Goal: Transaction & Acquisition: Purchase product/service

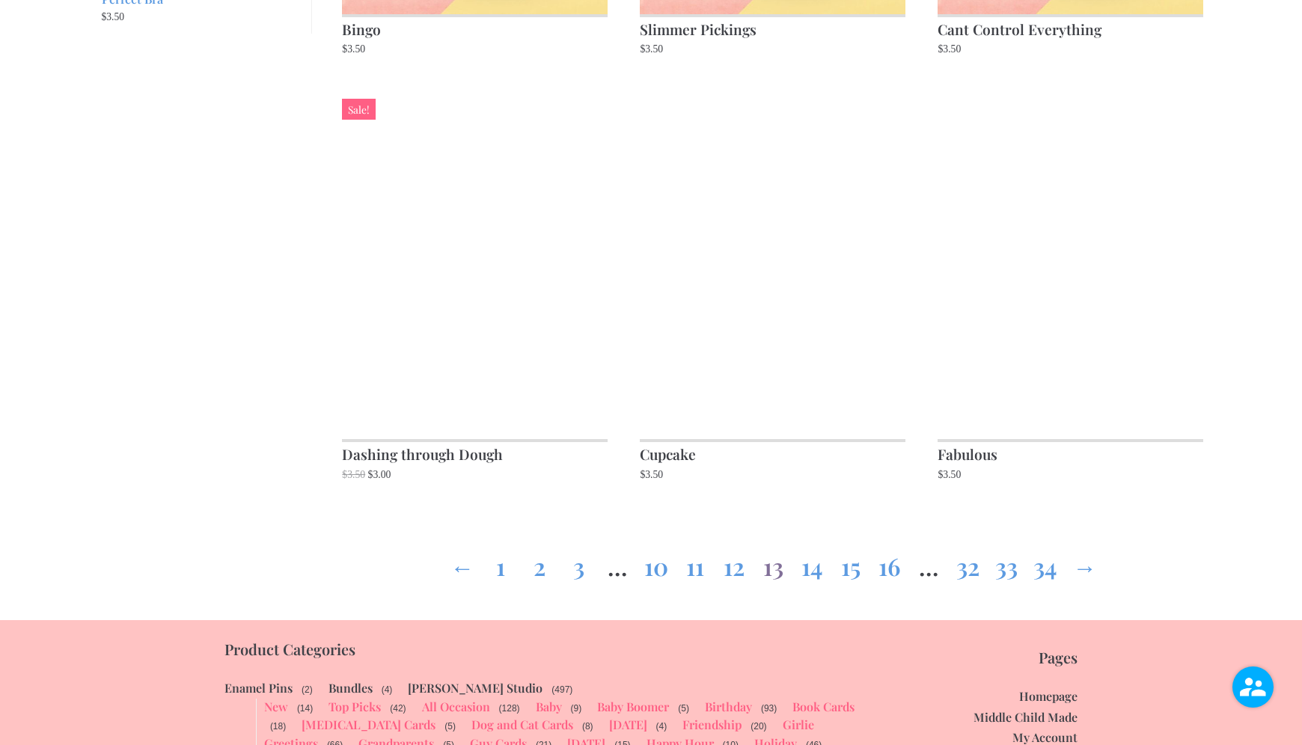
scroll to position [1850, 0]
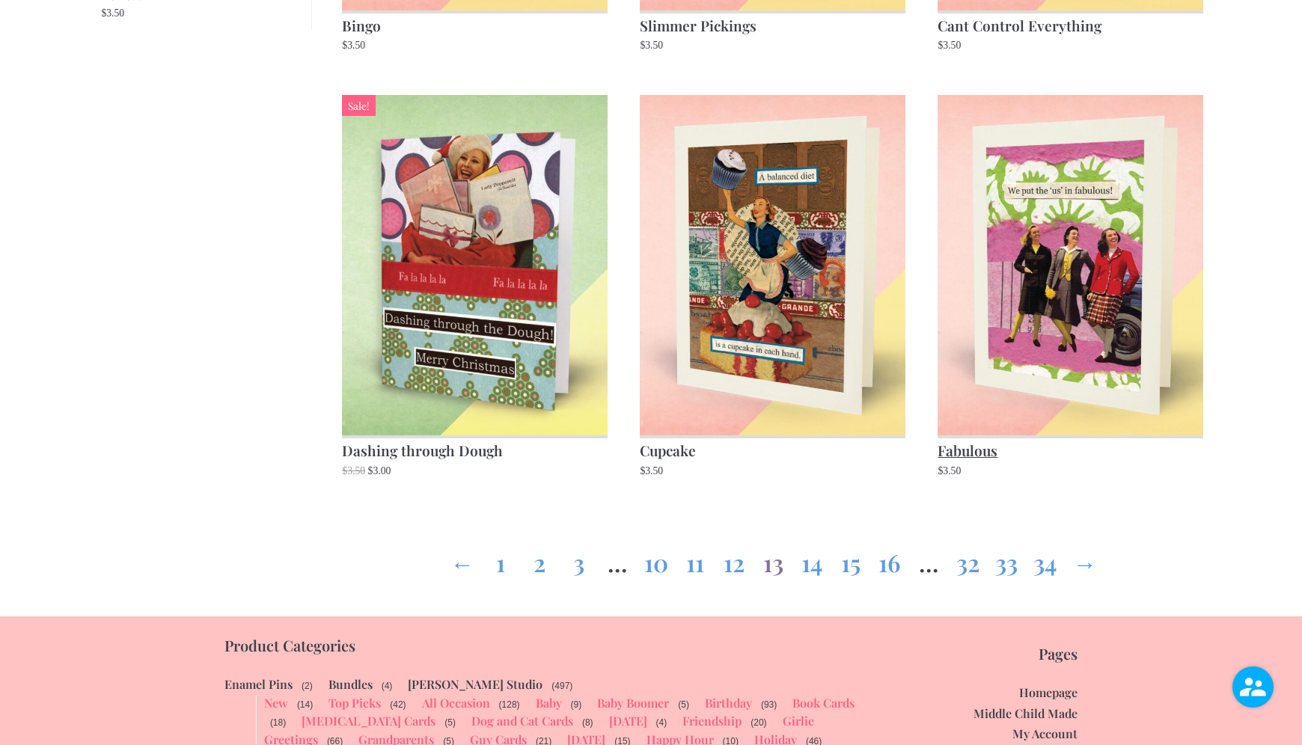
click at [999, 286] on img at bounding box center [1069, 265] width 265 height 340
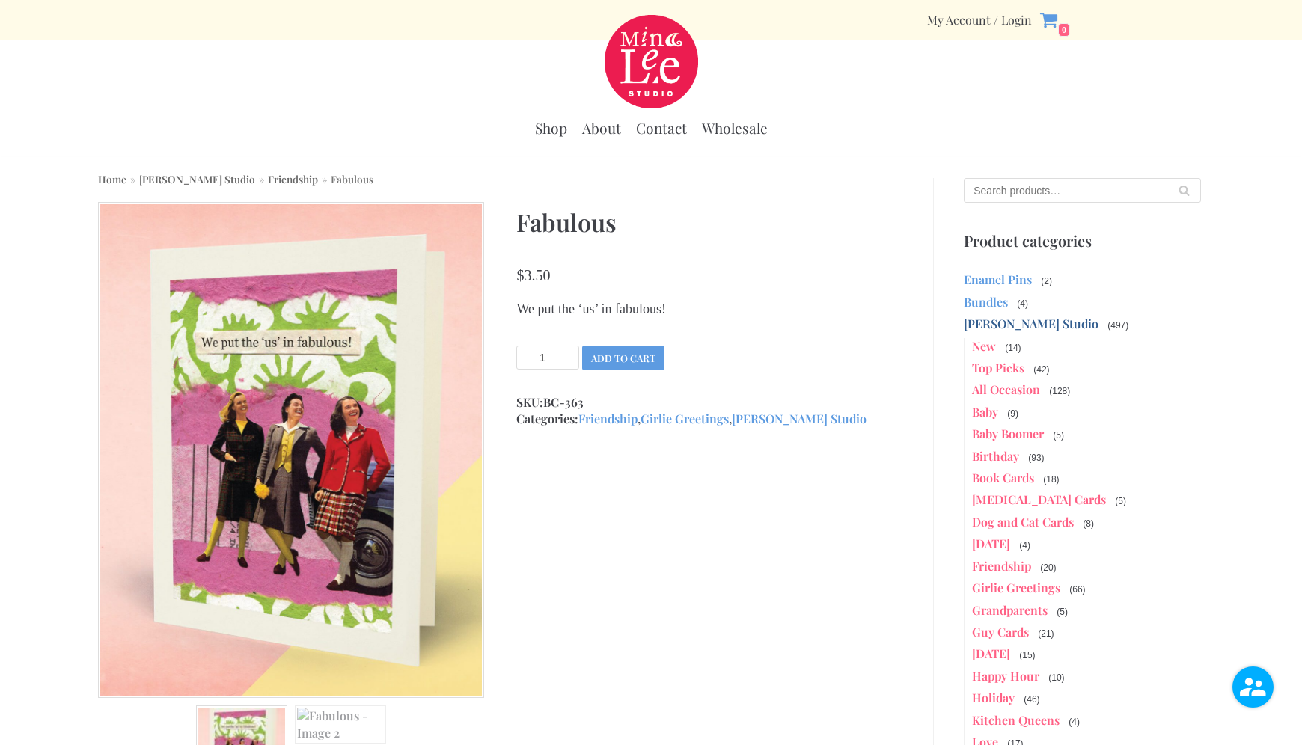
scroll to position [5, 0]
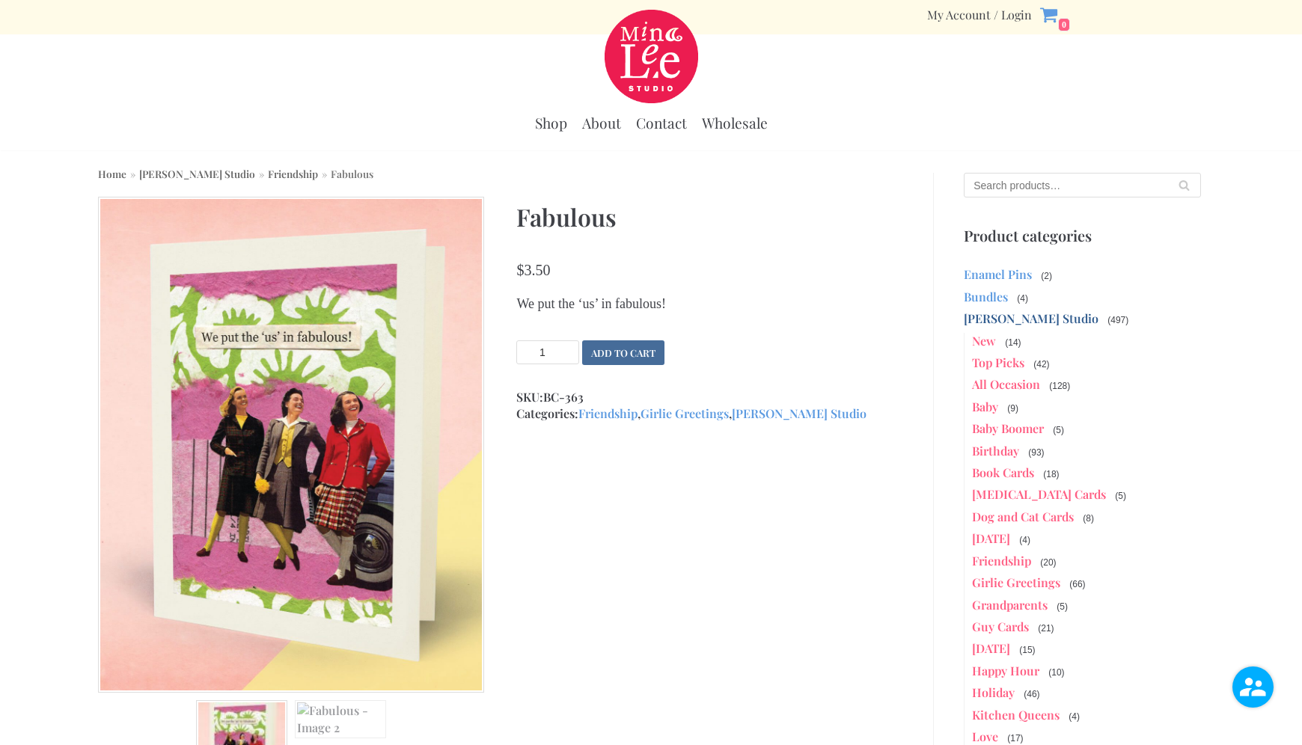
click at [611, 351] on button "Add to cart" at bounding box center [623, 352] width 82 height 25
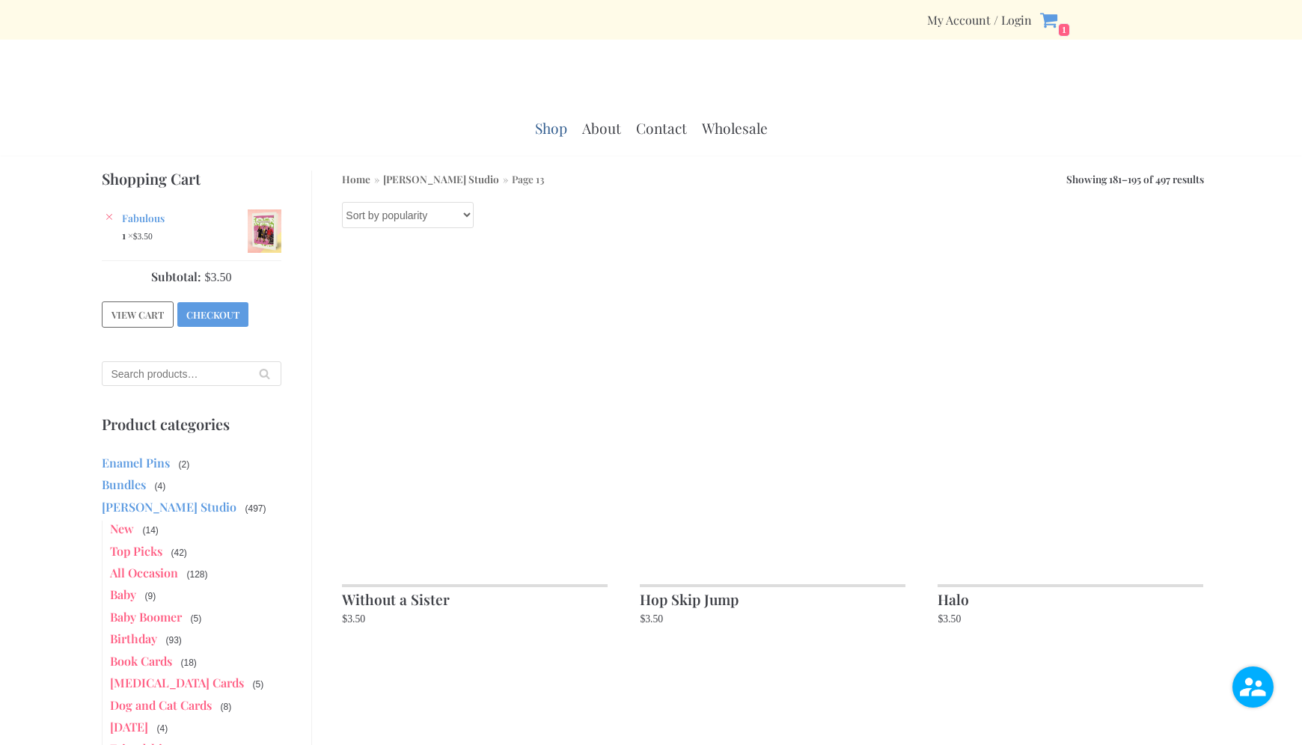
scroll to position [1850, 0]
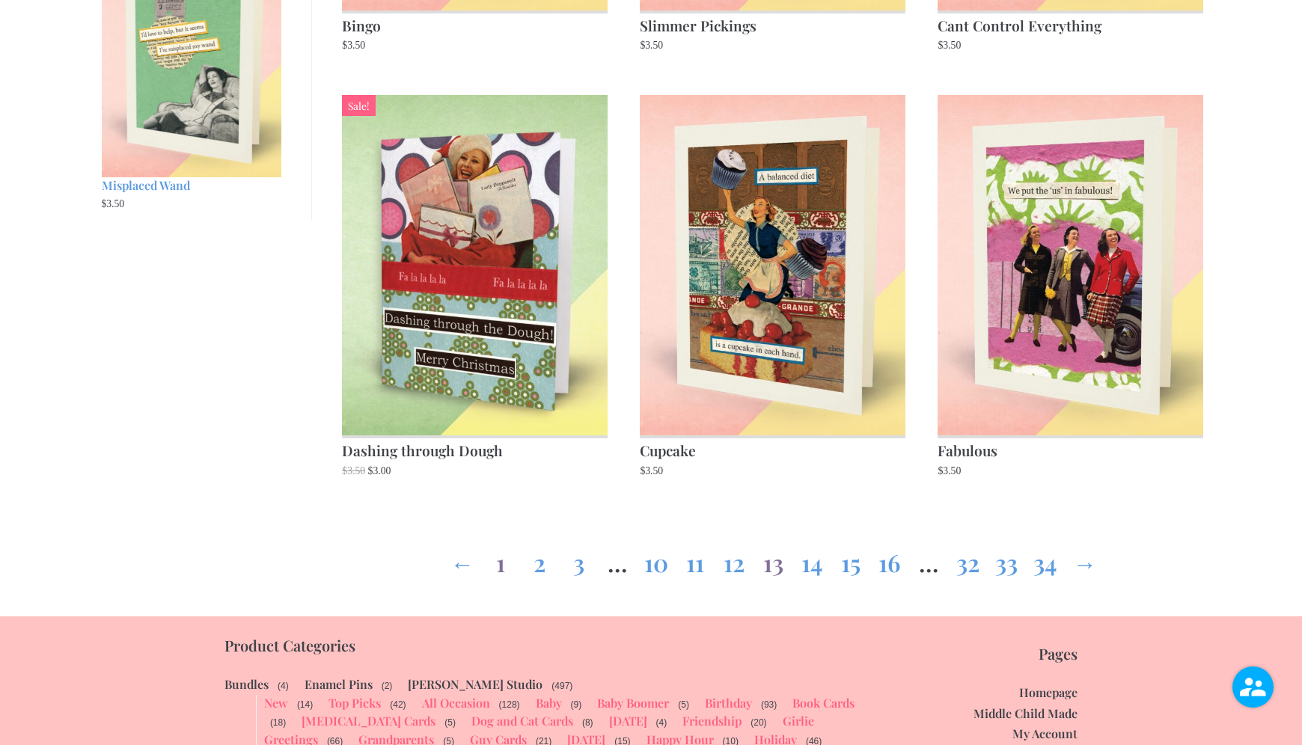
click at [503, 573] on link "1" at bounding box center [500, 560] width 24 height 54
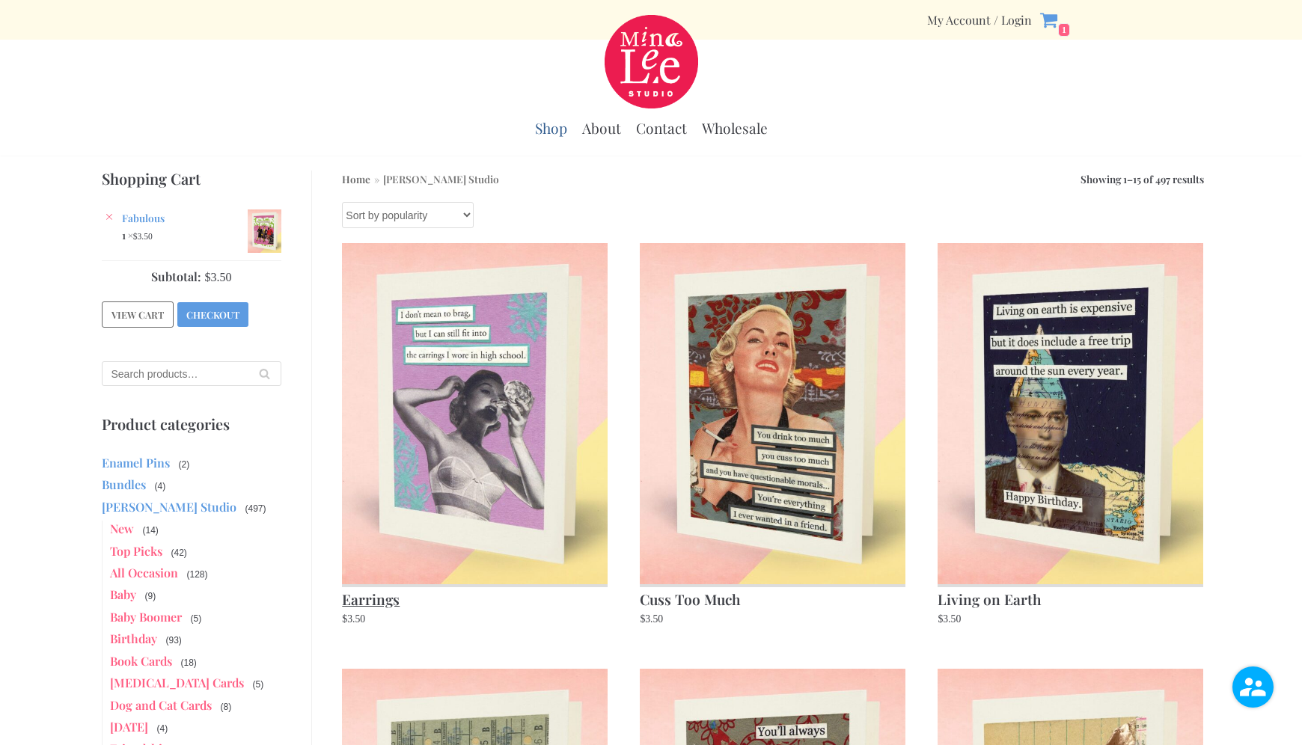
click at [488, 524] on img at bounding box center [474, 413] width 265 height 340
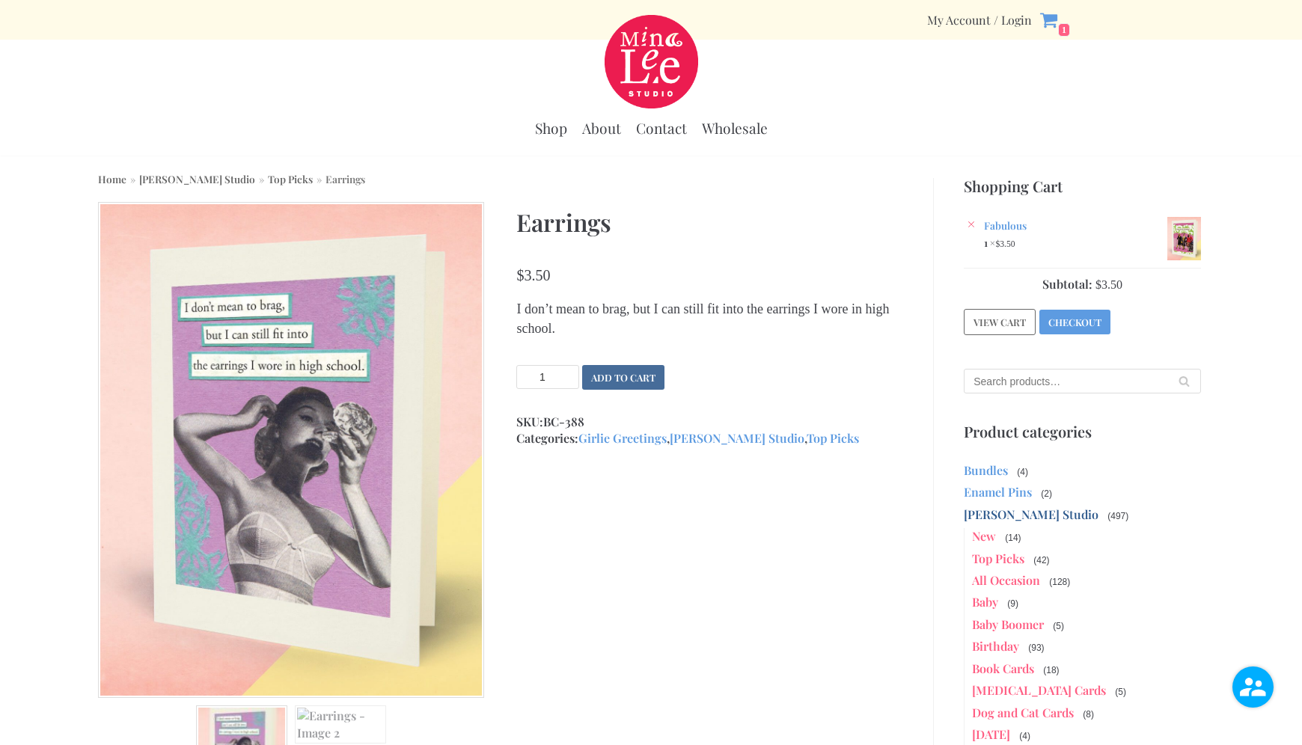
click at [616, 379] on button "Add to cart" at bounding box center [623, 377] width 82 height 25
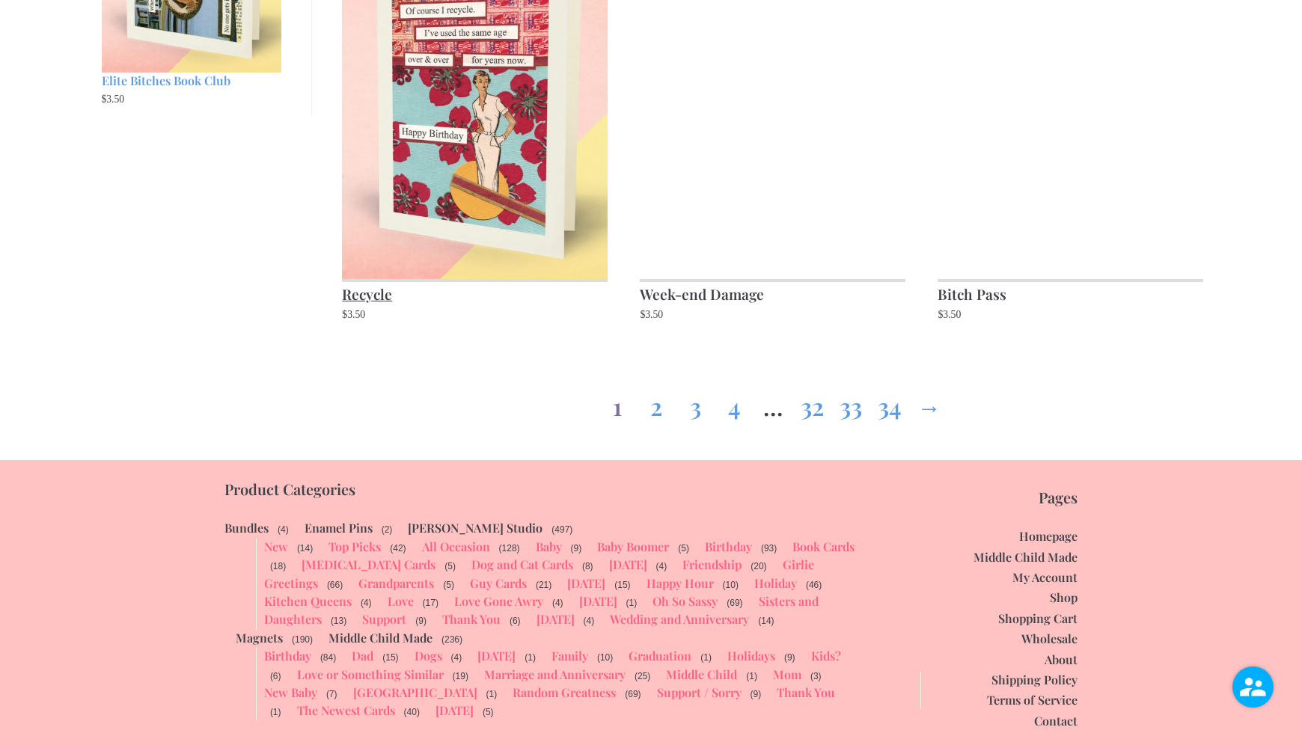
scroll to position [2008, 0]
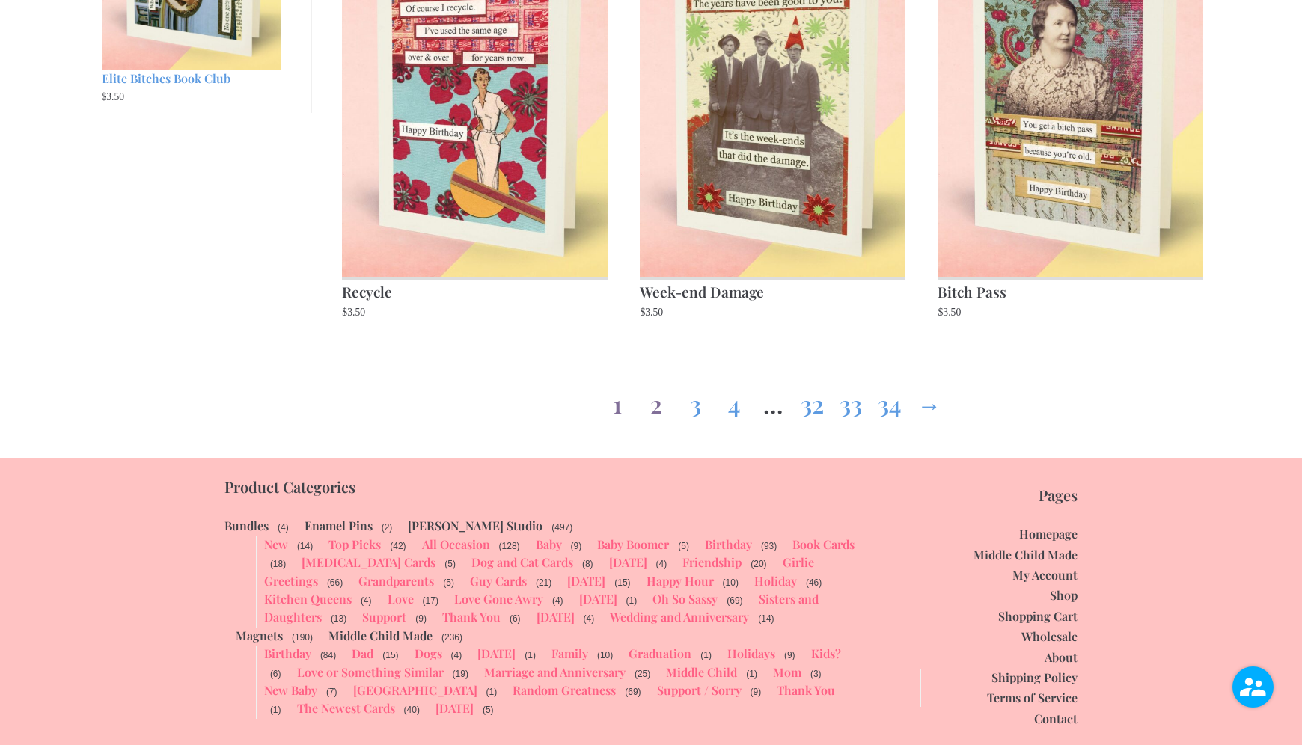
click at [651, 407] on link "2" at bounding box center [656, 401] width 24 height 54
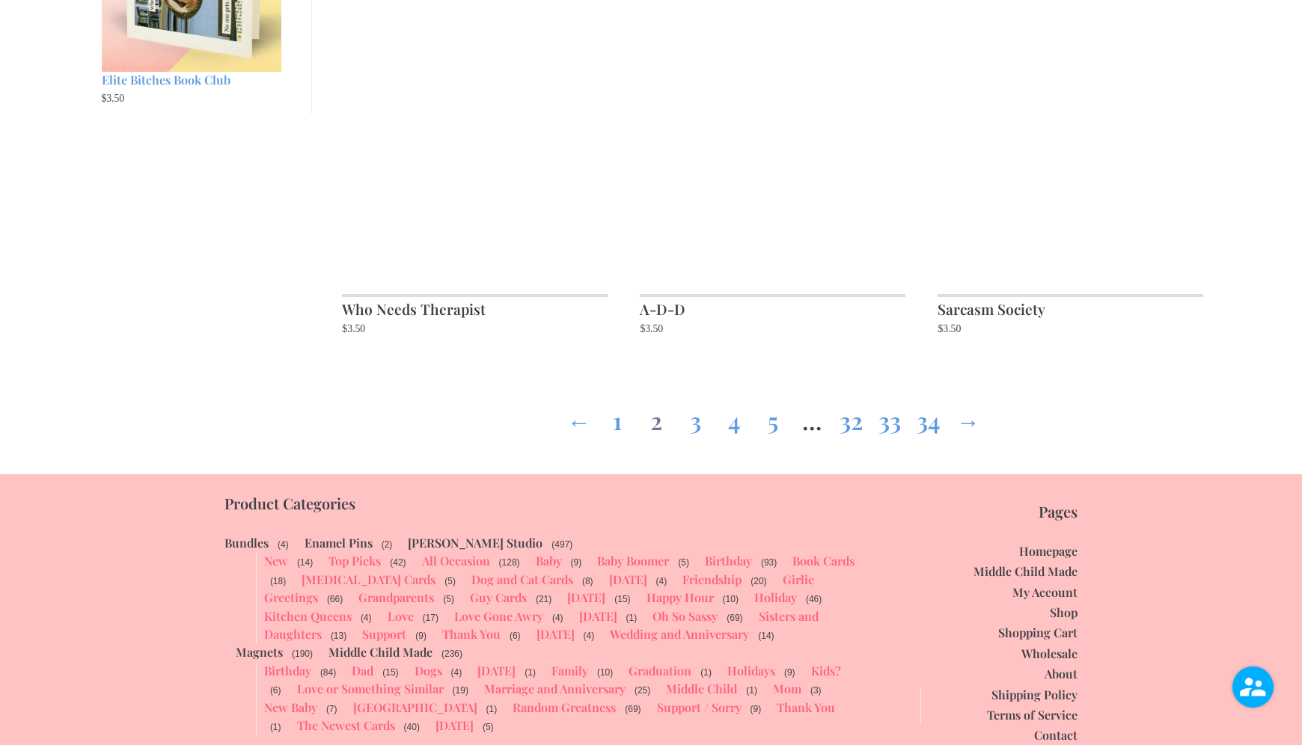
scroll to position [2013, 0]
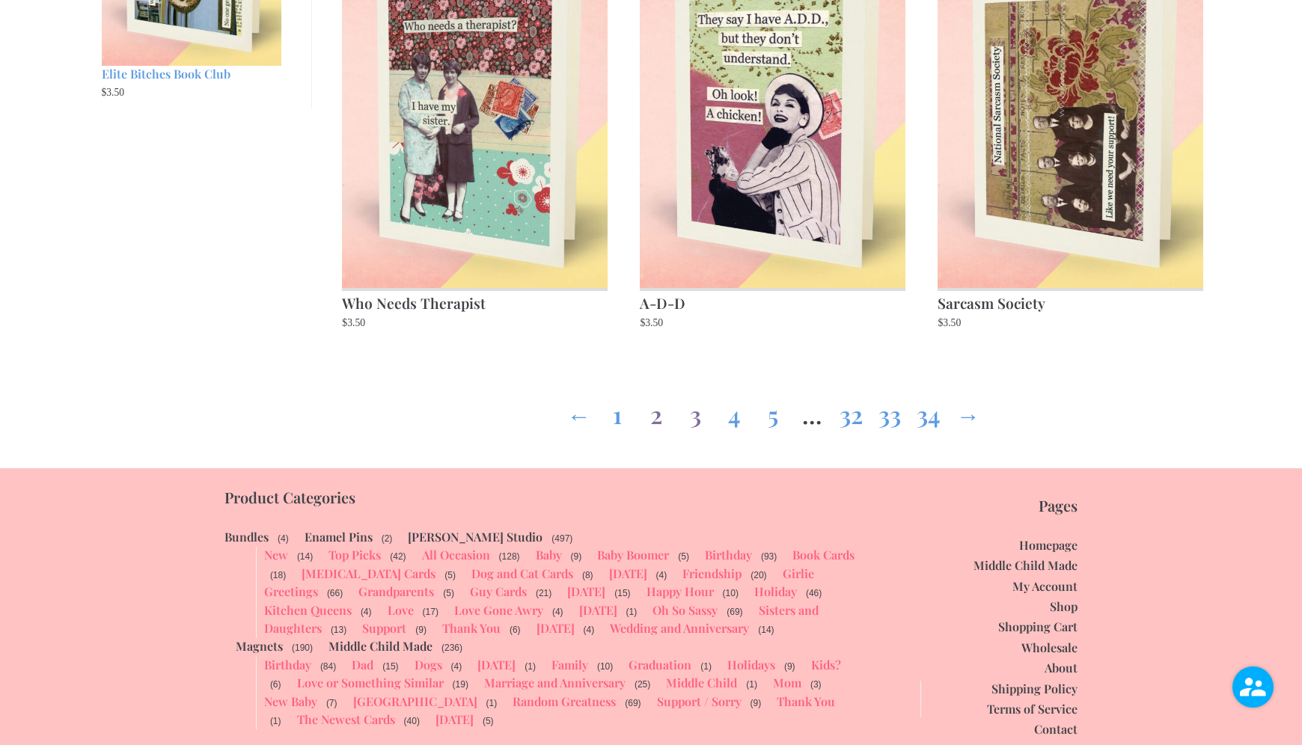
click at [700, 423] on link "3" at bounding box center [695, 411] width 24 height 54
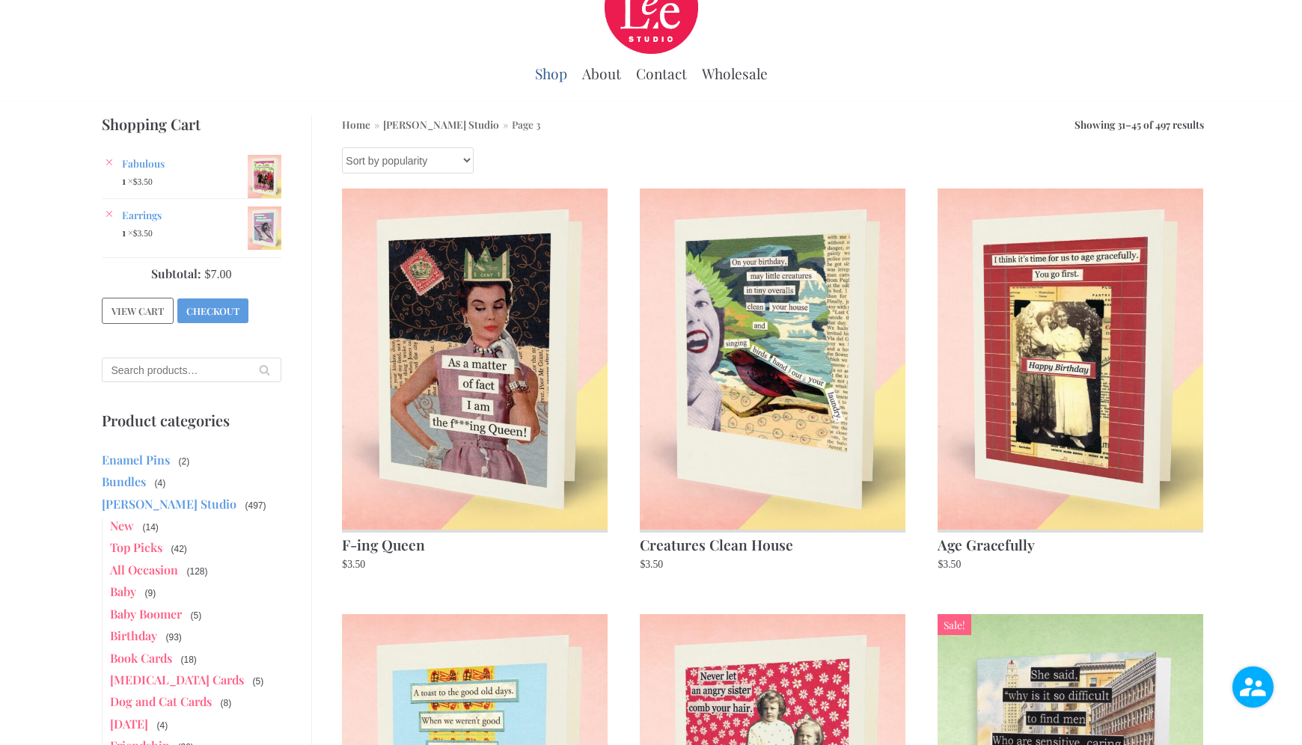
scroll to position [61, 0]
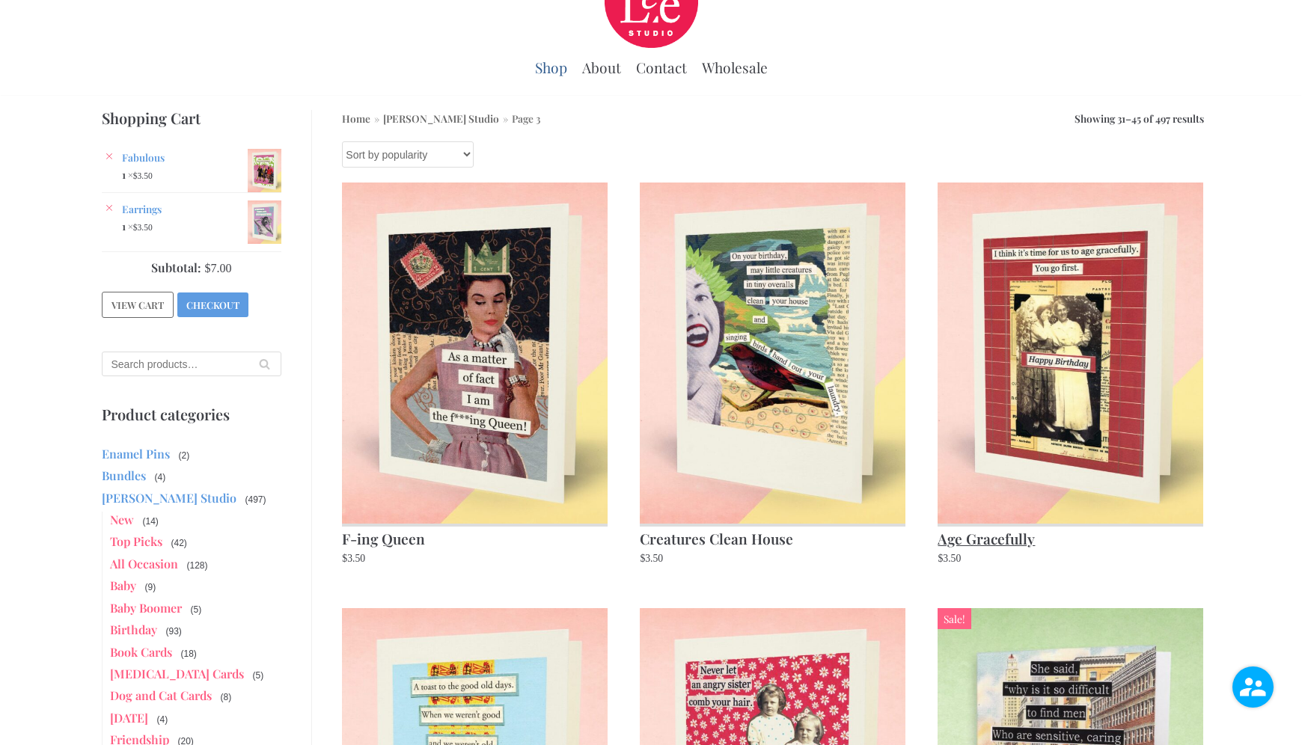
click at [1083, 474] on img at bounding box center [1069, 353] width 265 height 340
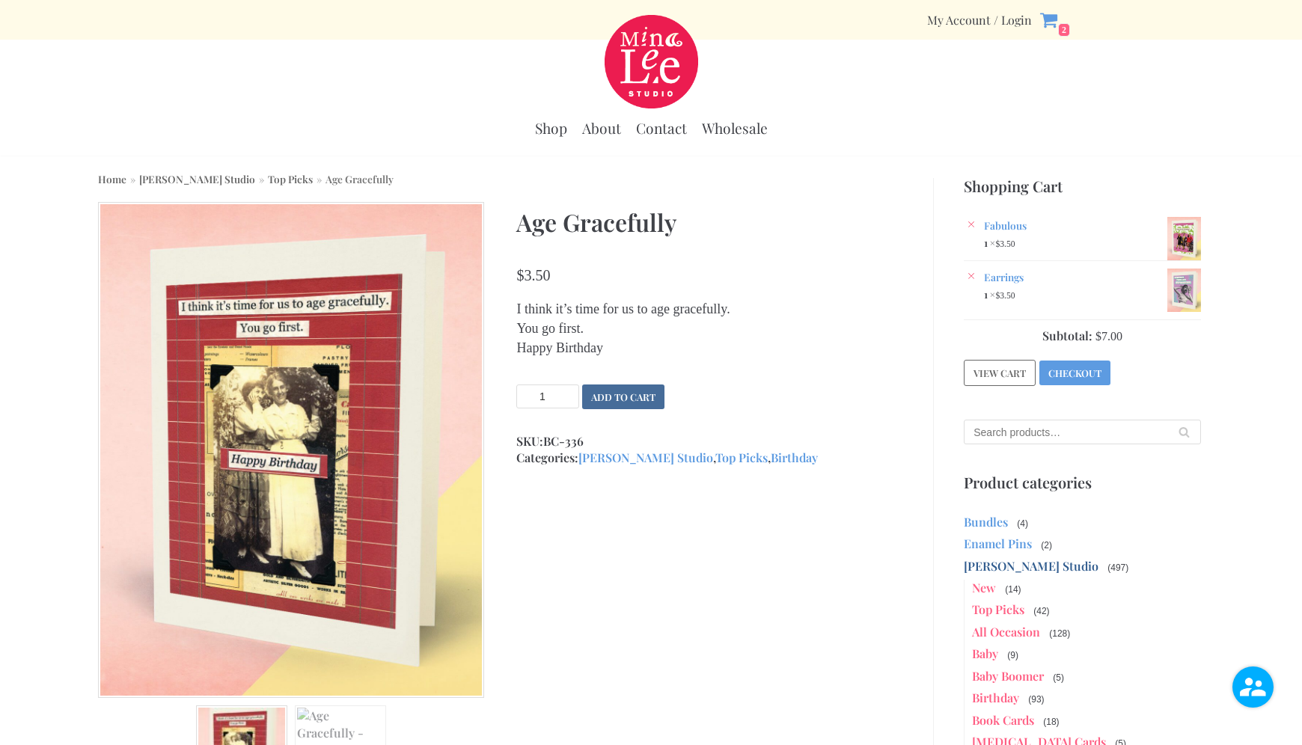
click at [620, 397] on button "Add to cart" at bounding box center [623, 396] width 82 height 25
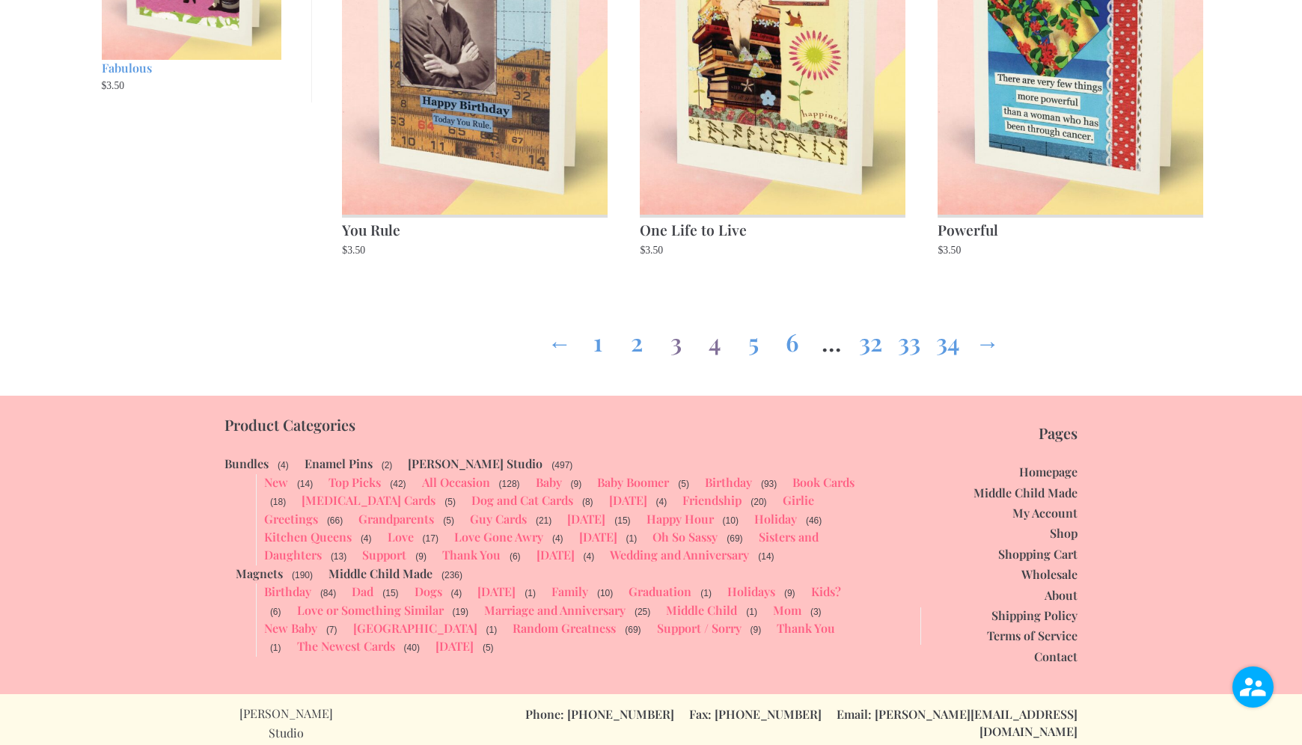
scroll to position [2068, 0]
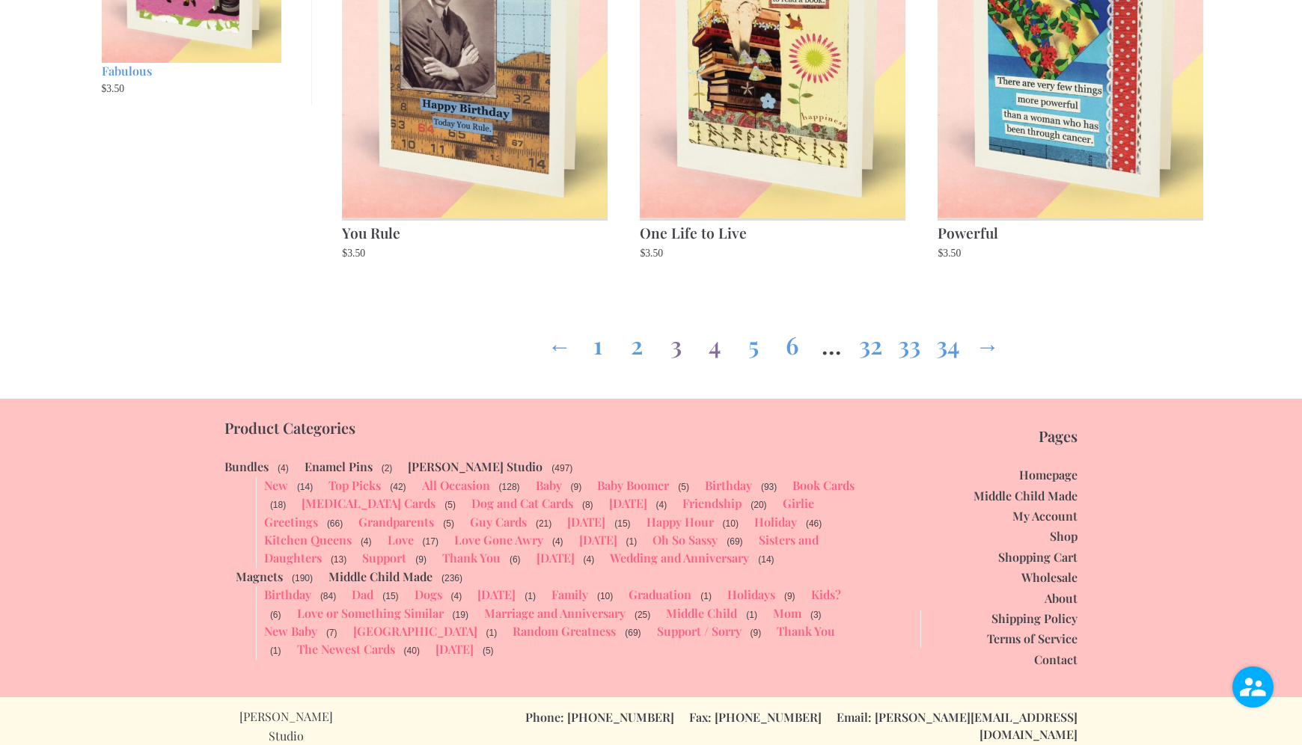
click at [717, 352] on link "4" at bounding box center [714, 342] width 24 height 54
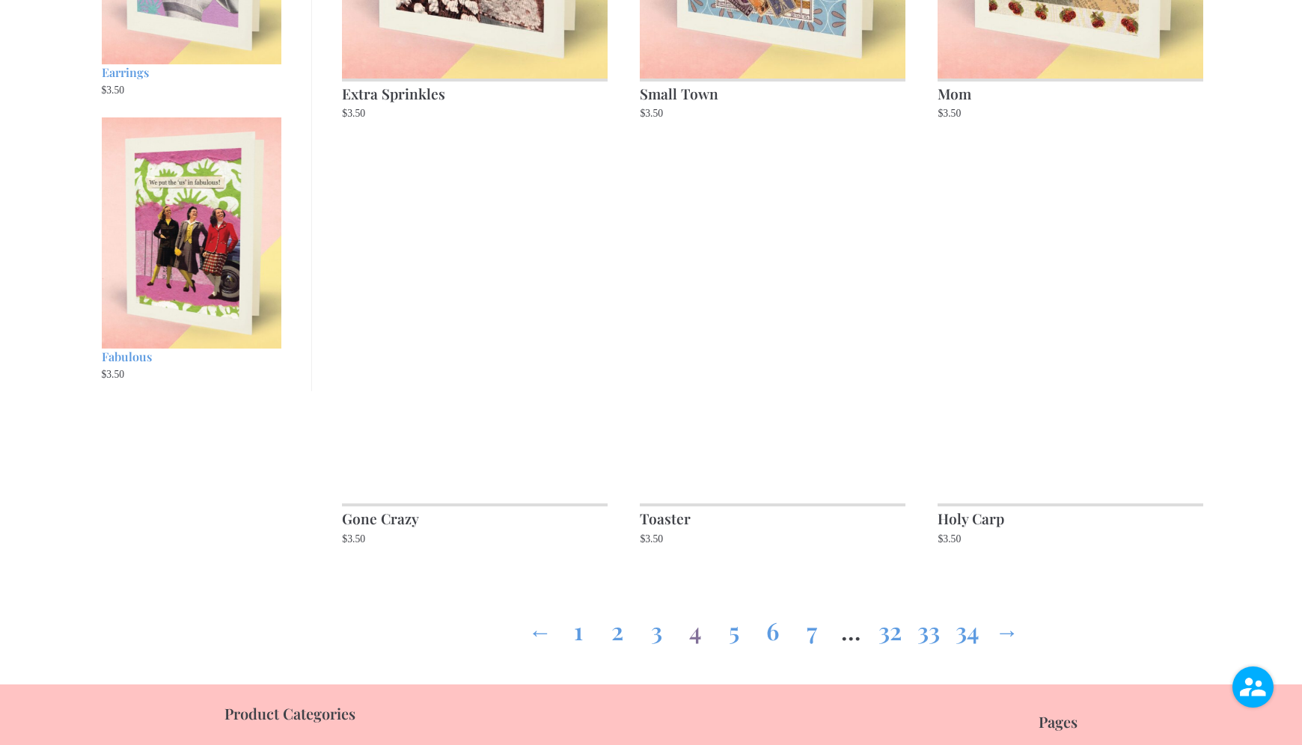
scroll to position [1786, 0]
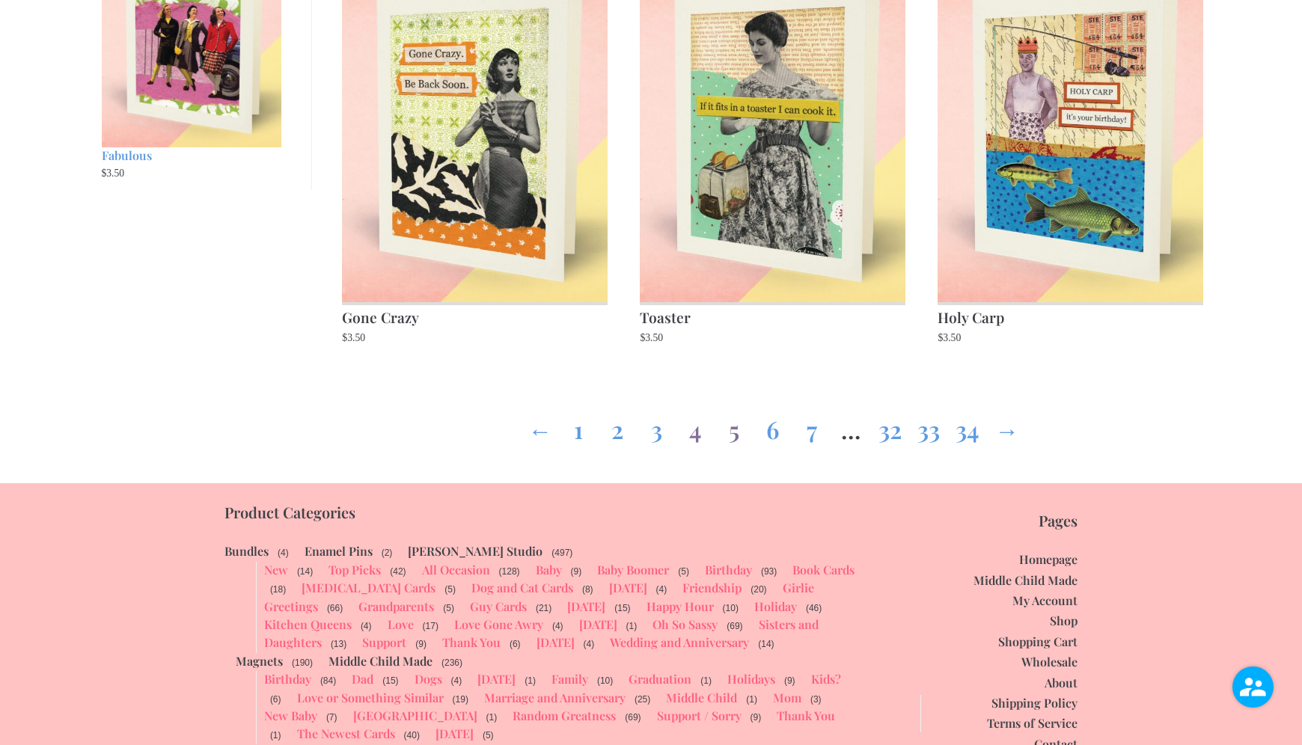
click at [735, 434] on link "5" at bounding box center [734, 426] width 24 height 54
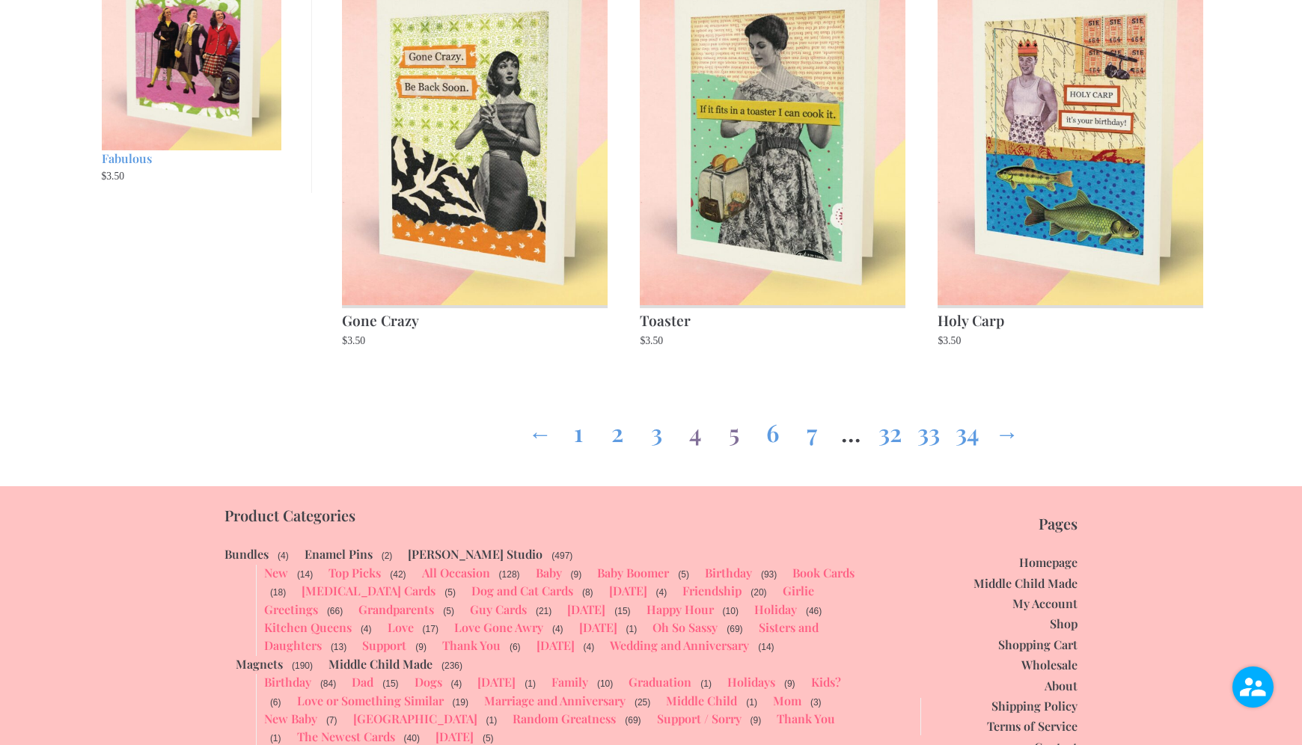
scroll to position [1979, 0]
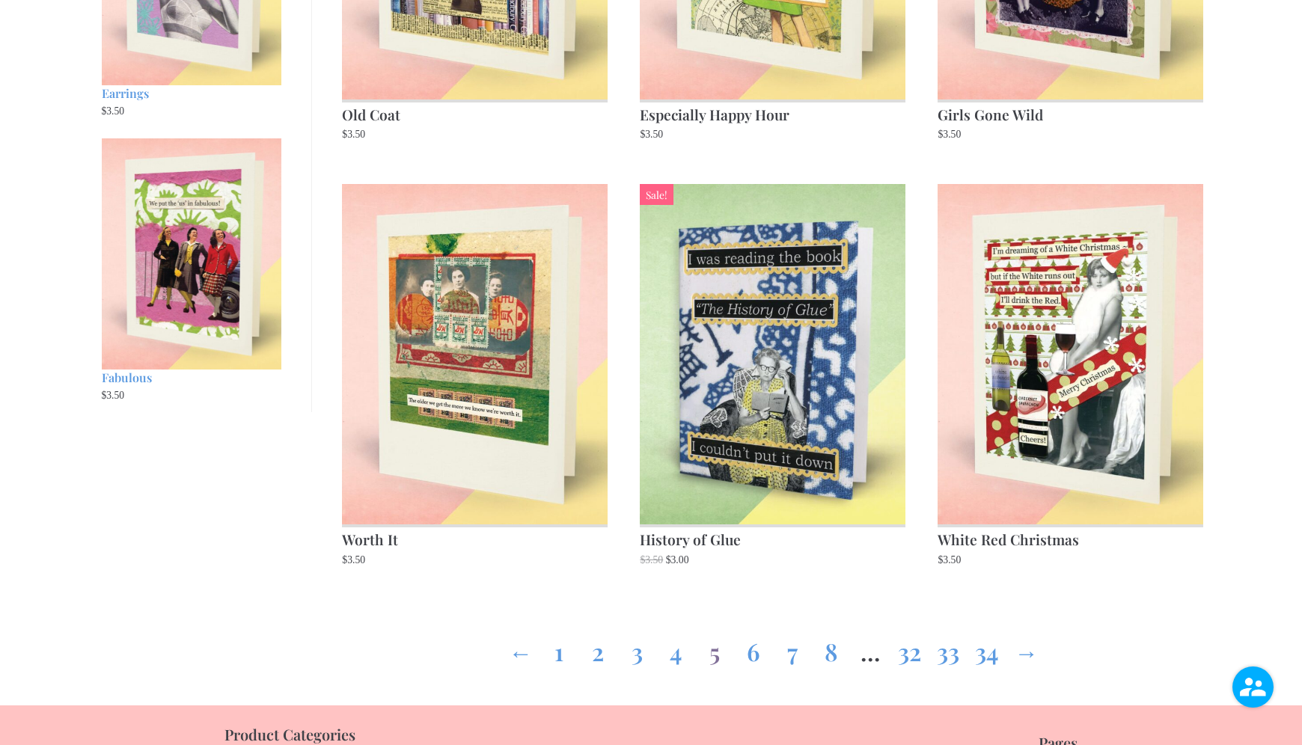
scroll to position [1759, 0]
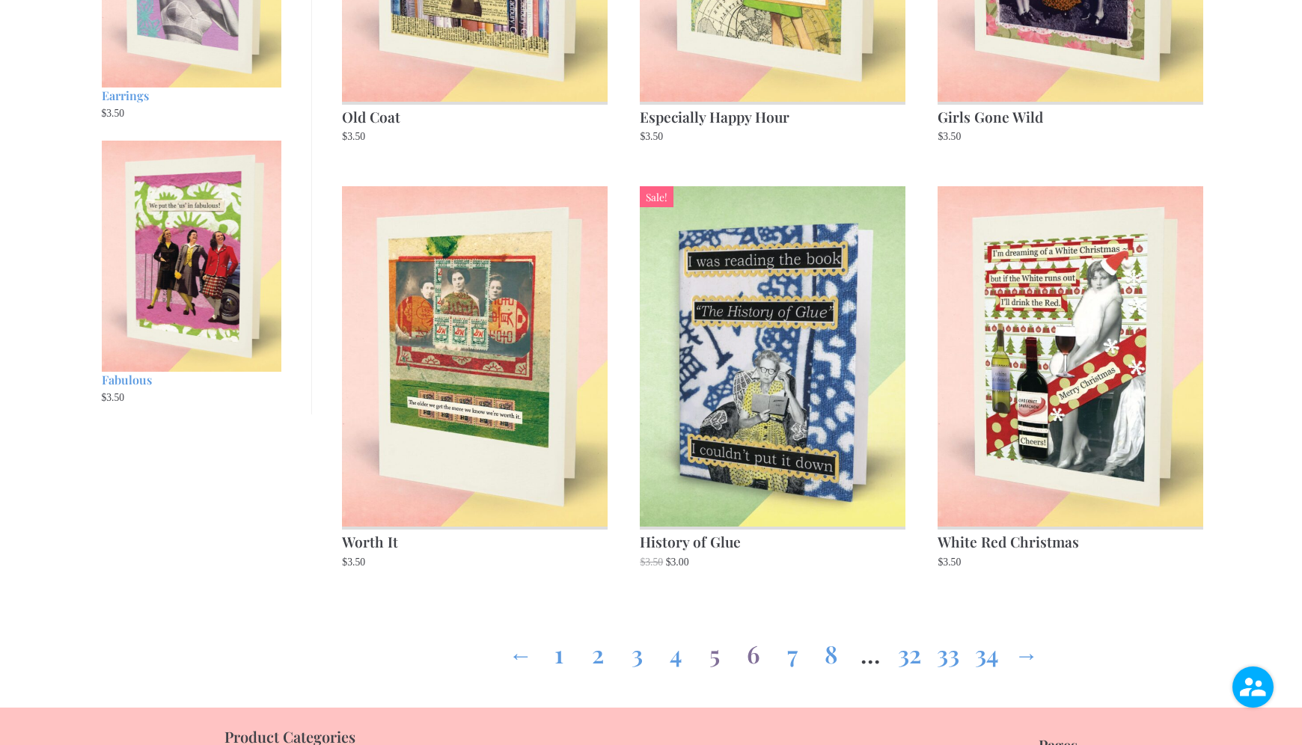
click at [757, 657] on link "6" at bounding box center [753, 651] width 24 height 54
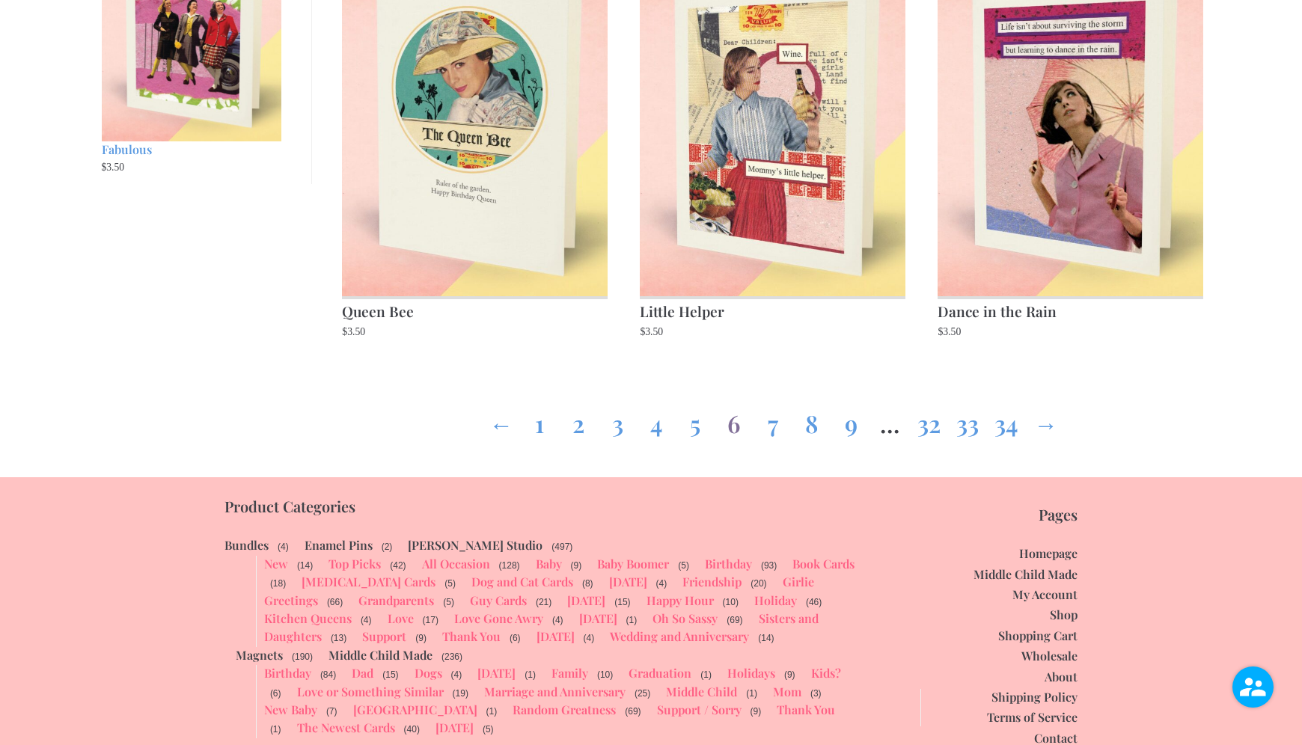
scroll to position [1993, 0]
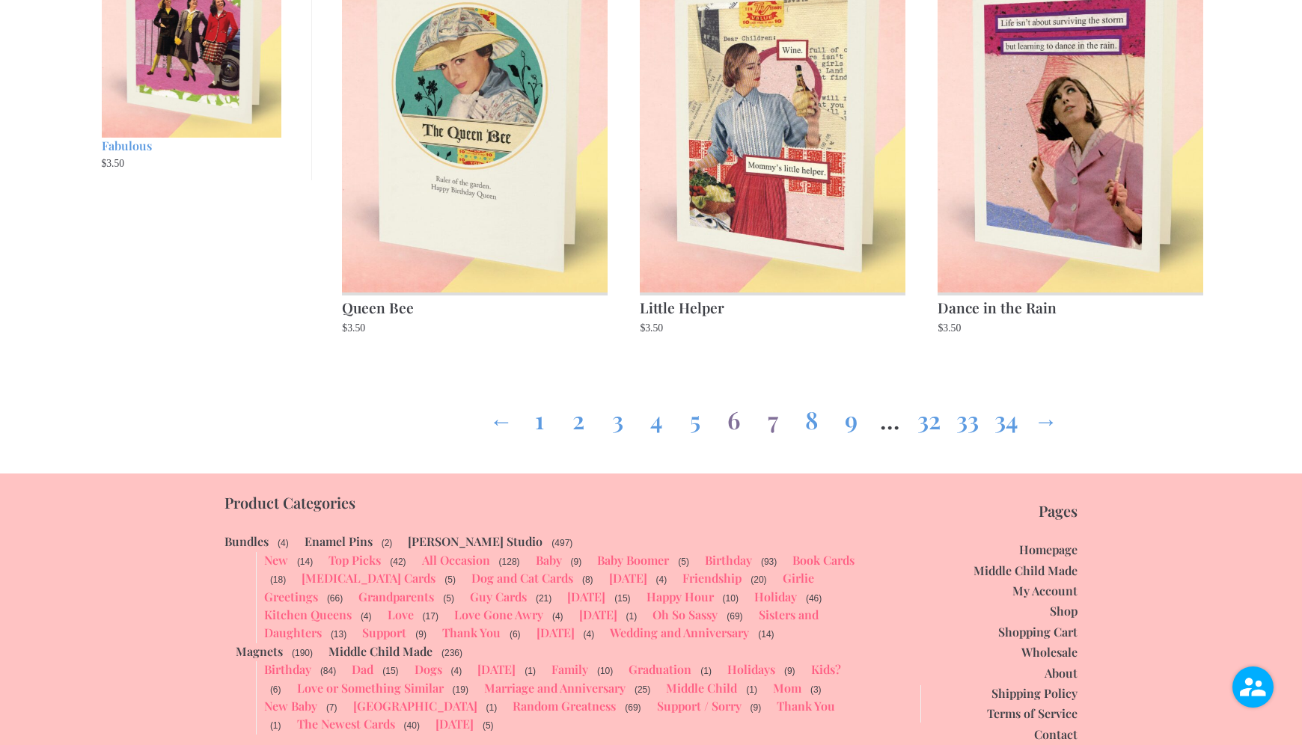
click at [775, 424] on link "7" at bounding box center [773, 417] width 24 height 54
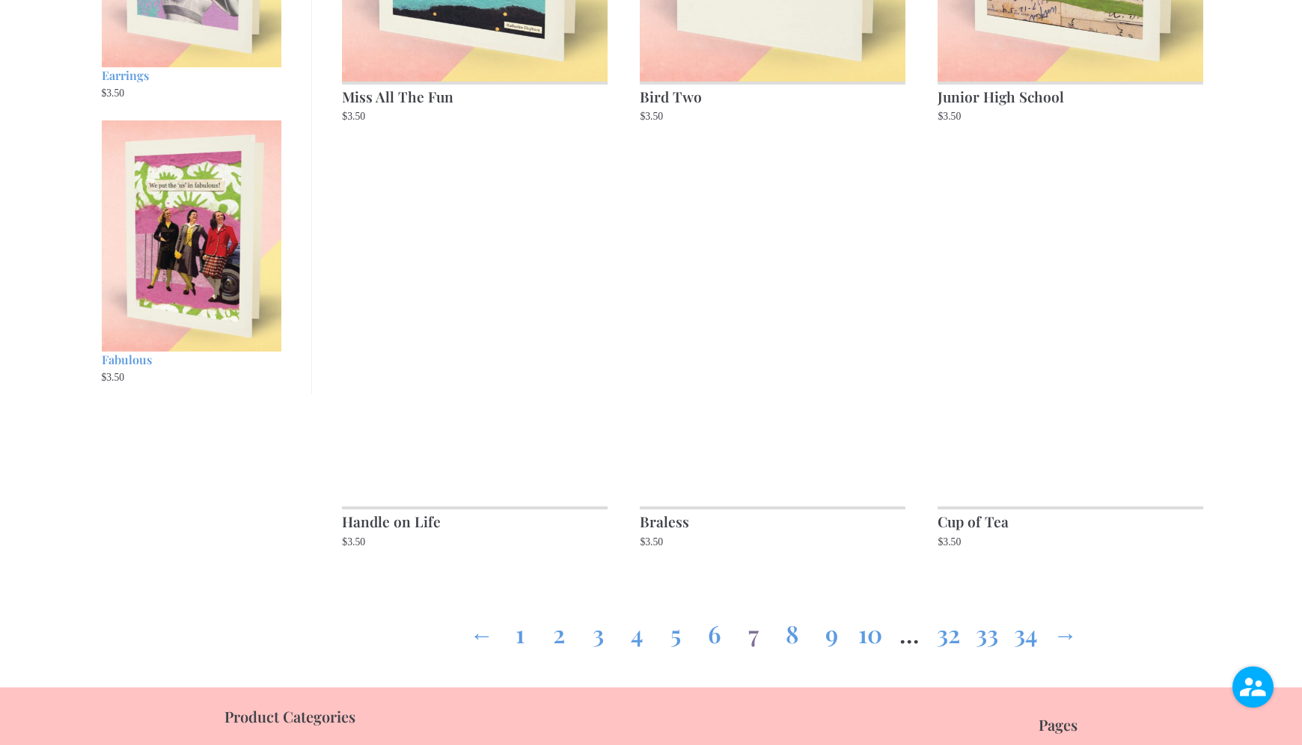
scroll to position [1813, 0]
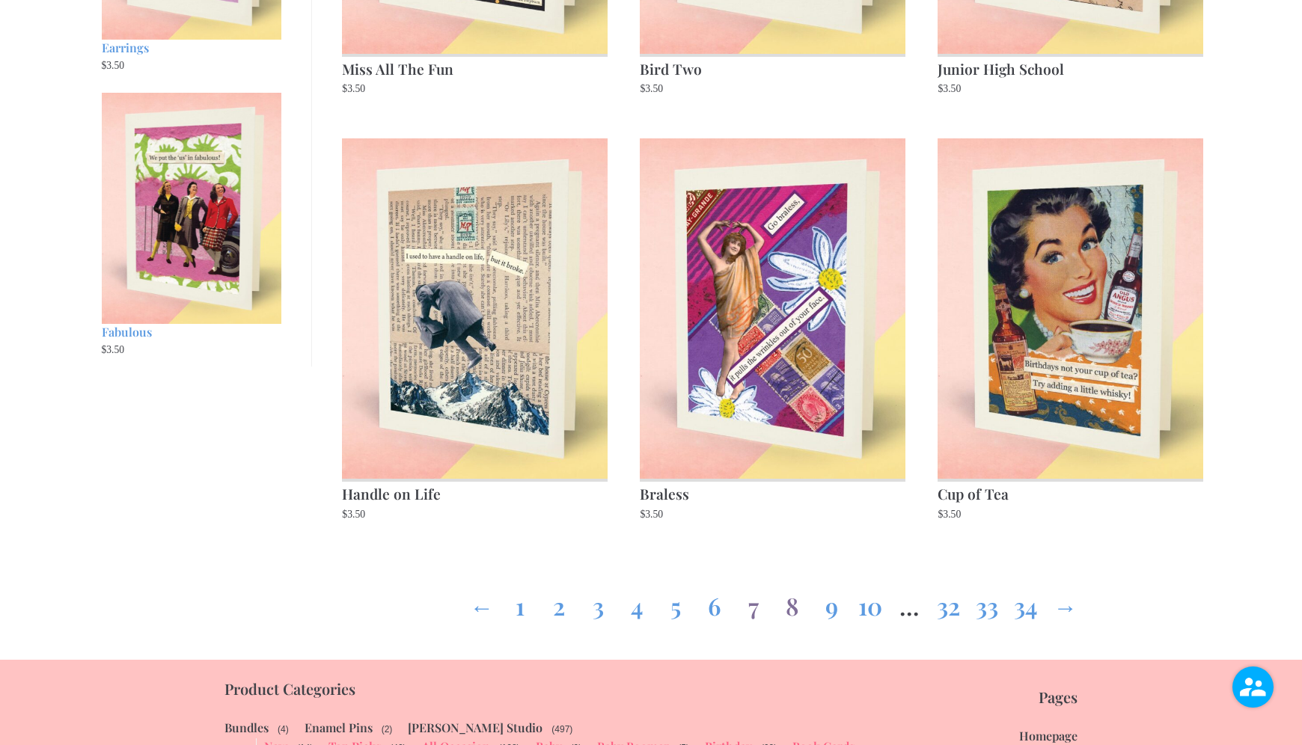
click at [793, 603] on link "8" at bounding box center [792, 603] width 24 height 54
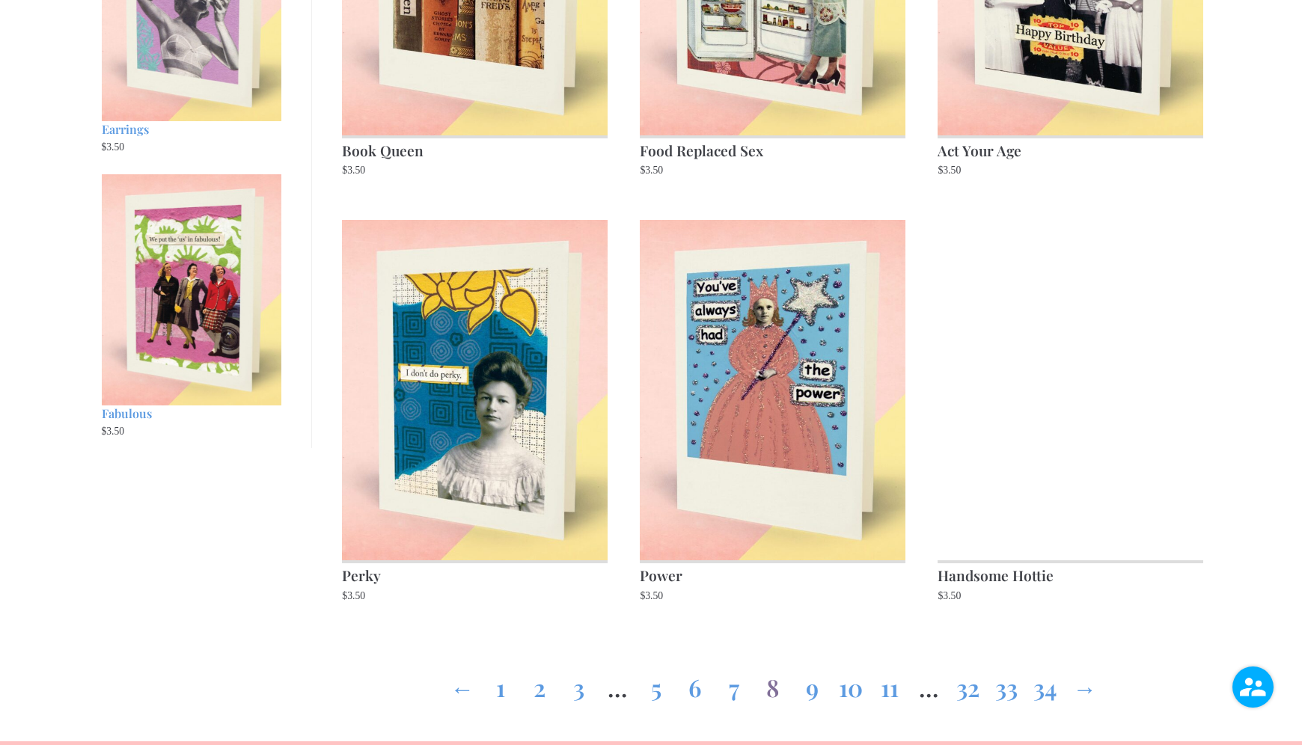
scroll to position [1750, 0]
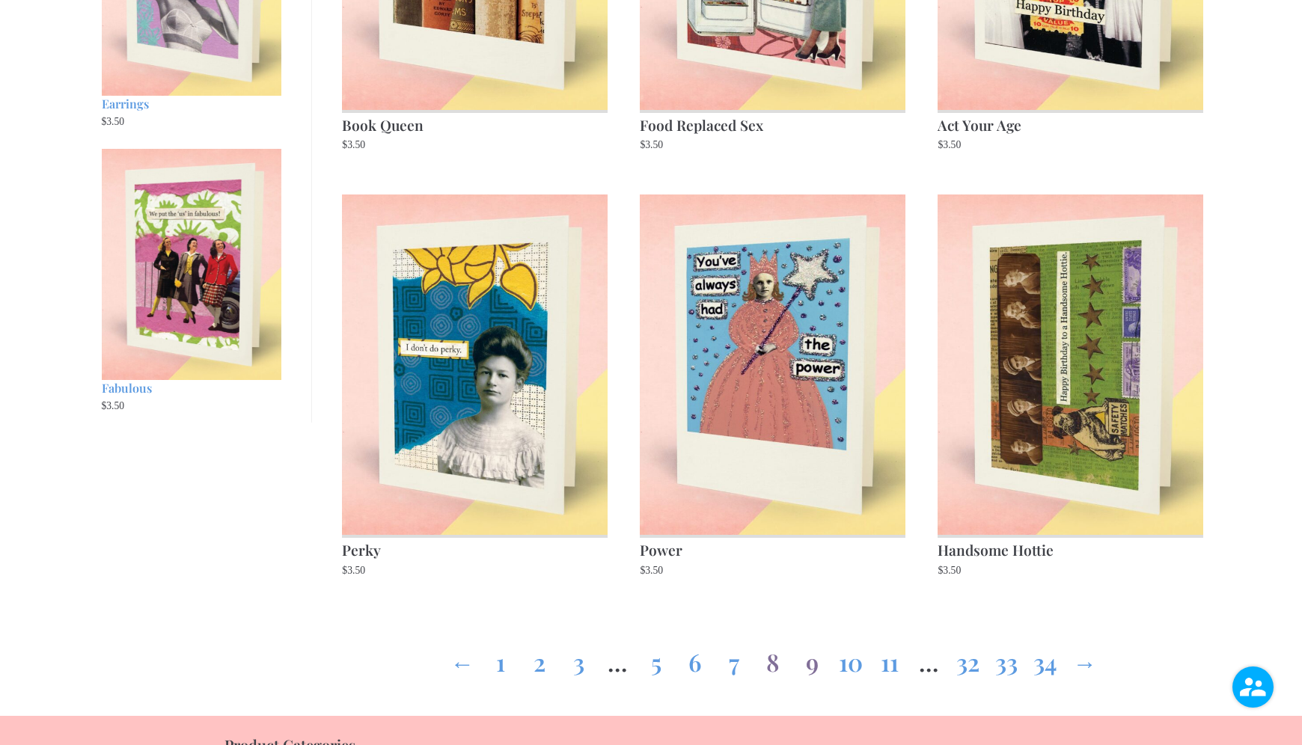
click at [809, 671] on link "9" at bounding box center [812, 659] width 24 height 54
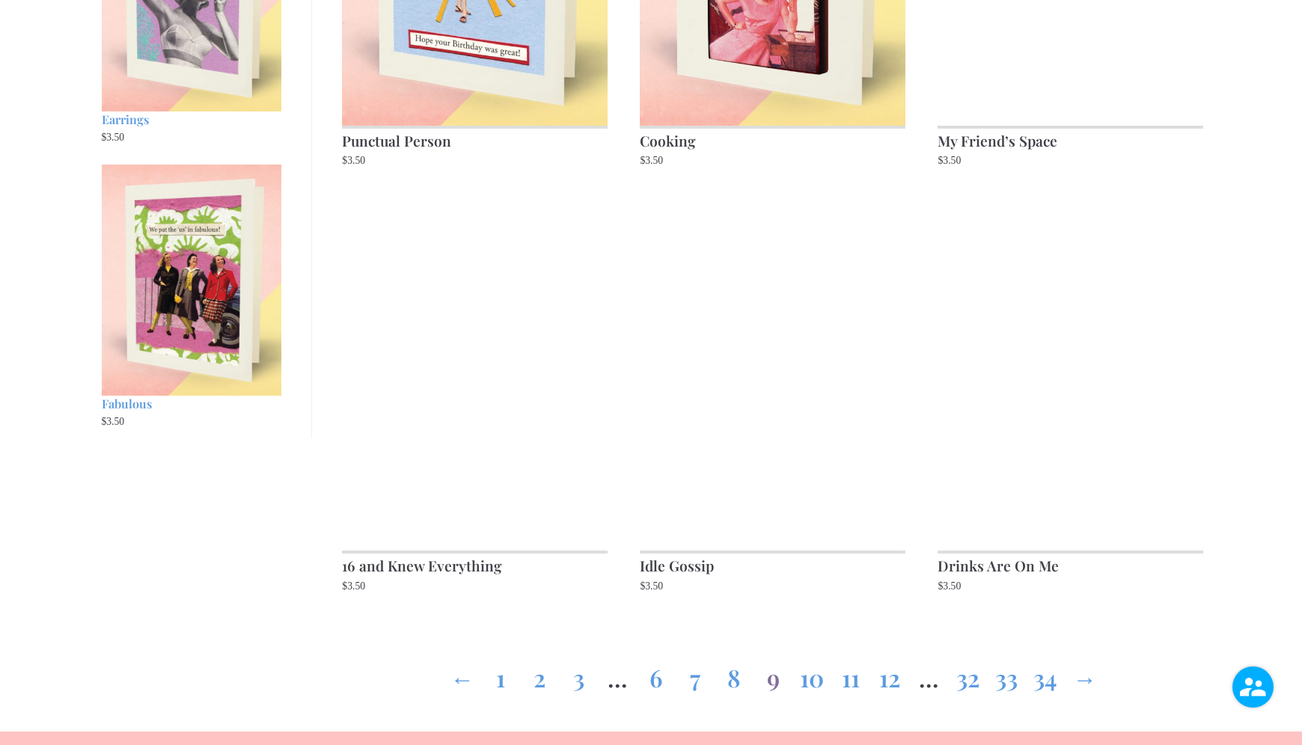
scroll to position [1726, 0]
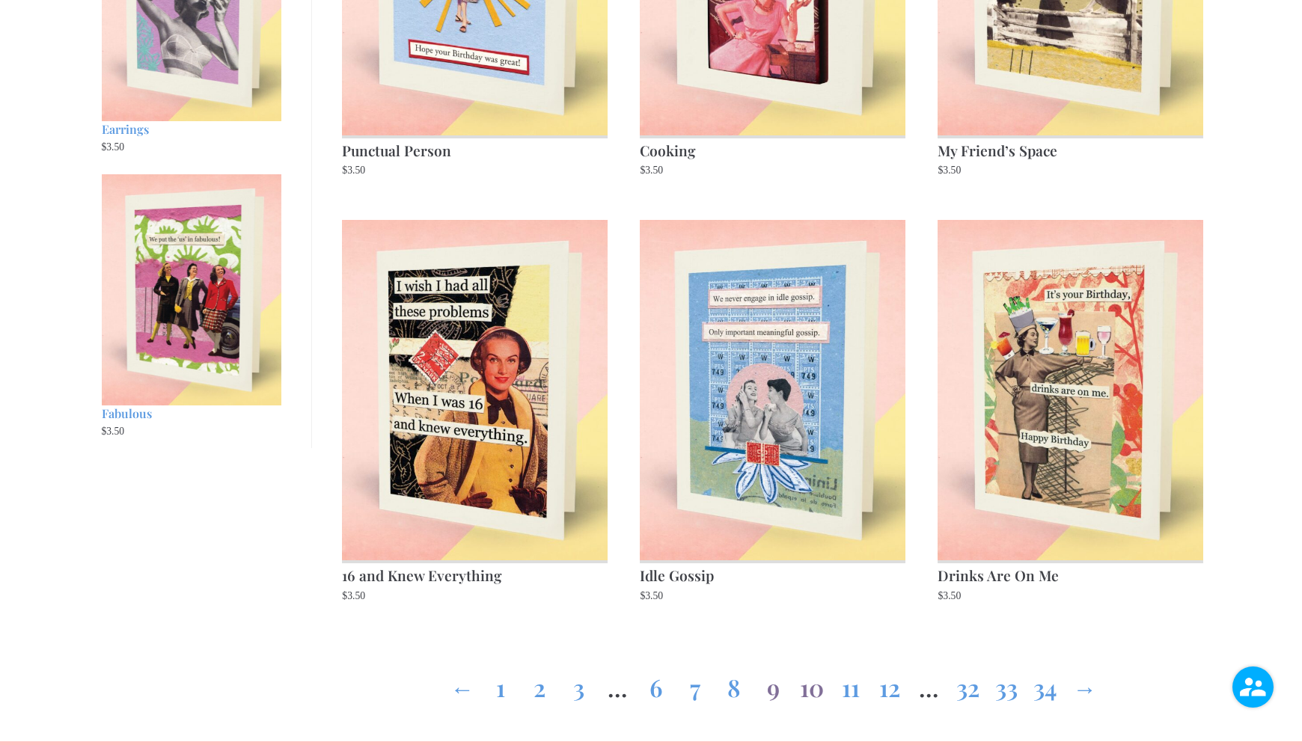
click at [805, 689] on link "10" at bounding box center [812, 685] width 24 height 54
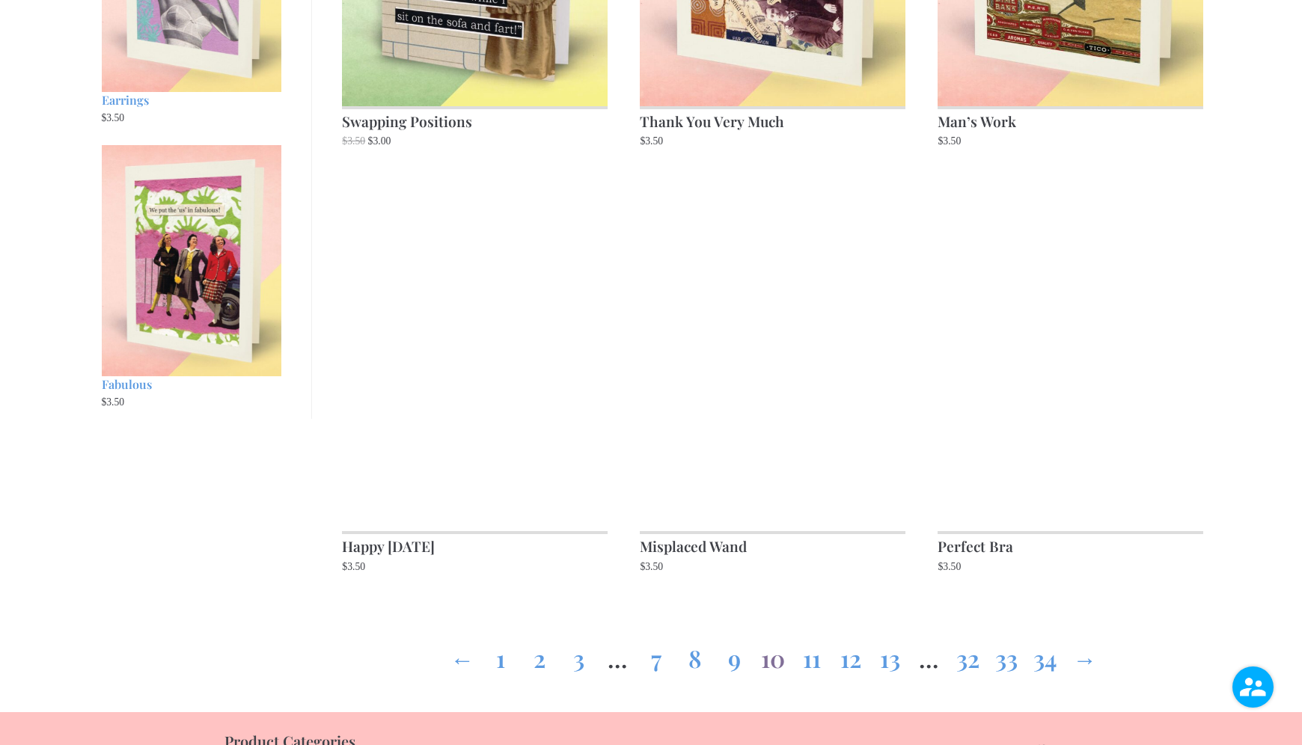
scroll to position [1756, 0]
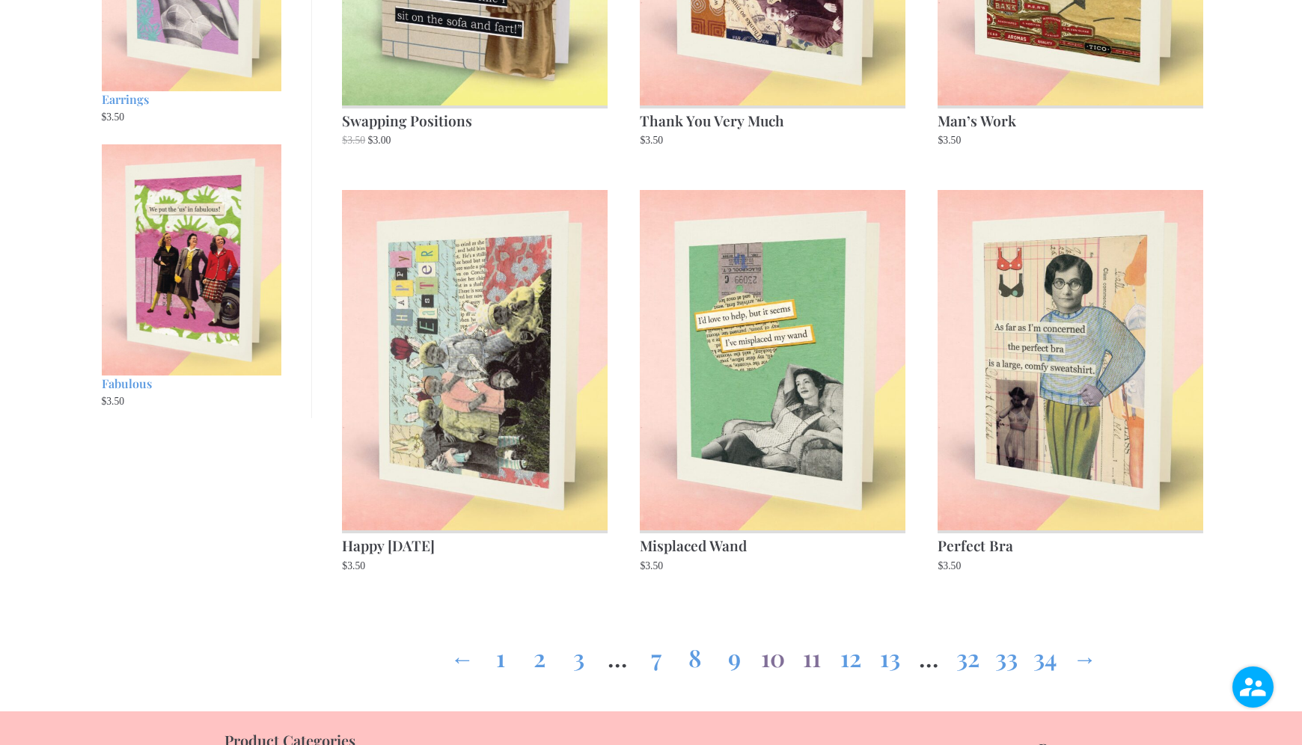
click at [815, 662] on link "11" at bounding box center [812, 655] width 24 height 54
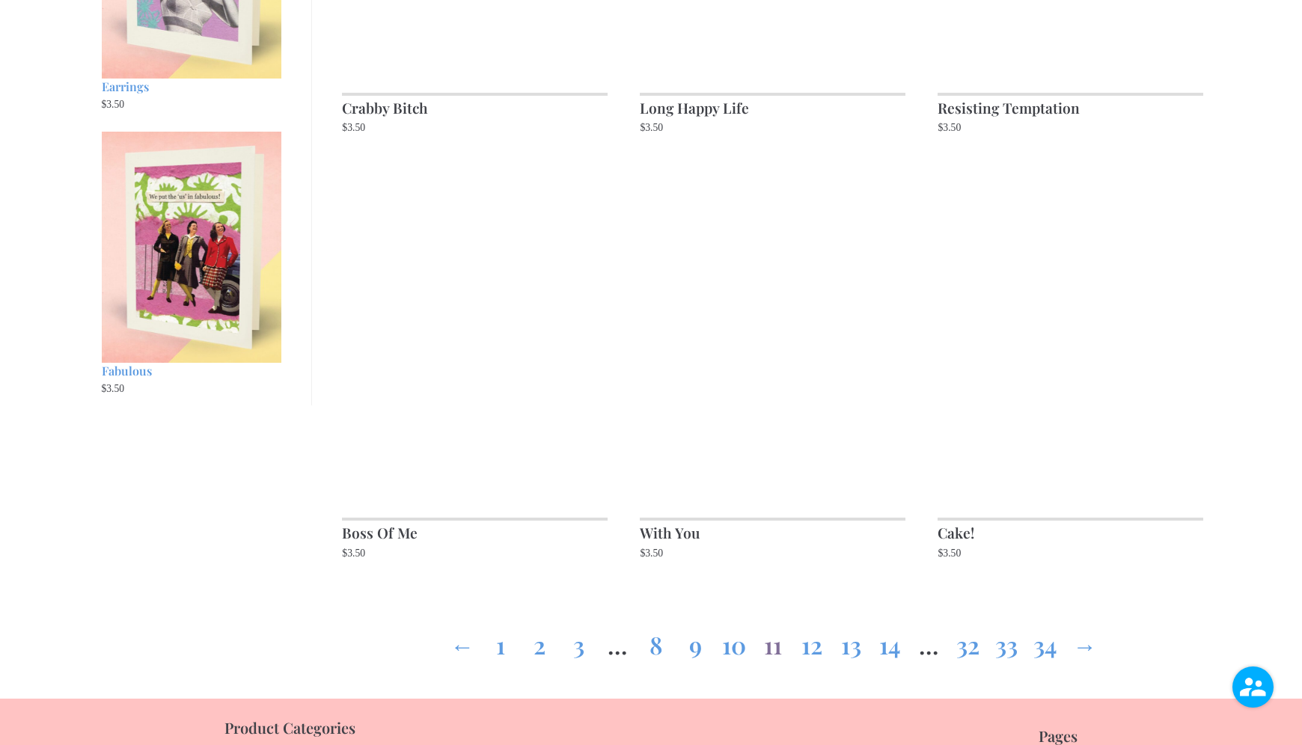
scroll to position [1769, 0]
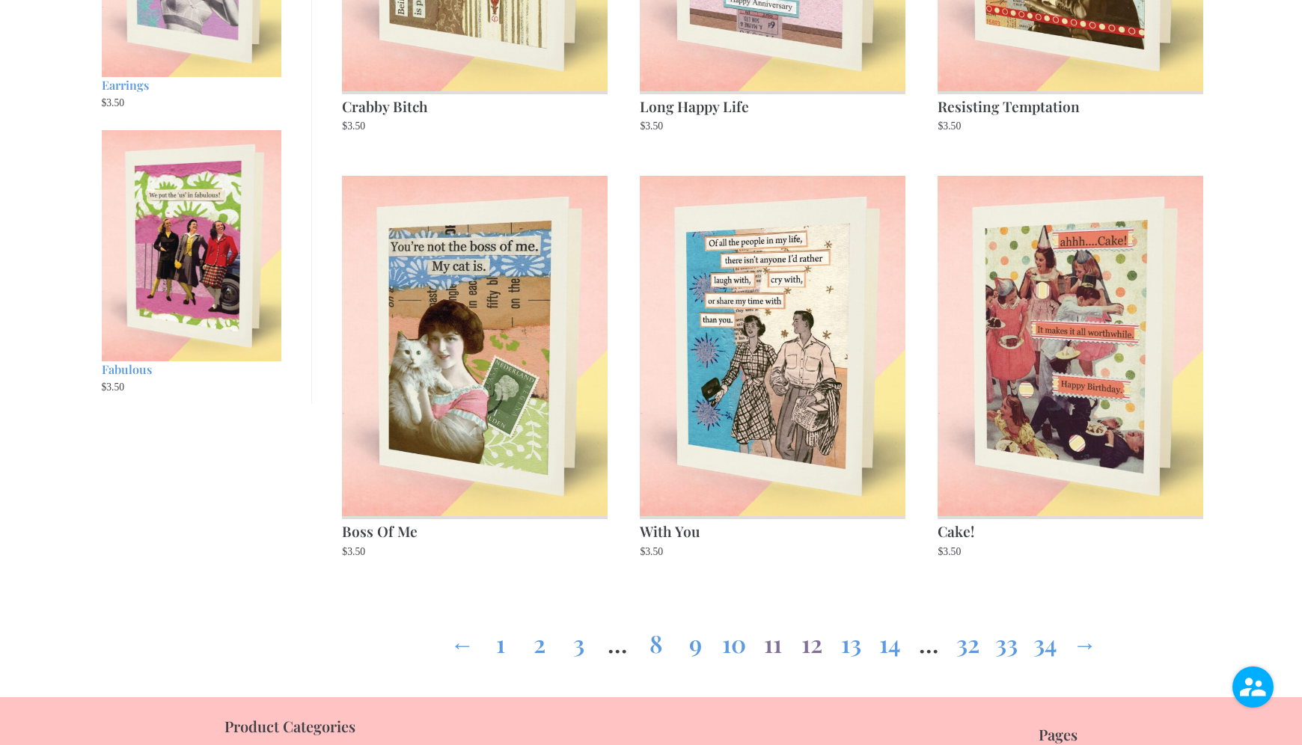
click at [817, 651] on link "12" at bounding box center [812, 640] width 24 height 54
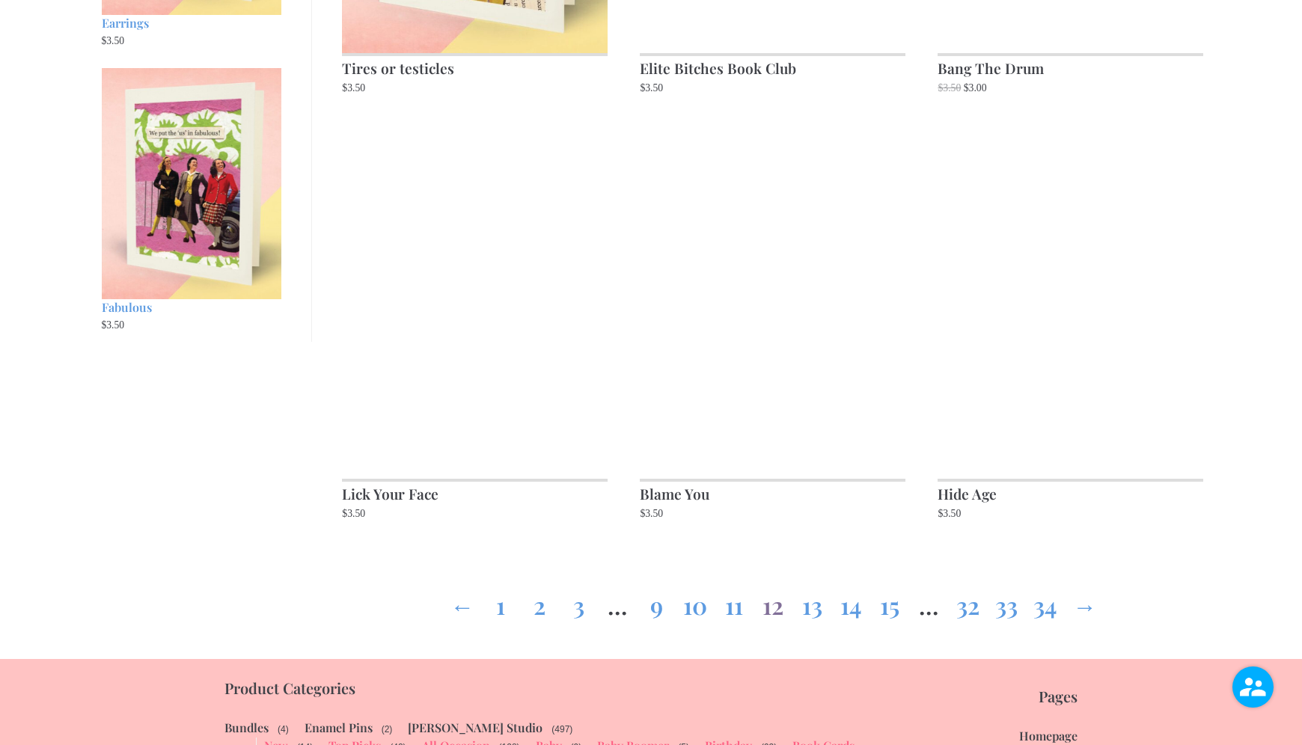
scroll to position [1833, 0]
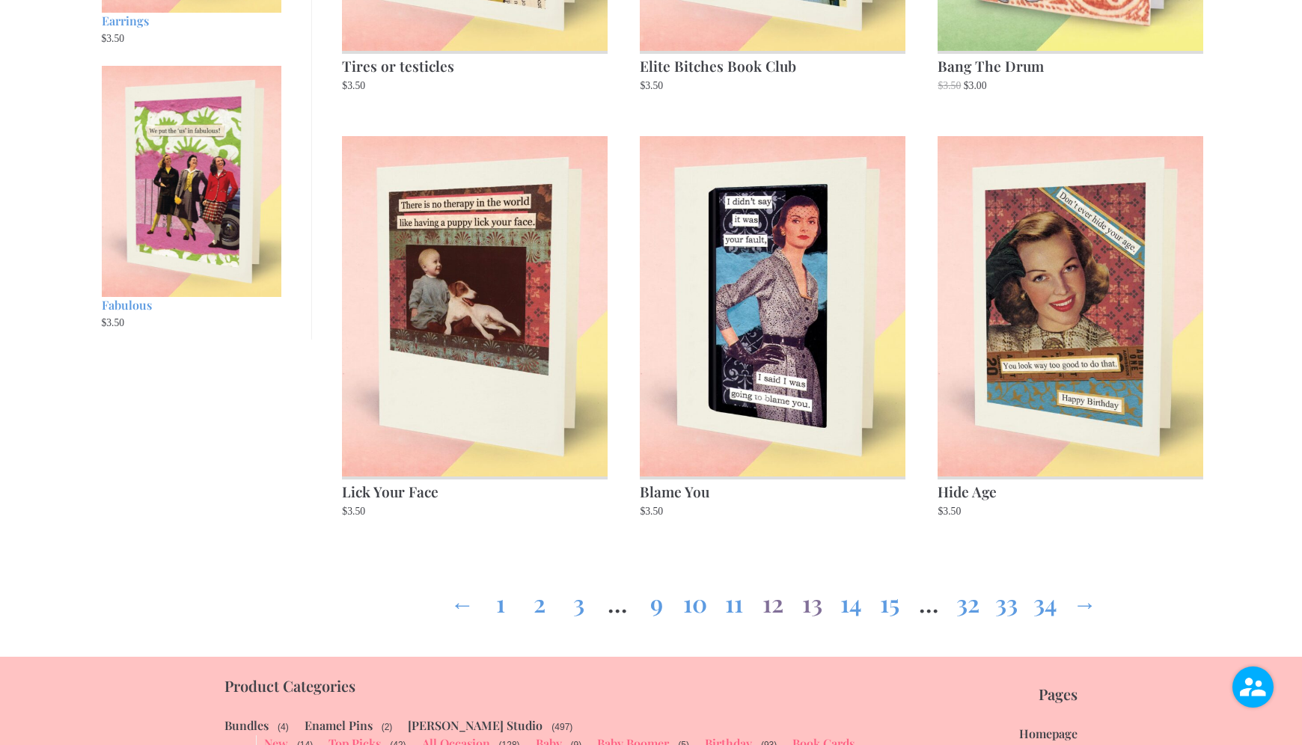
click at [819, 586] on link "13" at bounding box center [812, 600] width 24 height 54
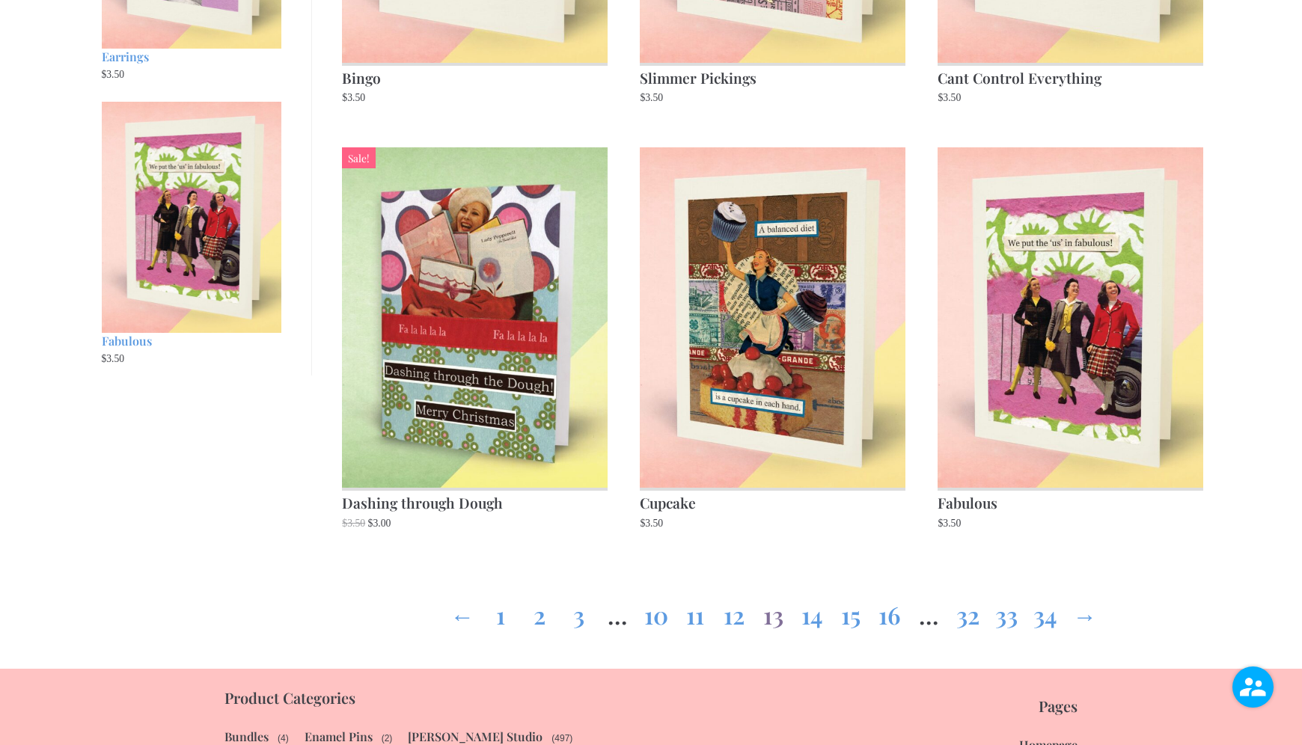
scroll to position [1795, 0]
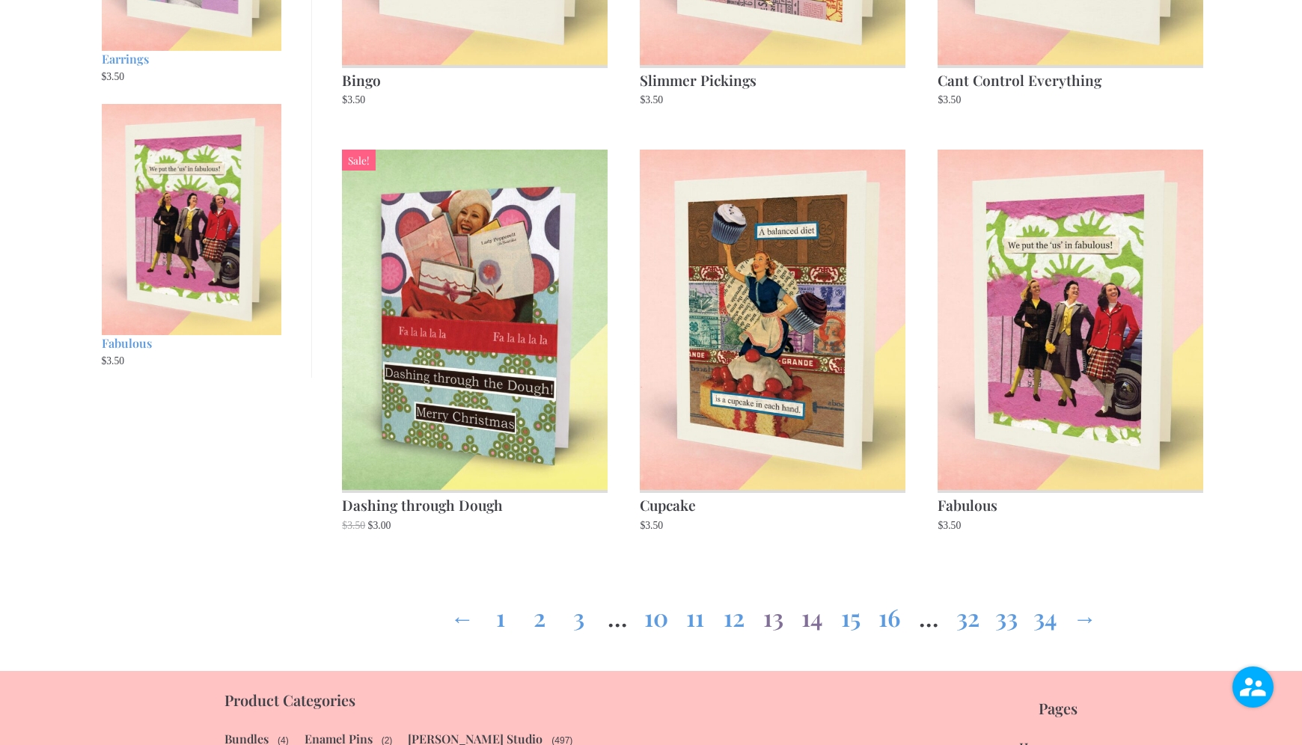
click at [815, 626] on link "14" at bounding box center [812, 614] width 24 height 54
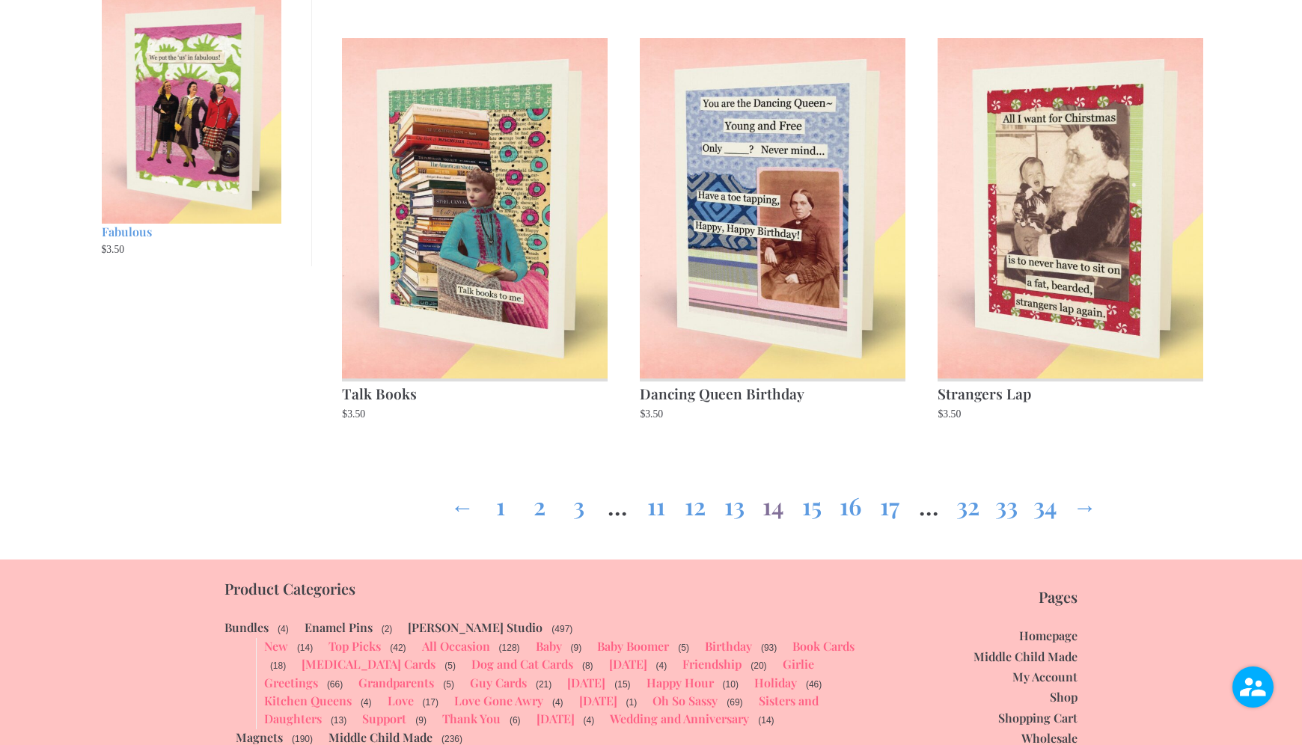
scroll to position [1909, 0]
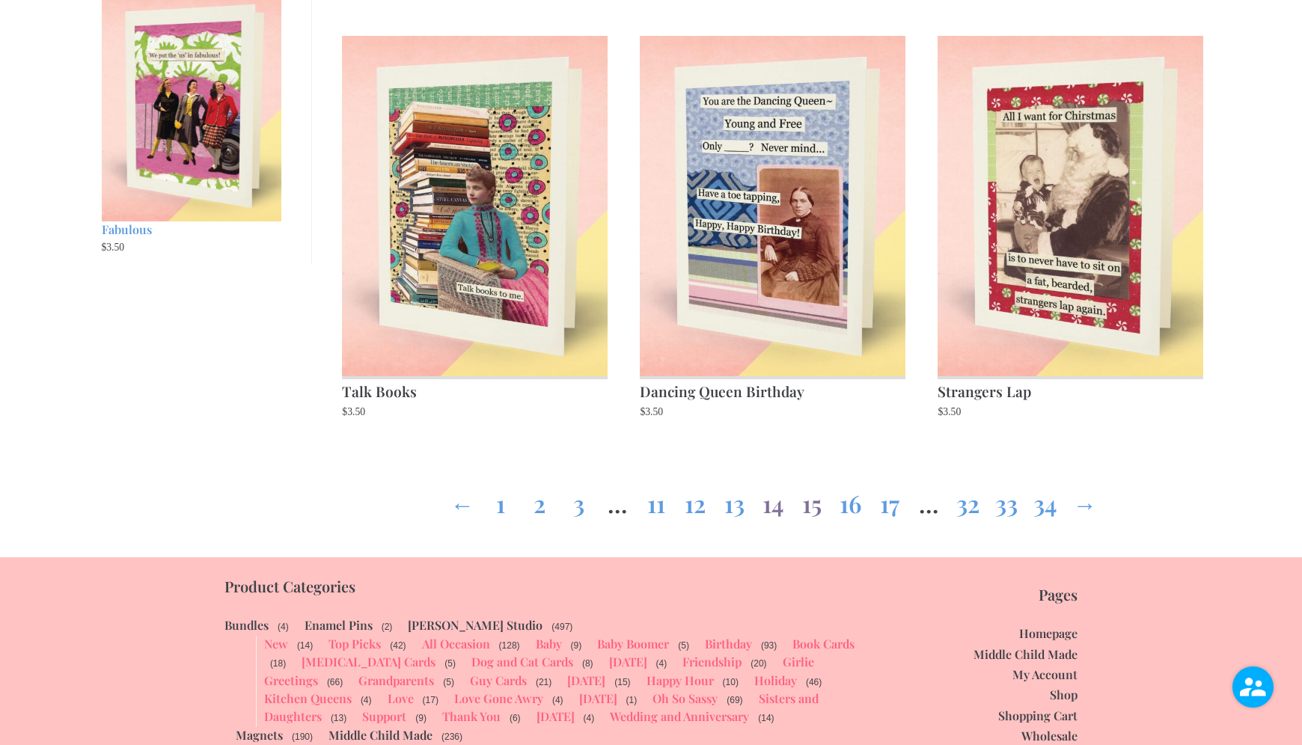
click at [816, 509] on link "15" at bounding box center [812, 501] width 24 height 54
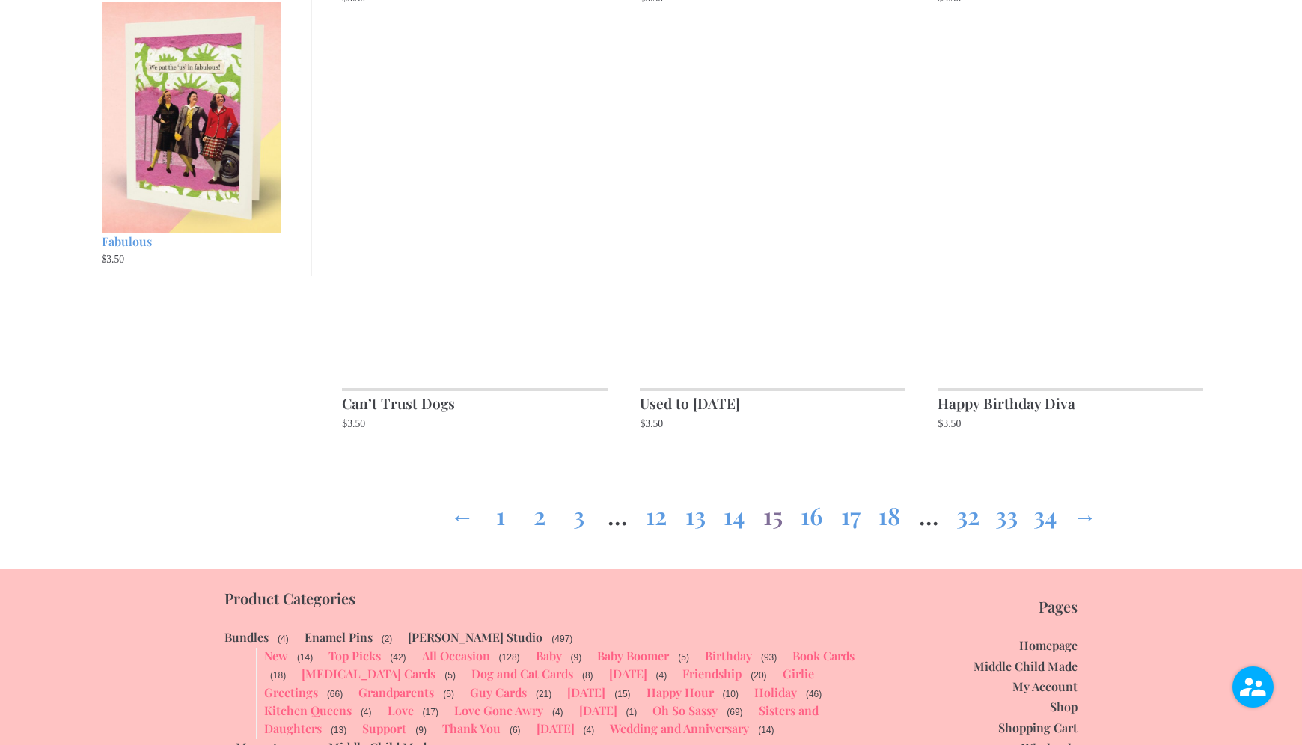
scroll to position [1896, 0]
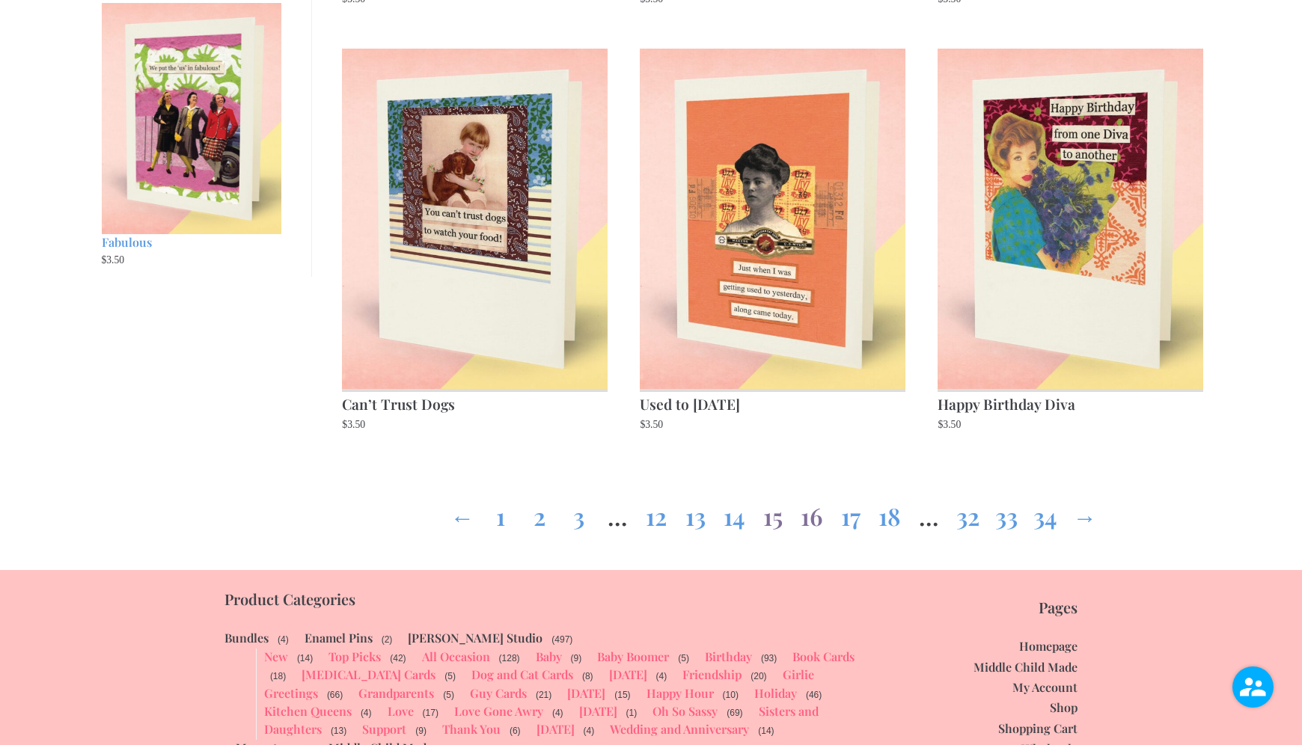
click at [812, 525] on link "16" at bounding box center [812, 513] width 24 height 54
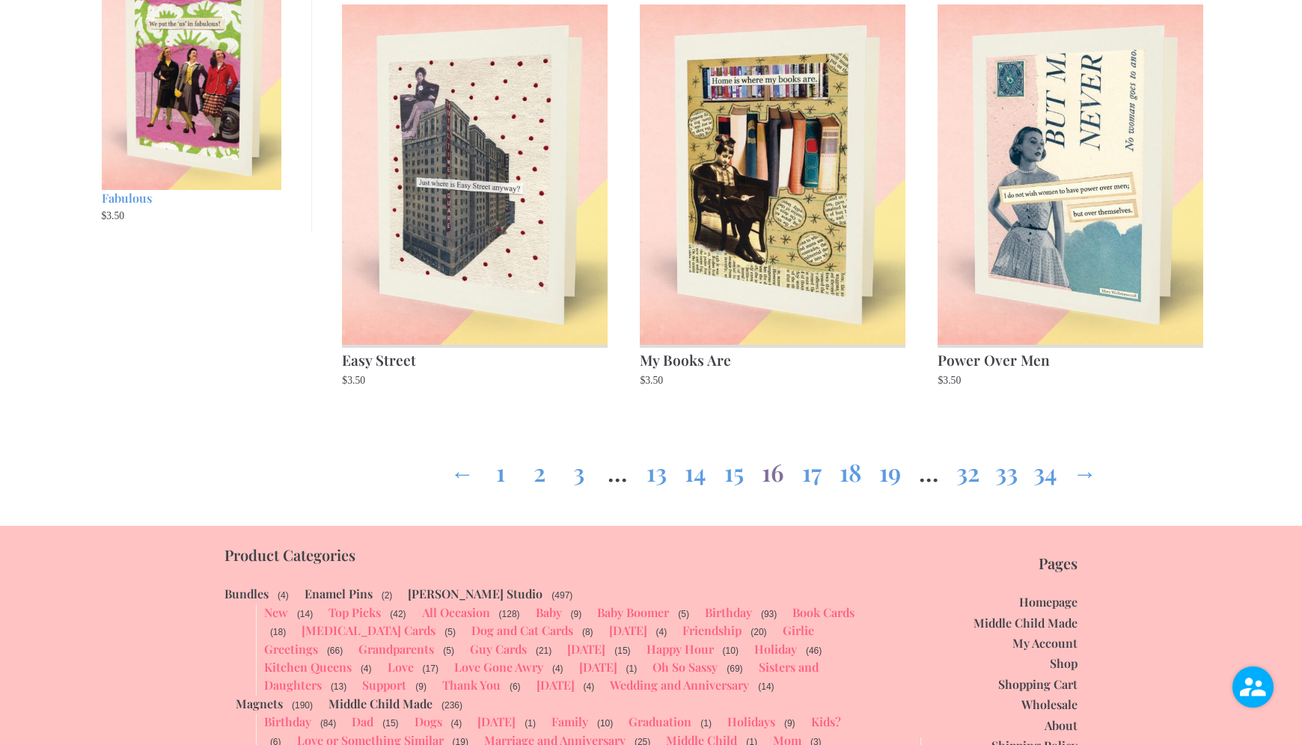
scroll to position [1948, 0]
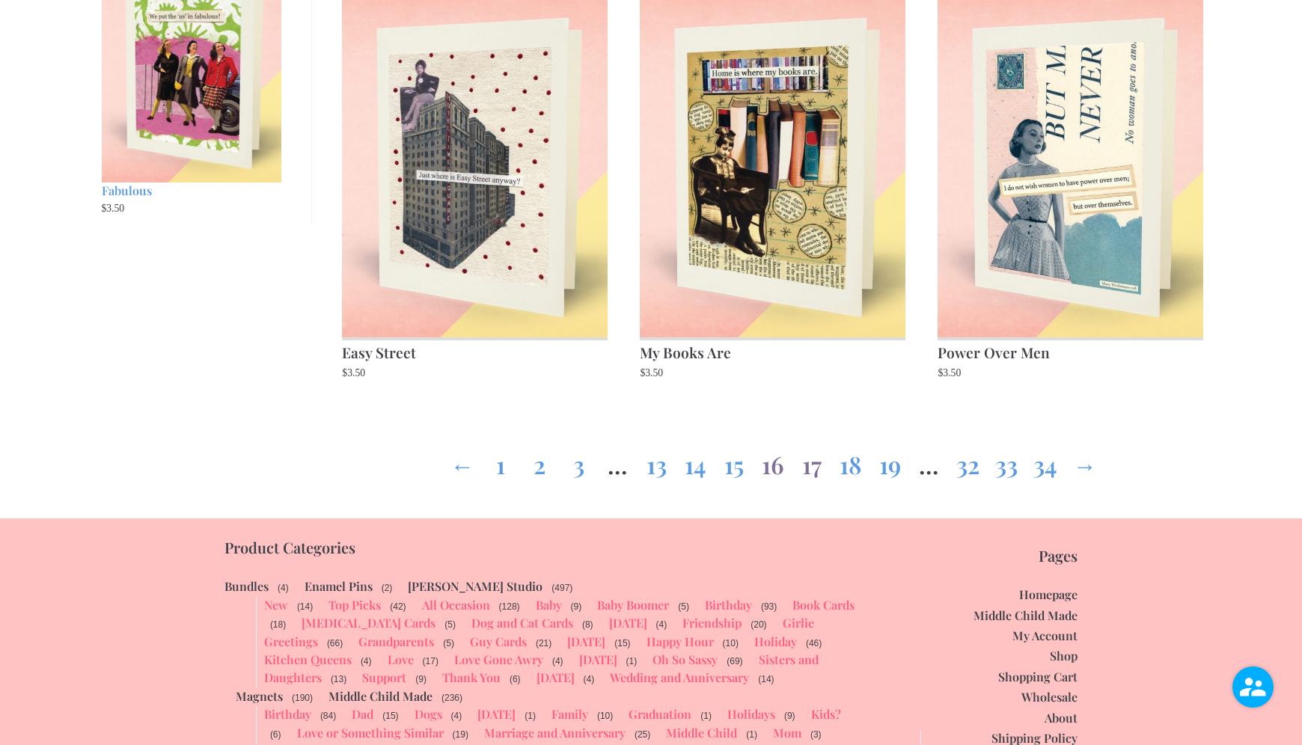
click at [815, 473] on link "17" at bounding box center [812, 462] width 24 height 54
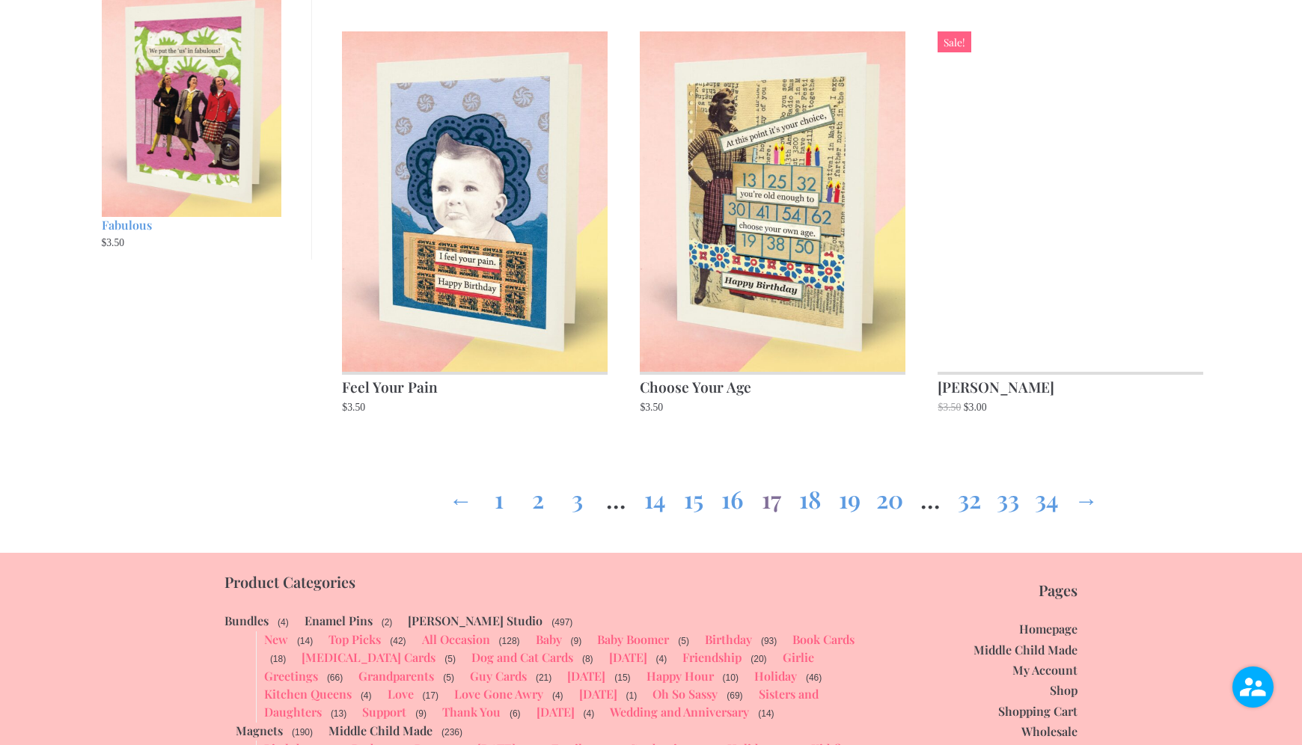
scroll to position [1922, 0]
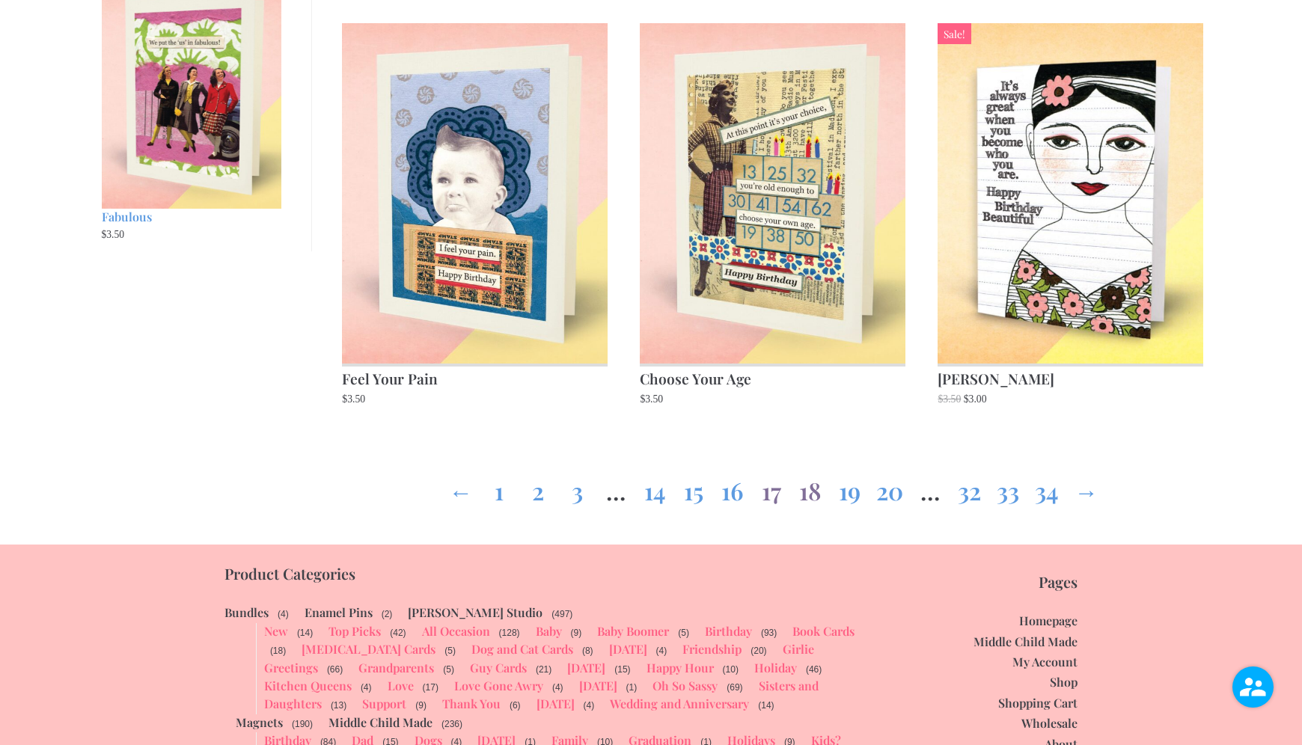
click at [815, 498] on link "18" at bounding box center [810, 488] width 24 height 54
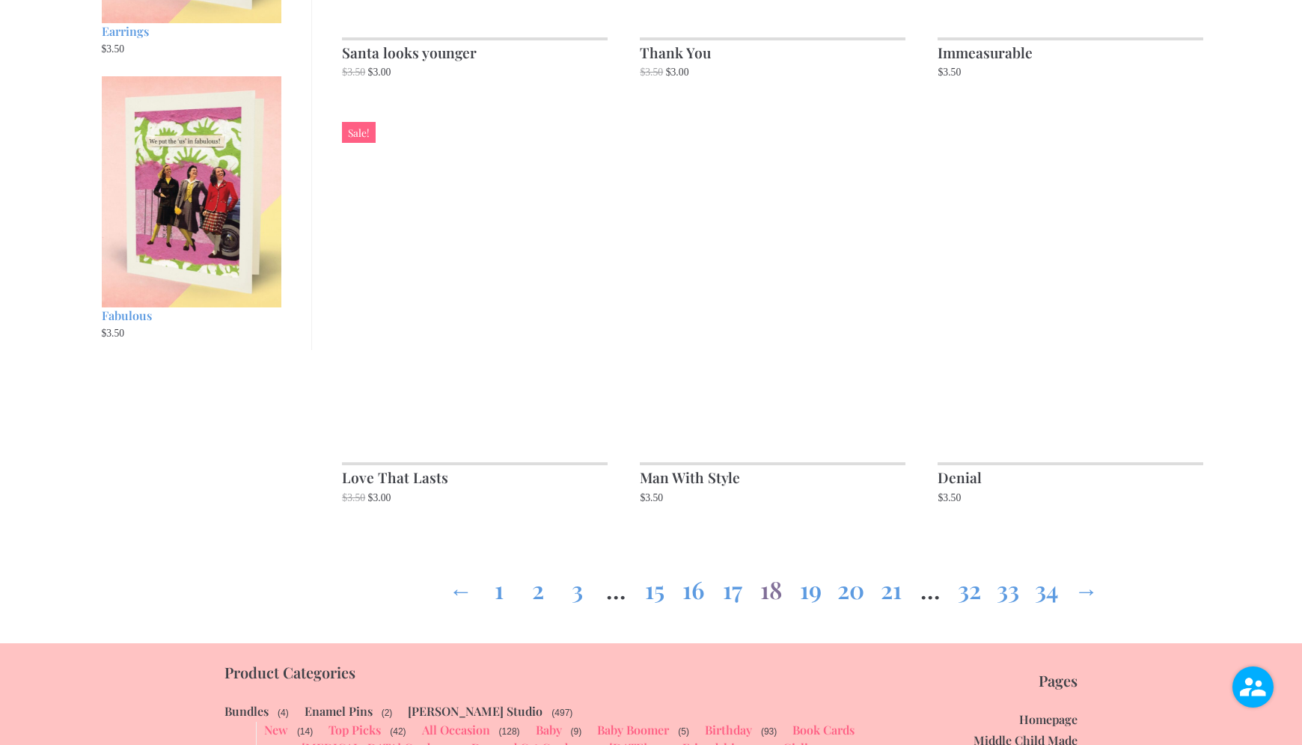
scroll to position [1825, 0]
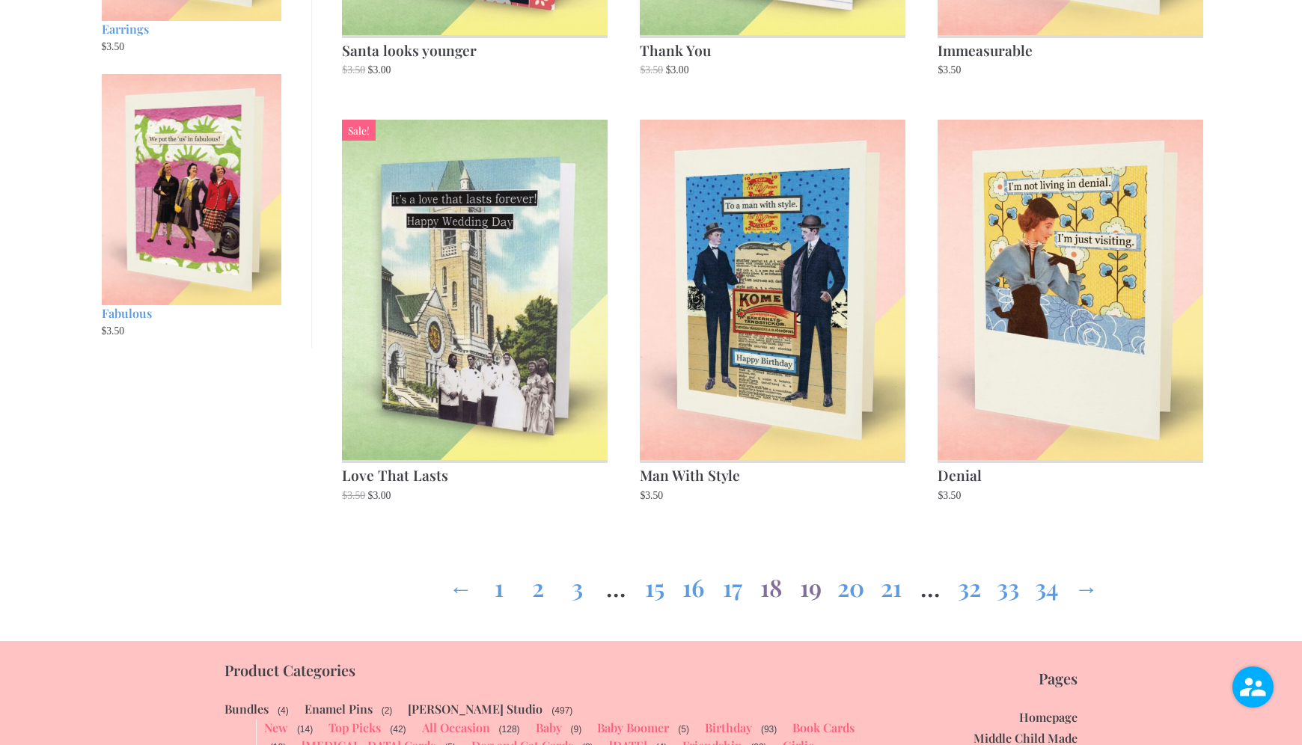
click at [810, 596] on link "19" at bounding box center [810, 584] width 24 height 54
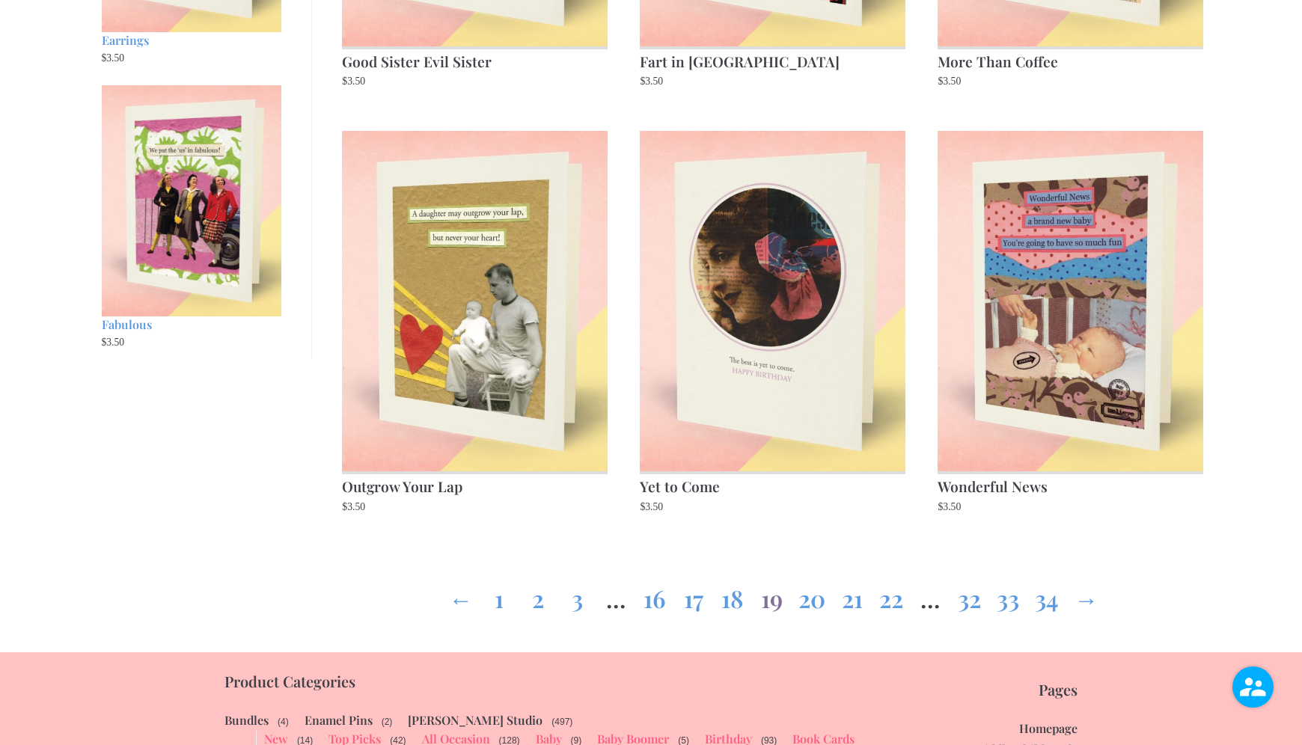
scroll to position [1819, 0]
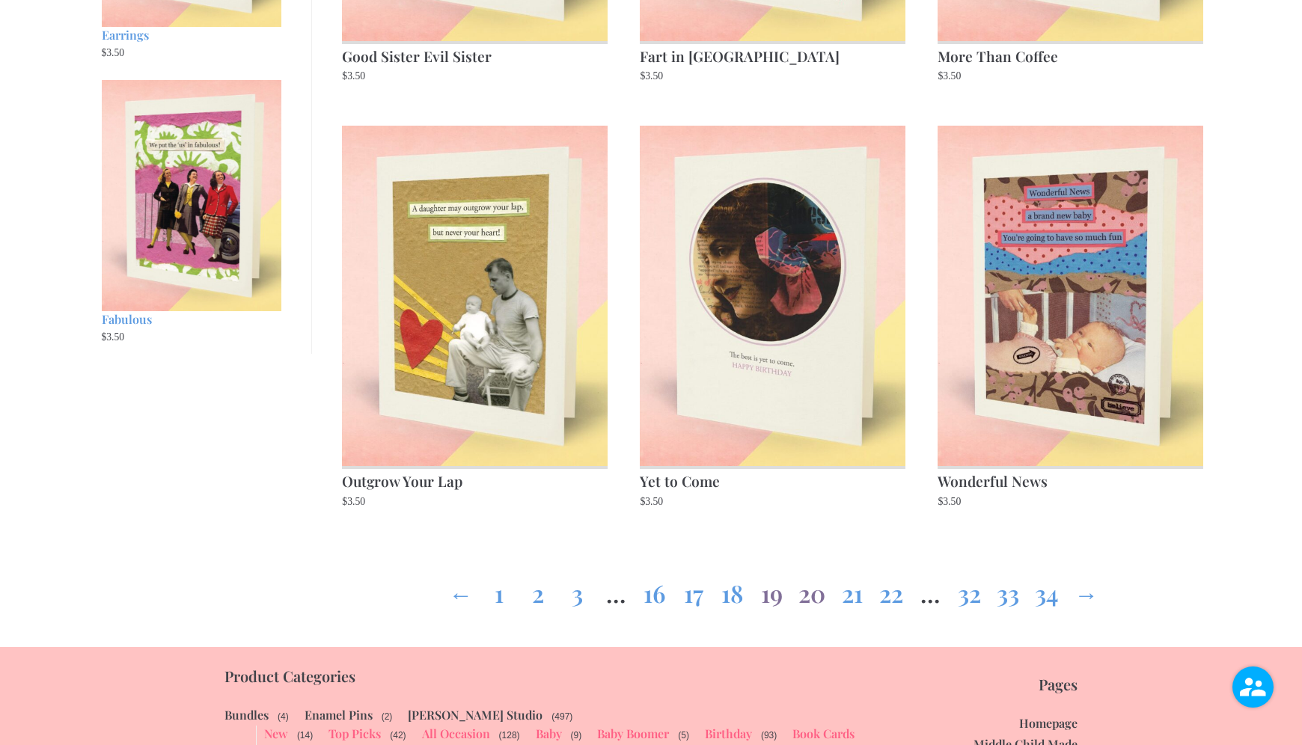
click at [804, 600] on link "20" at bounding box center [811, 590] width 27 height 54
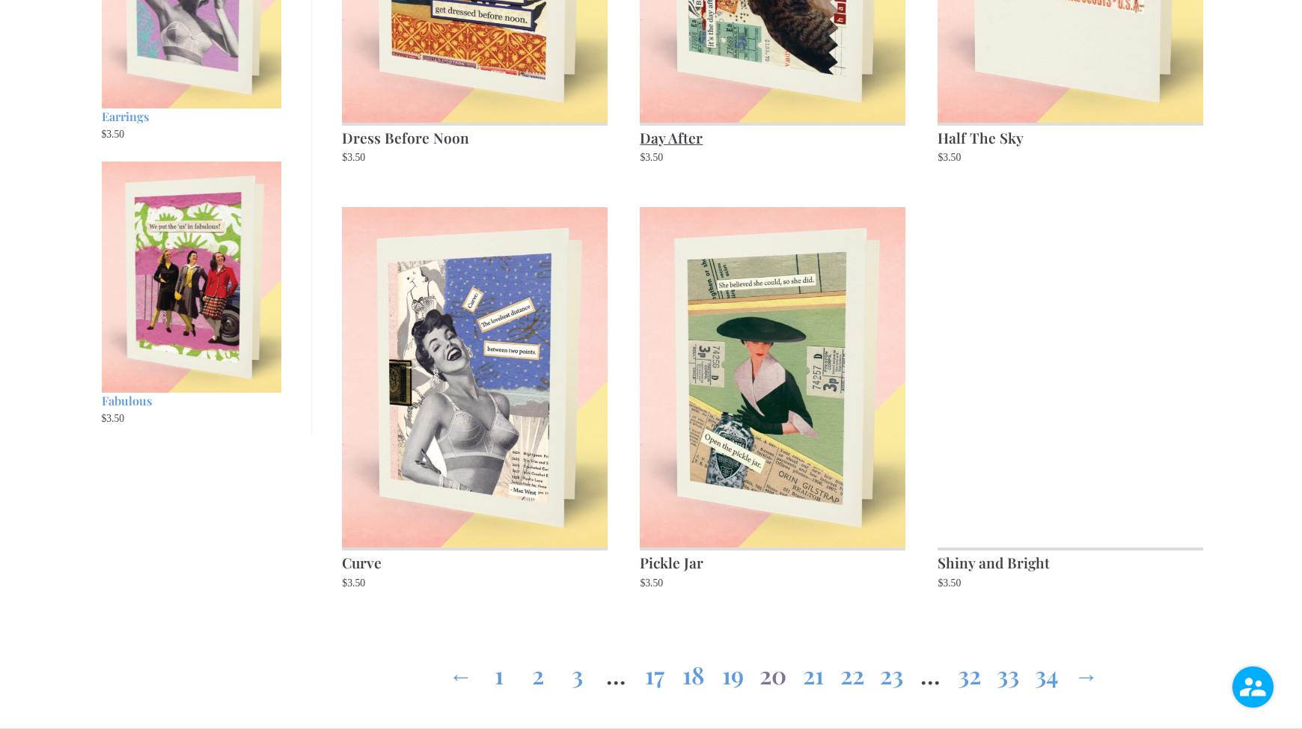
scroll to position [1741, 0]
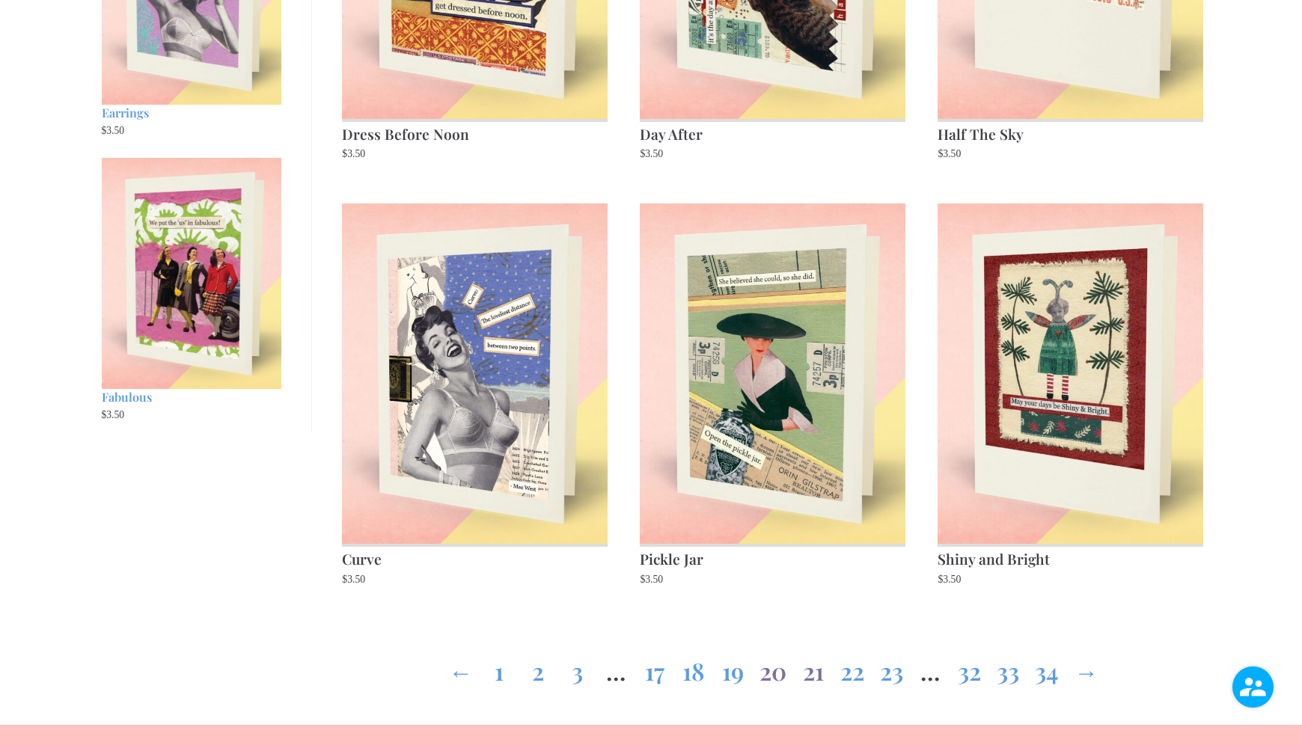
click at [815, 678] on link "21" at bounding box center [813, 668] width 24 height 54
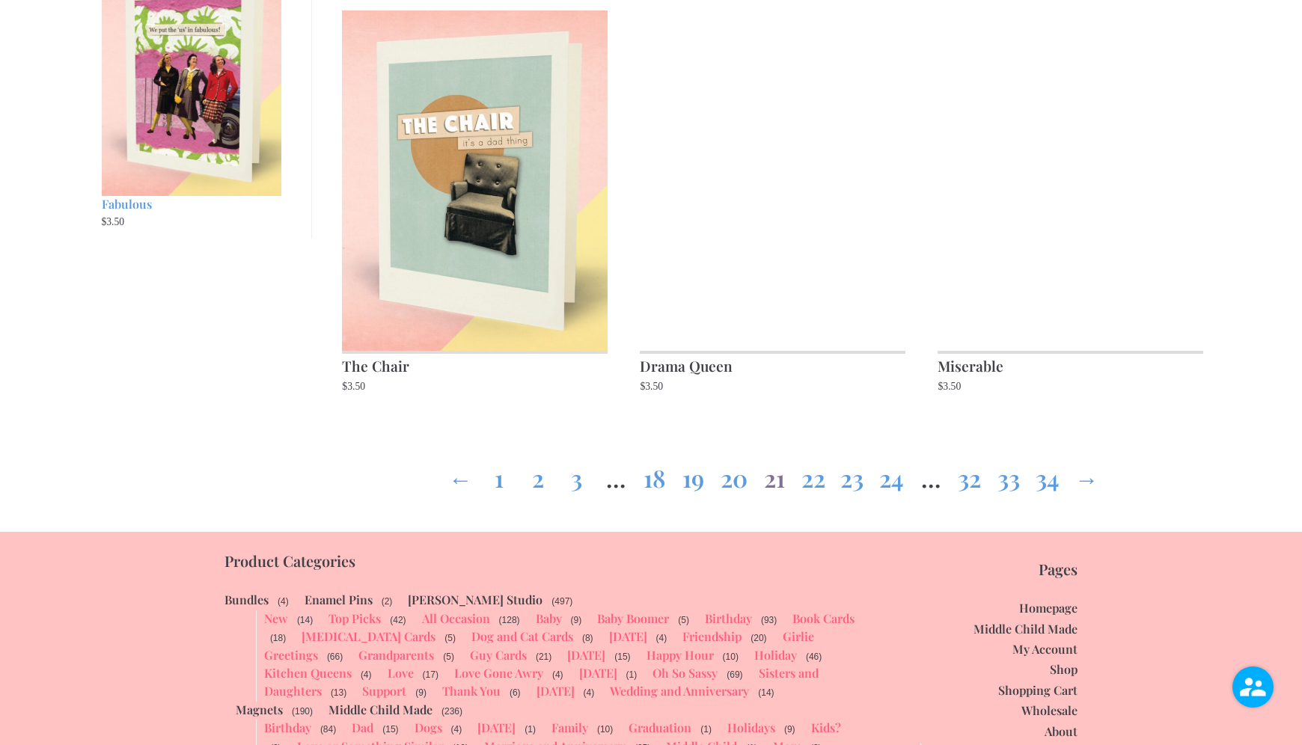
scroll to position [1931, 0]
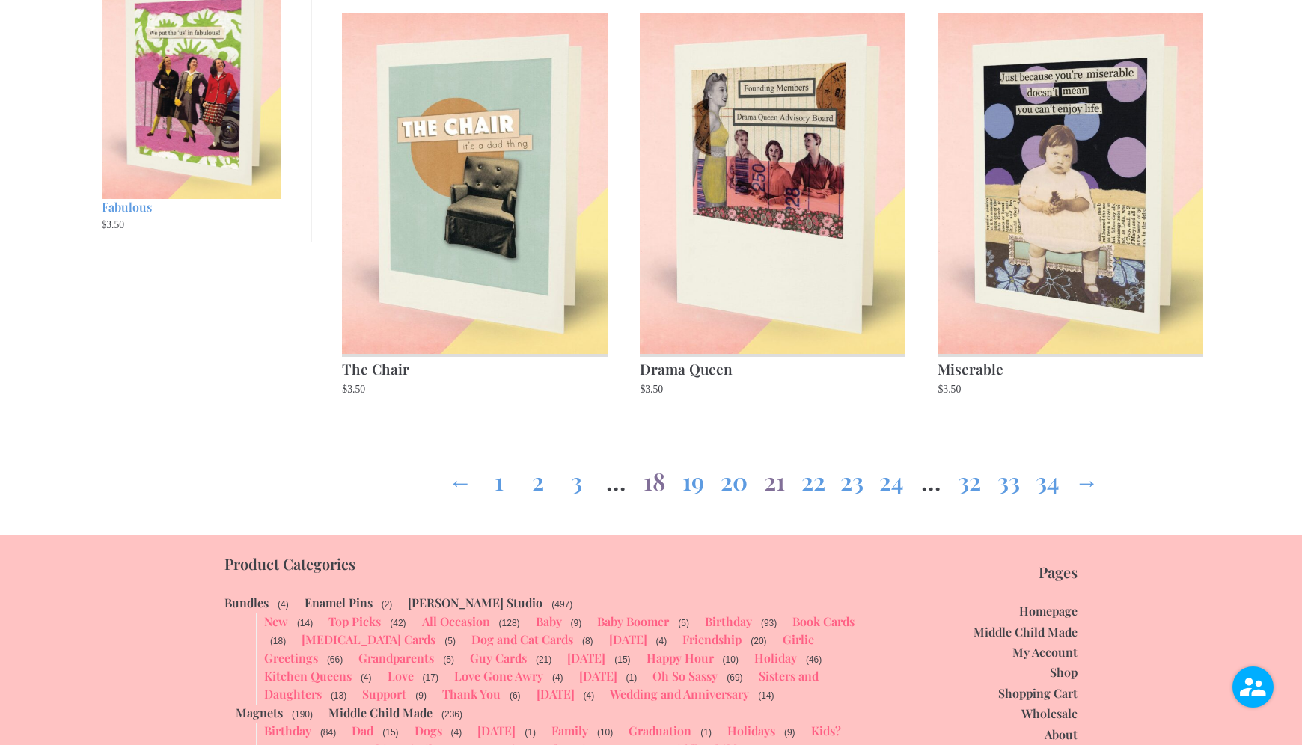
click at [652, 485] on link "18" at bounding box center [655, 478] width 24 height 54
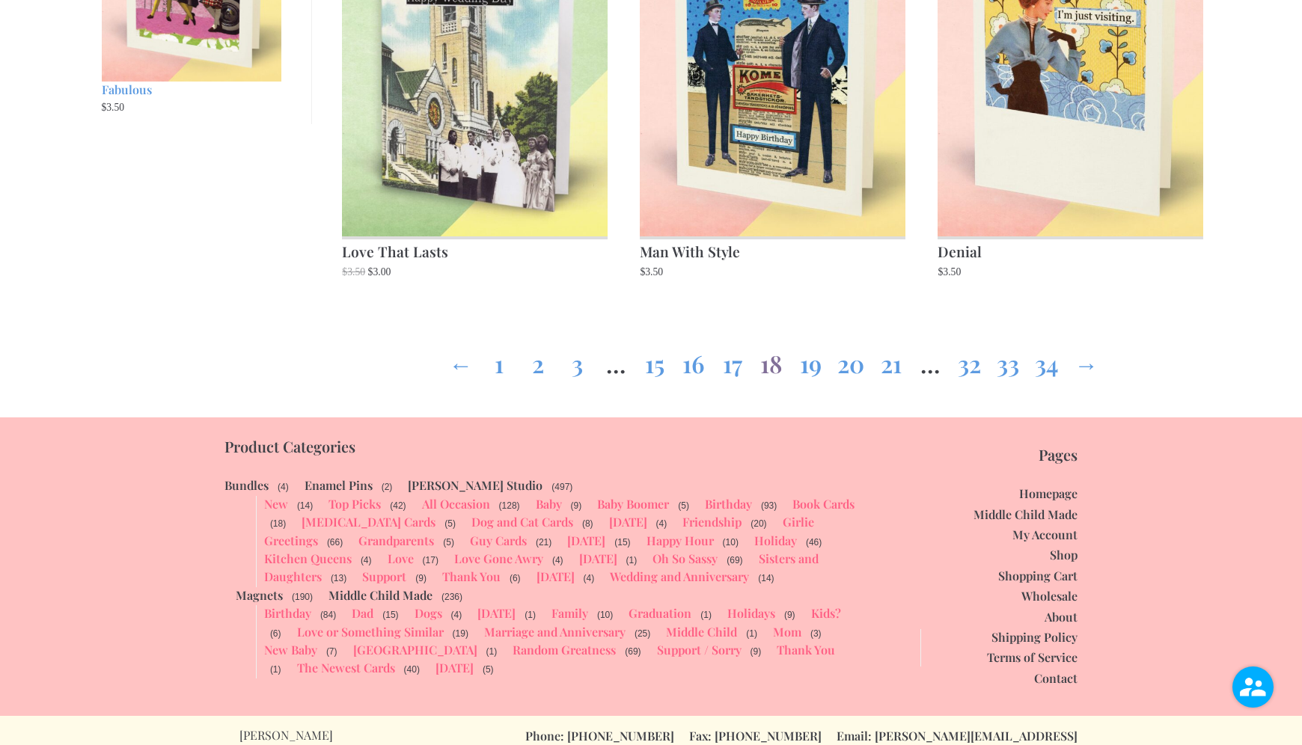
scroll to position [2074, 0]
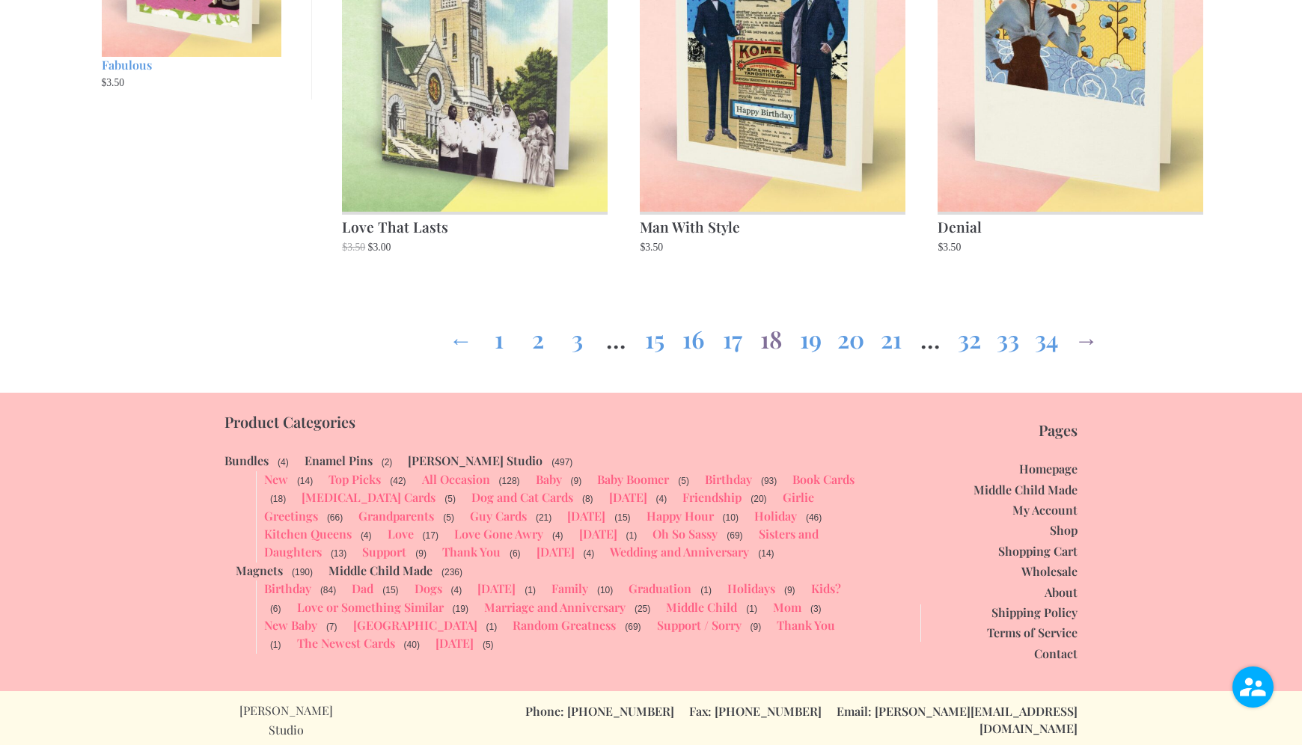
click at [1086, 346] on link "→" at bounding box center [1085, 336] width 24 height 54
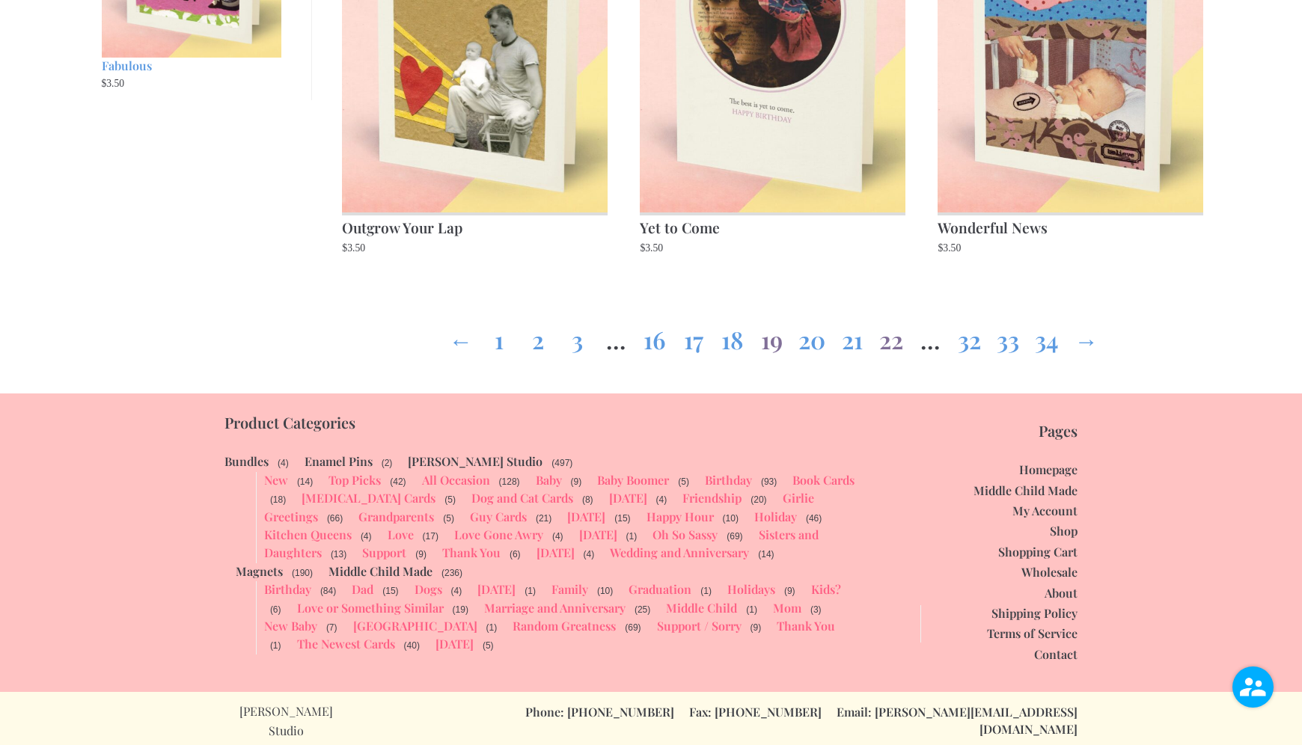
scroll to position [2074, 0]
click at [894, 343] on link "22" at bounding box center [891, 336] width 24 height 54
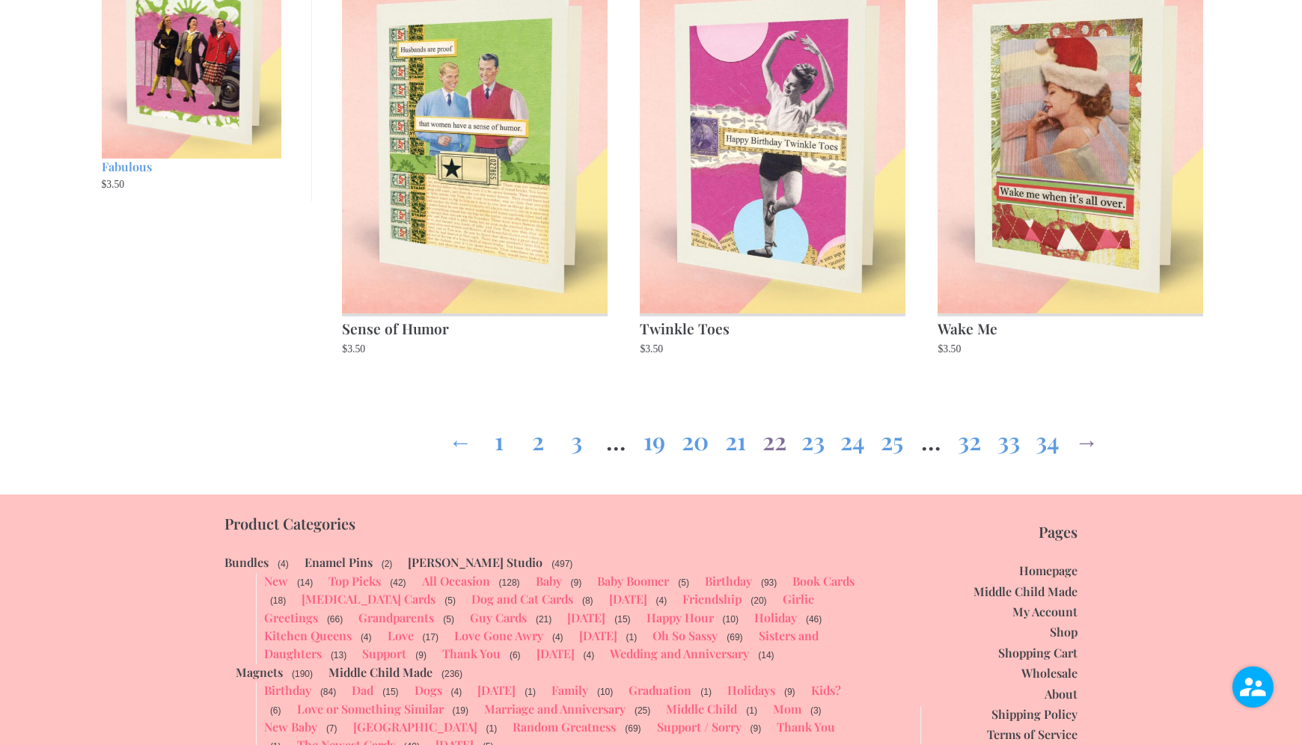
scroll to position [1968, 0]
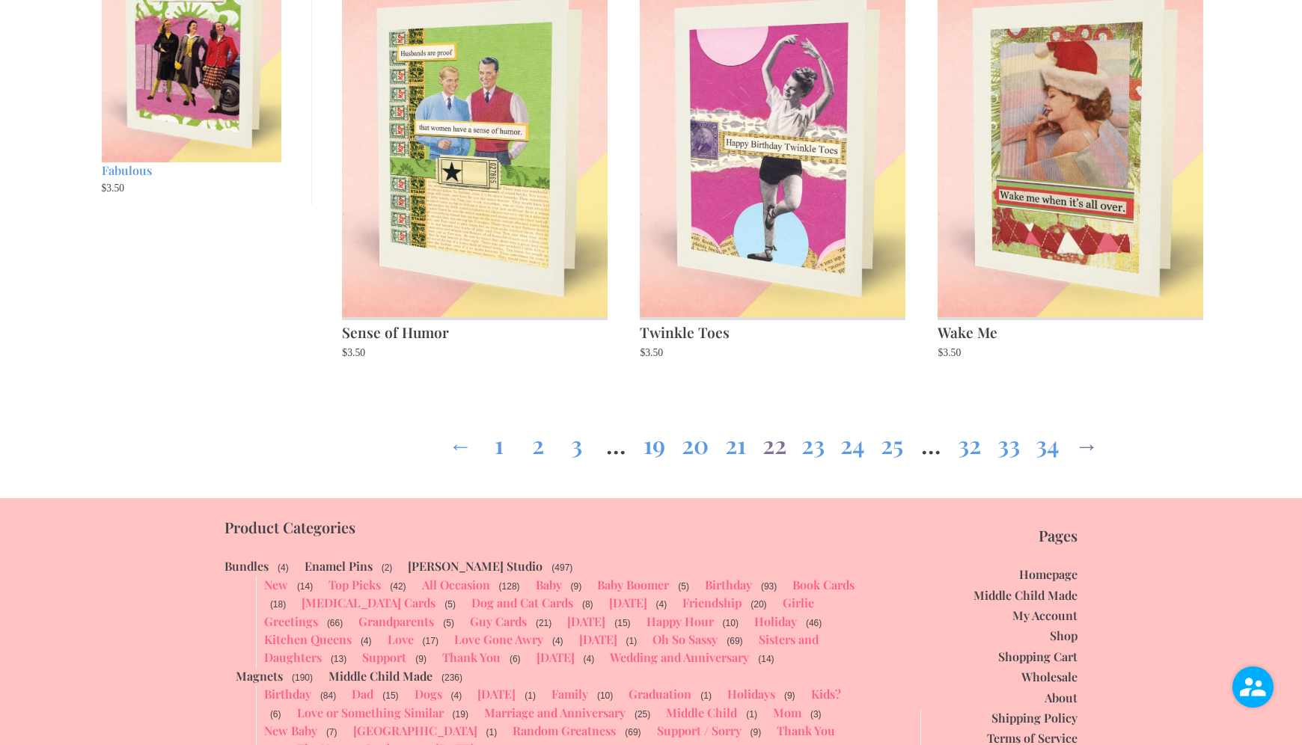
click at [1084, 448] on link "→" at bounding box center [1086, 441] width 24 height 54
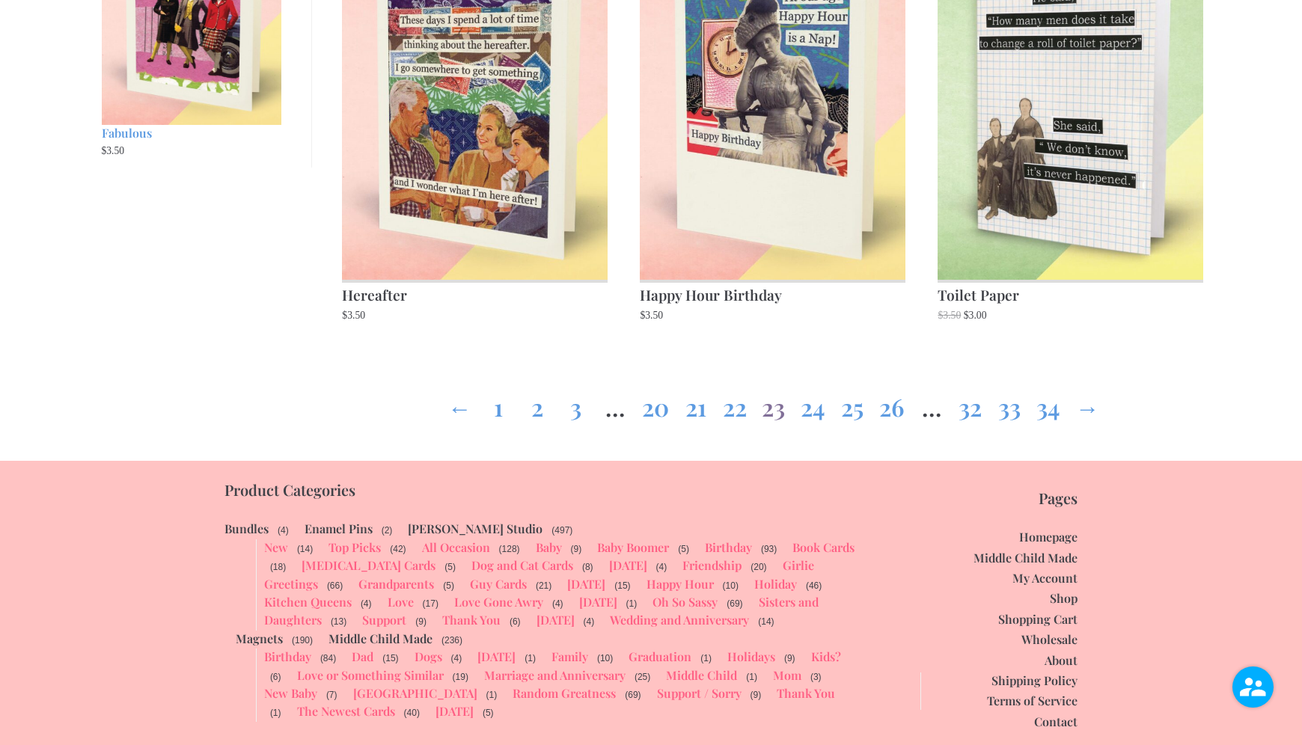
scroll to position [2013, 0]
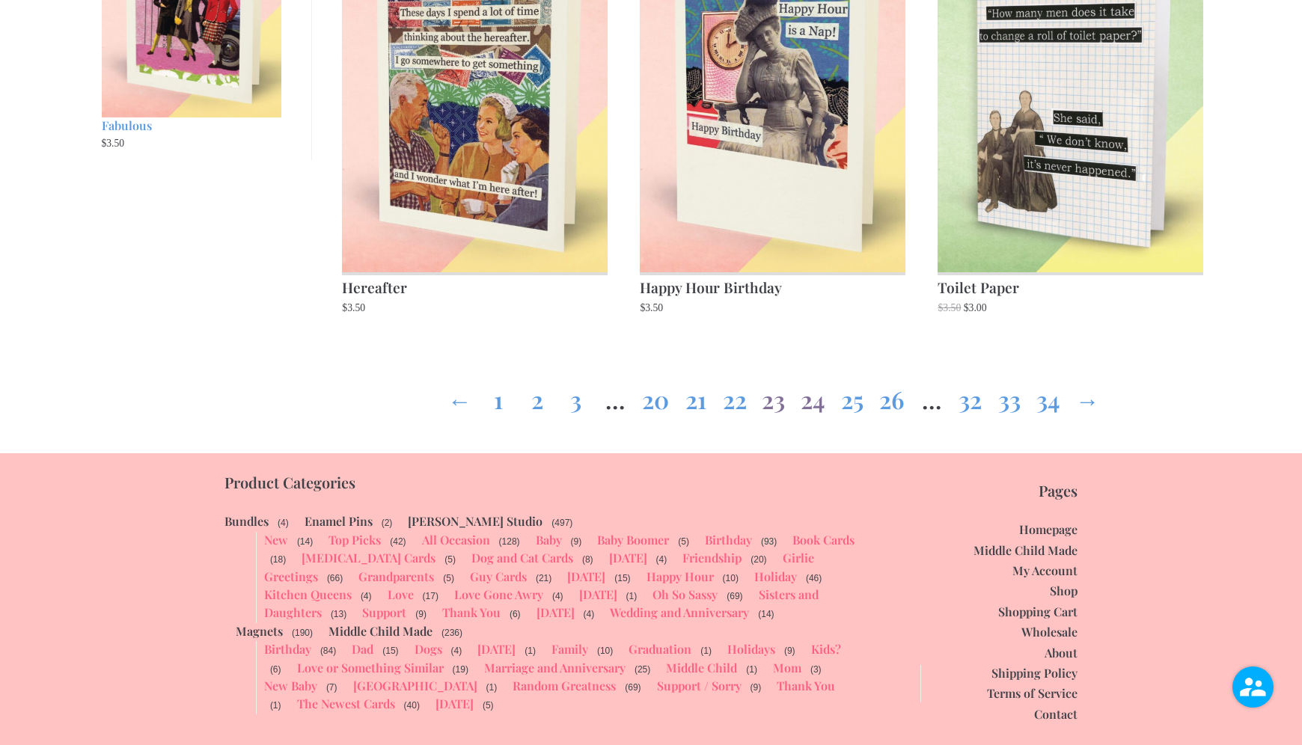
click at [815, 402] on link "24" at bounding box center [812, 397] width 25 height 54
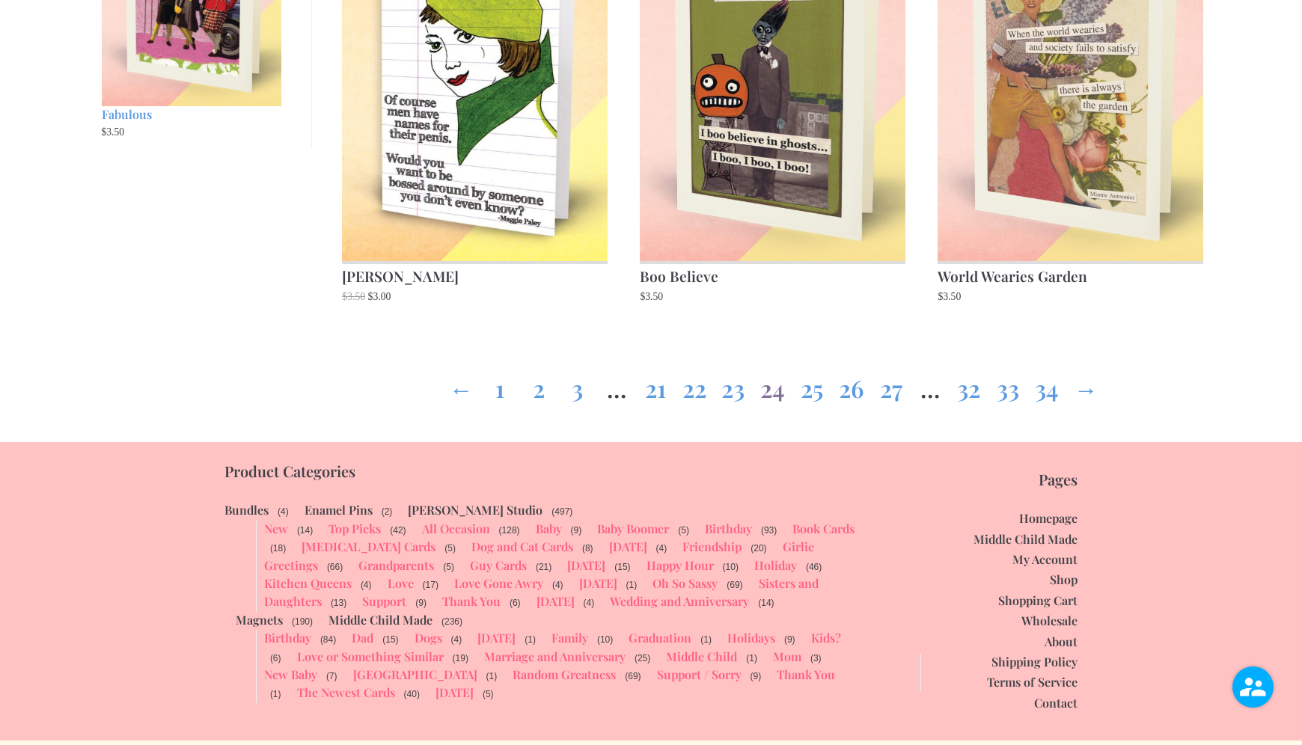
scroll to position [2028, 0]
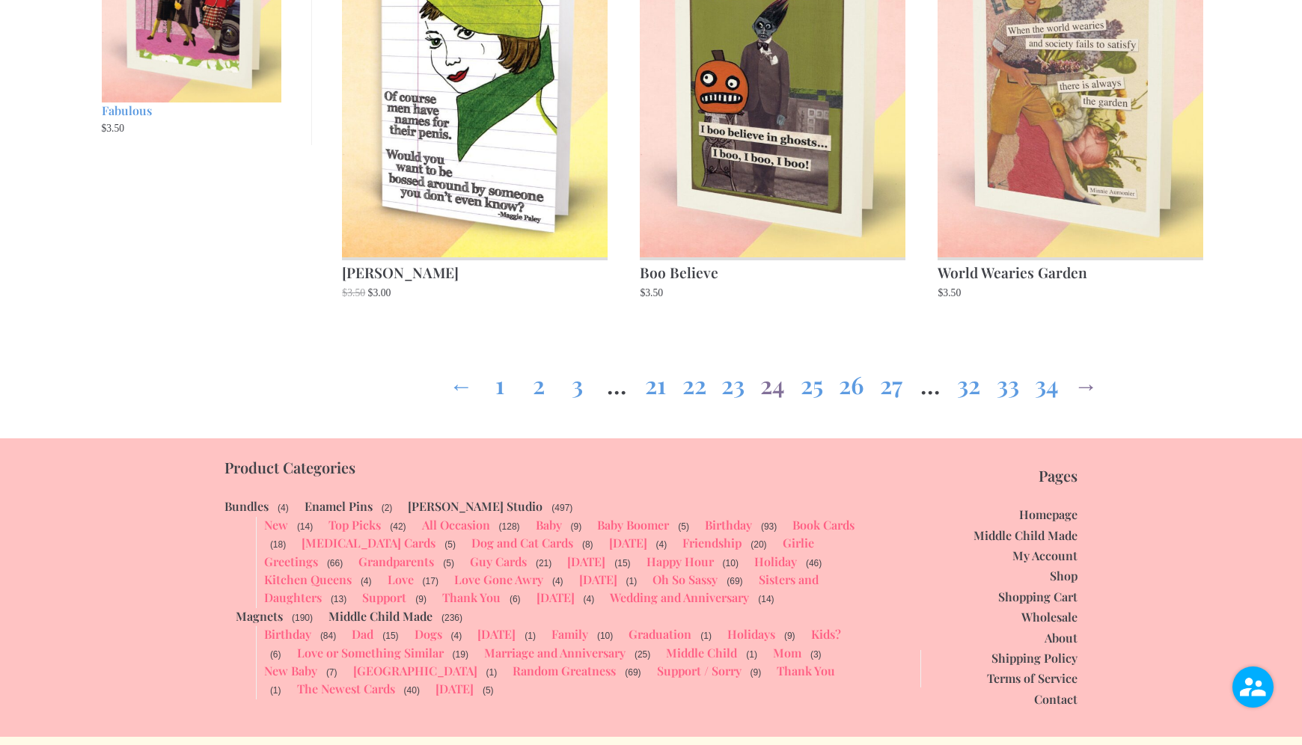
click at [1091, 390] on link "→" at bounding box center [1085, 382] width 24 height 54
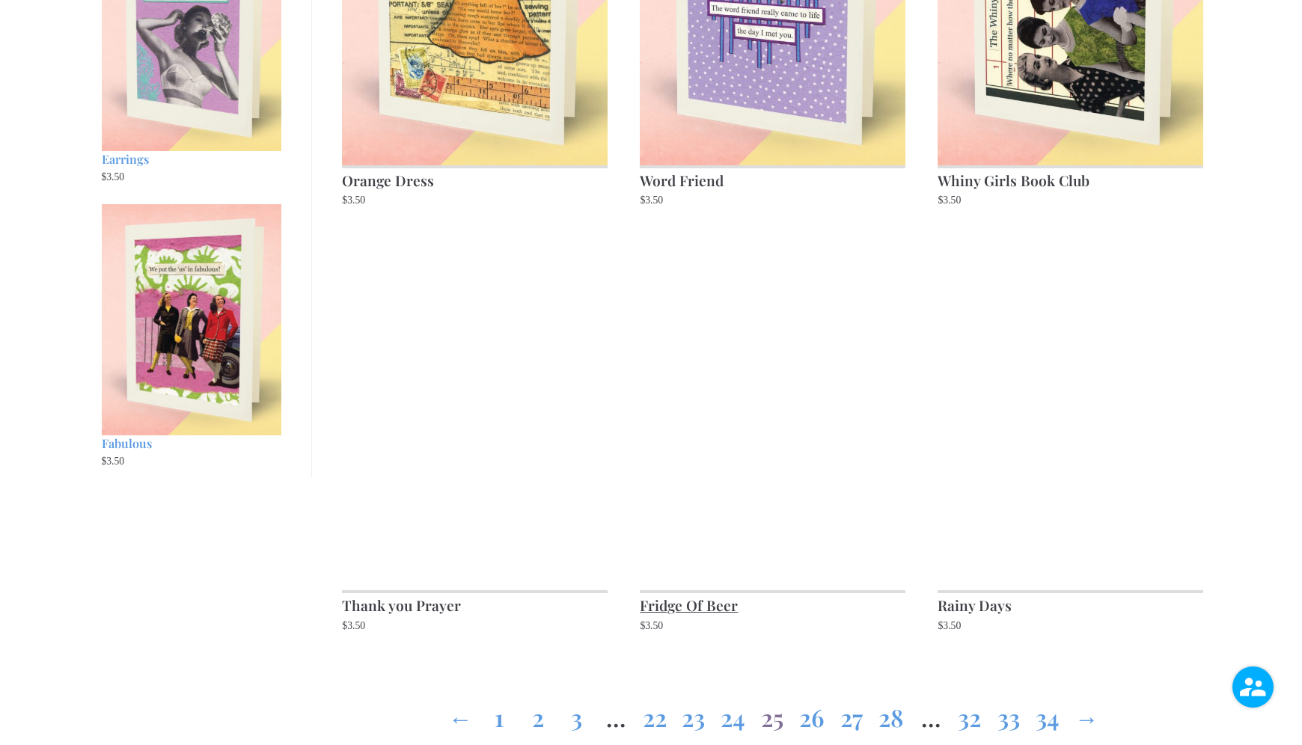
scroll to position [1694, 0]
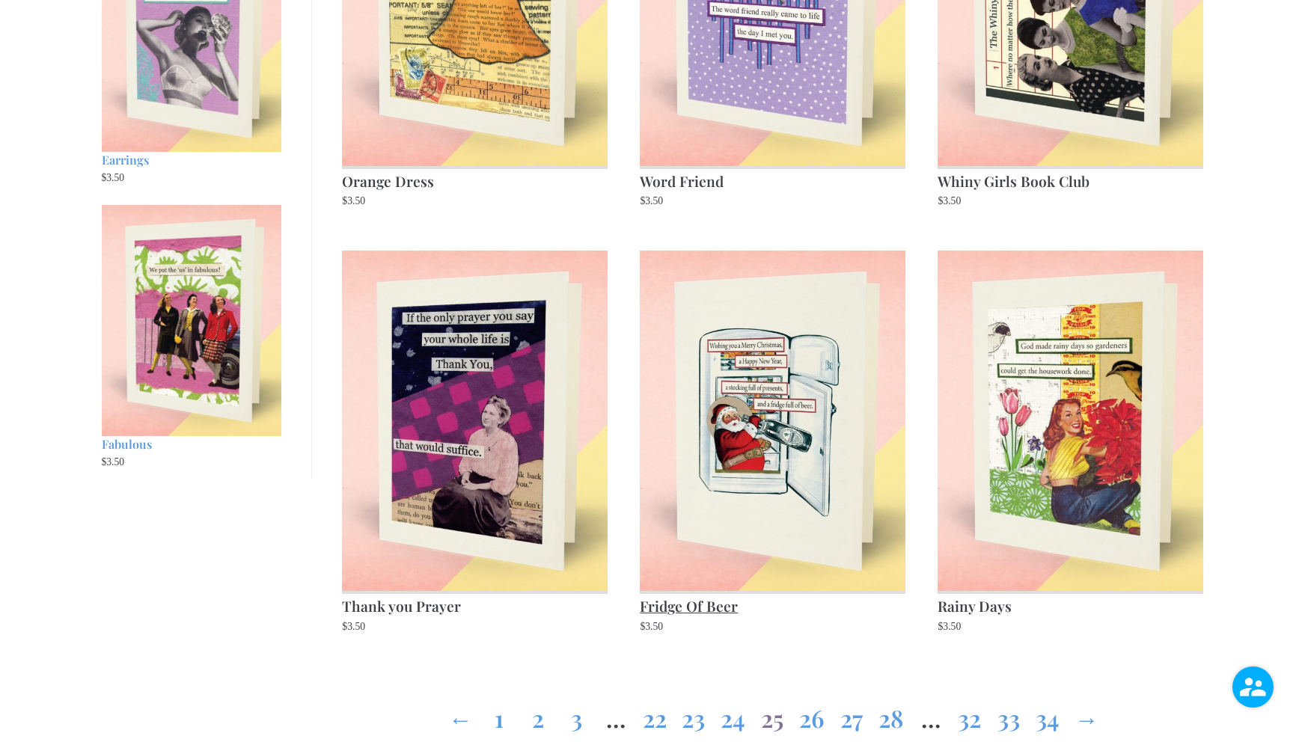
click at [836, 380] on img at bounding box center [772, 421] width 265 height 340
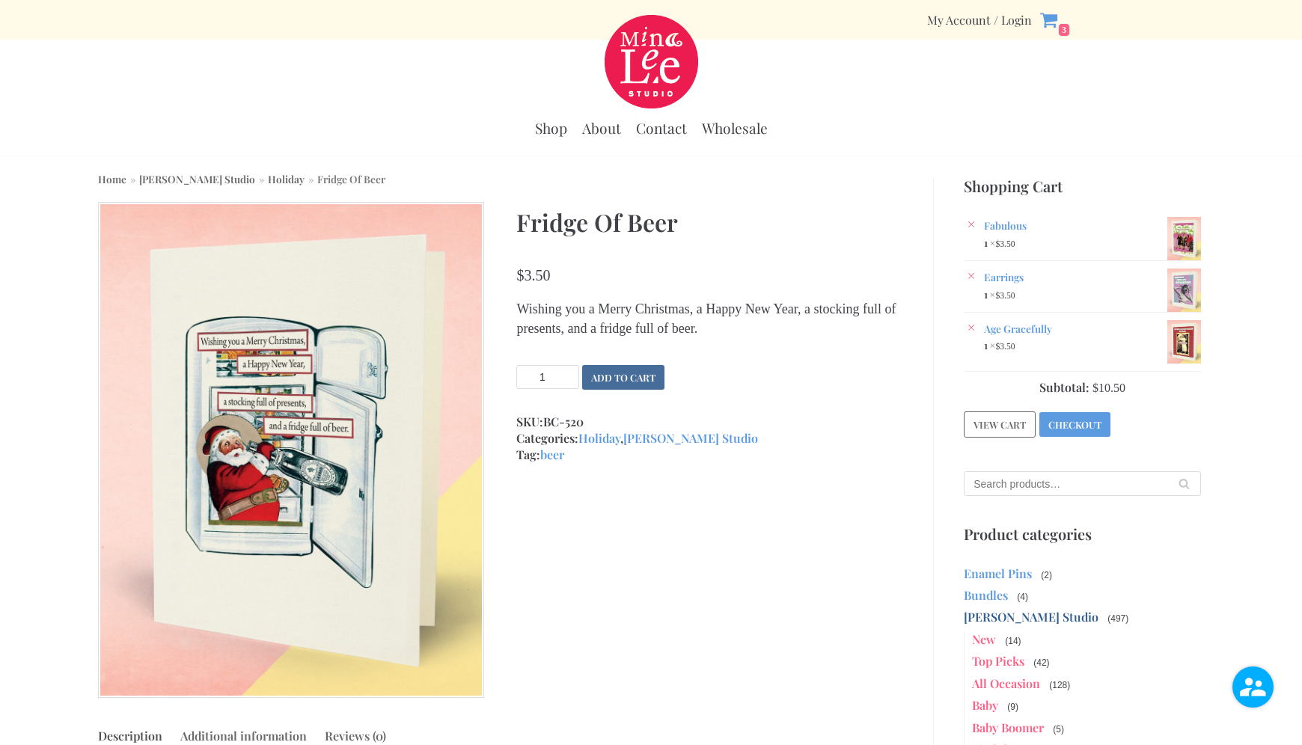
click at [637, 376] on button "Add to cart" at bounding box center [623, 377] width 82 height 25
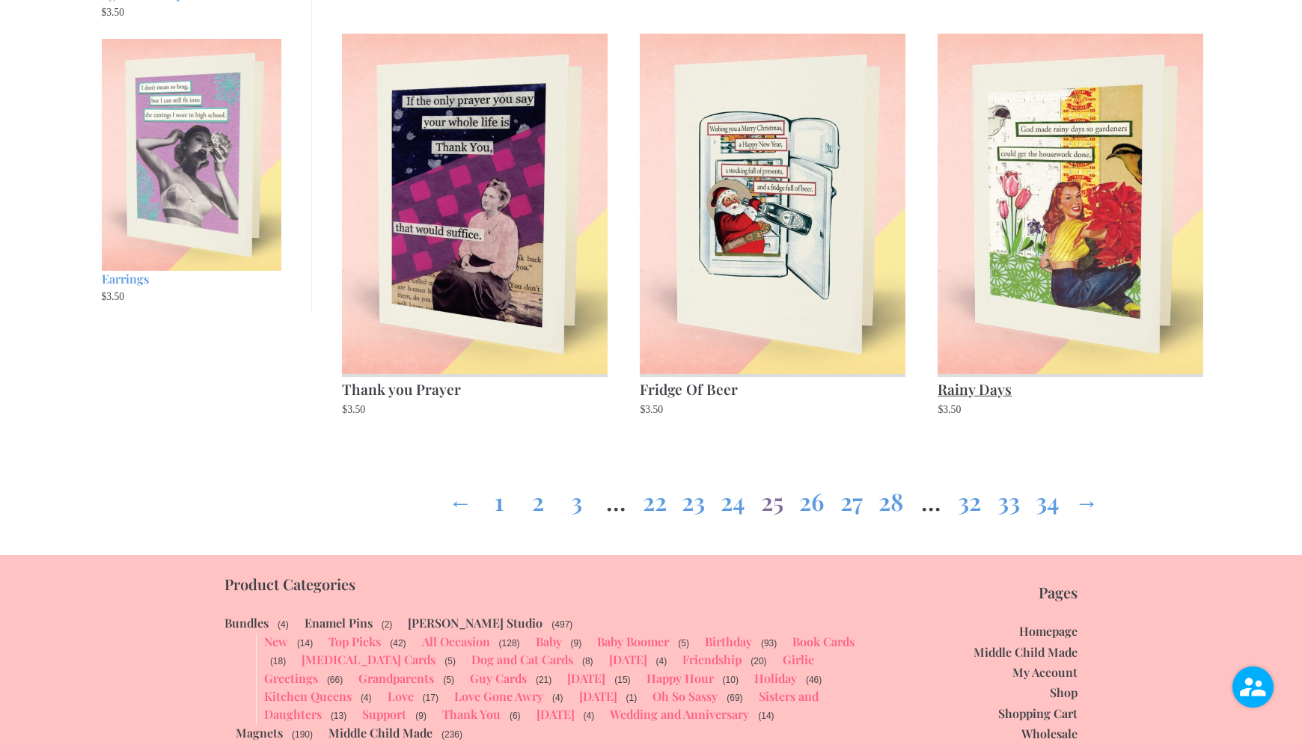
scroll to position [1913, 0]
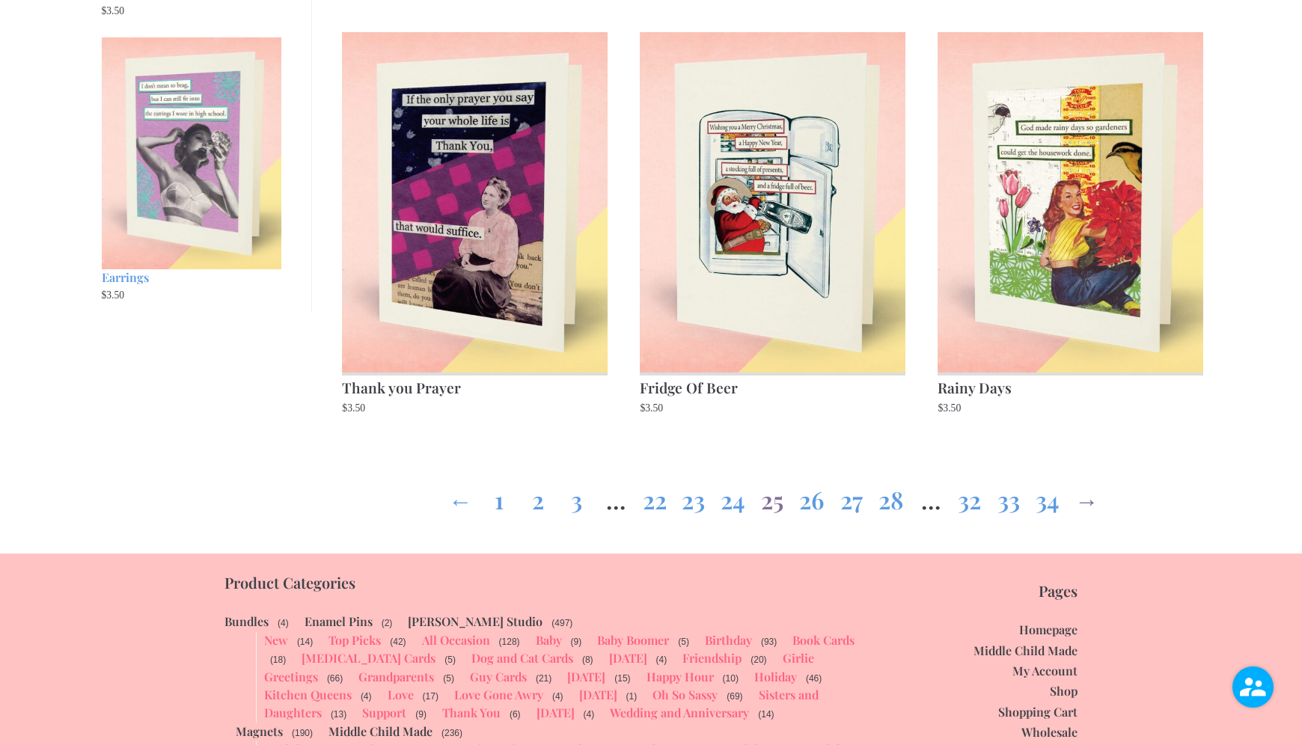
click at [1084, 507] on link "→" at bounding box center [1086, 497] width 24 height 54
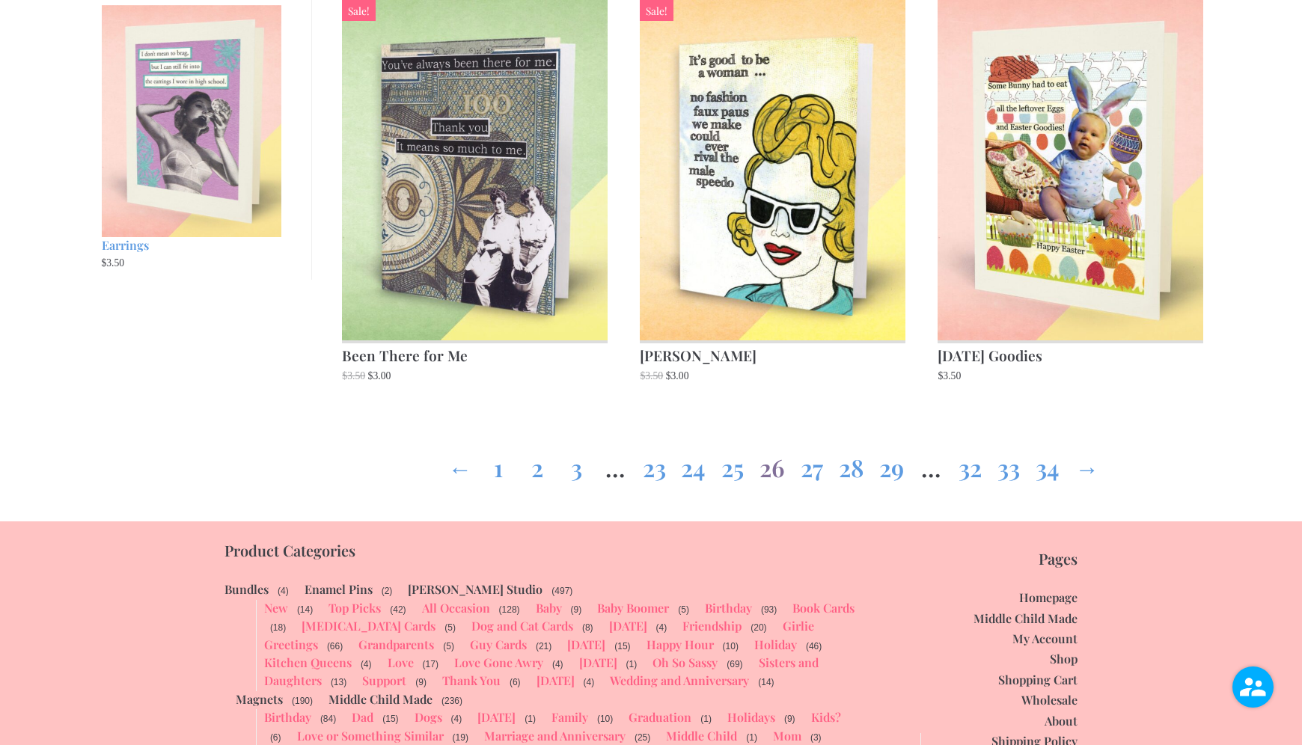
scroll to position [1949, 0]
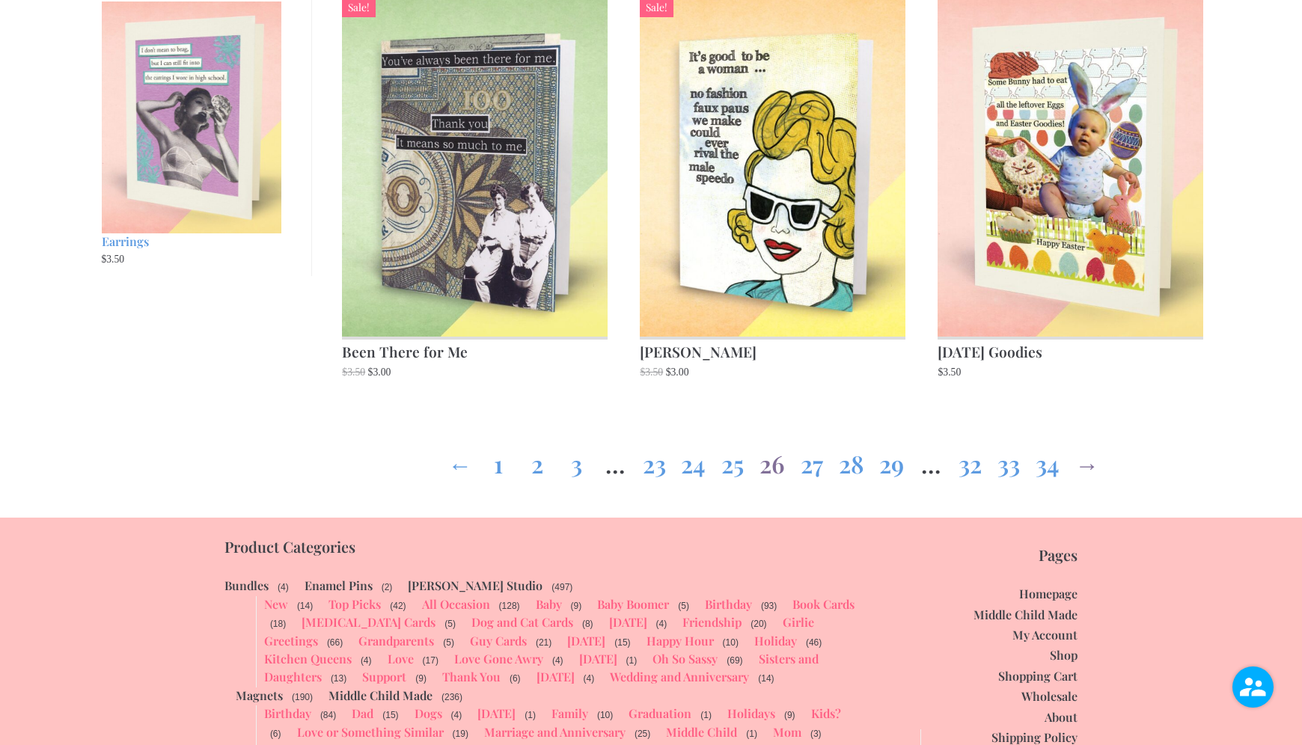
click at [1095, 473] on link "→" at bounding box center [1086, 461] width 24 height 54
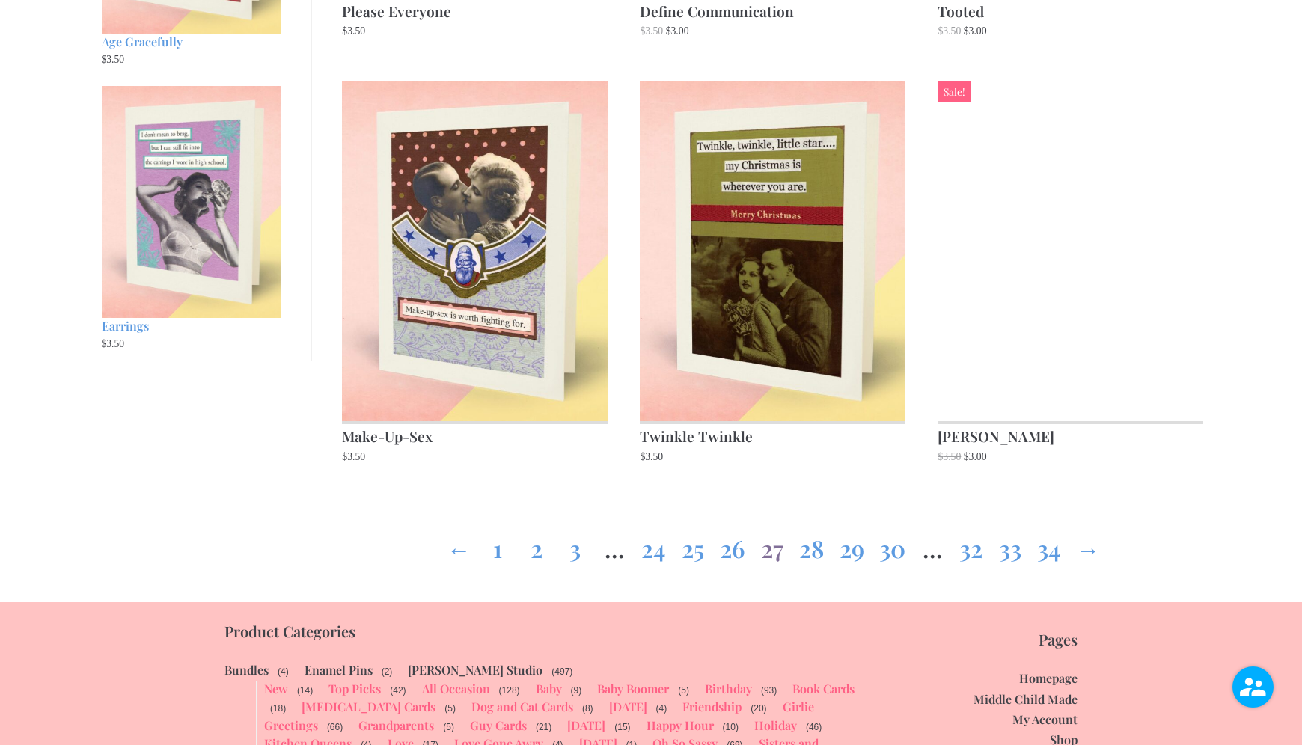
scroll to position [1866, 0]
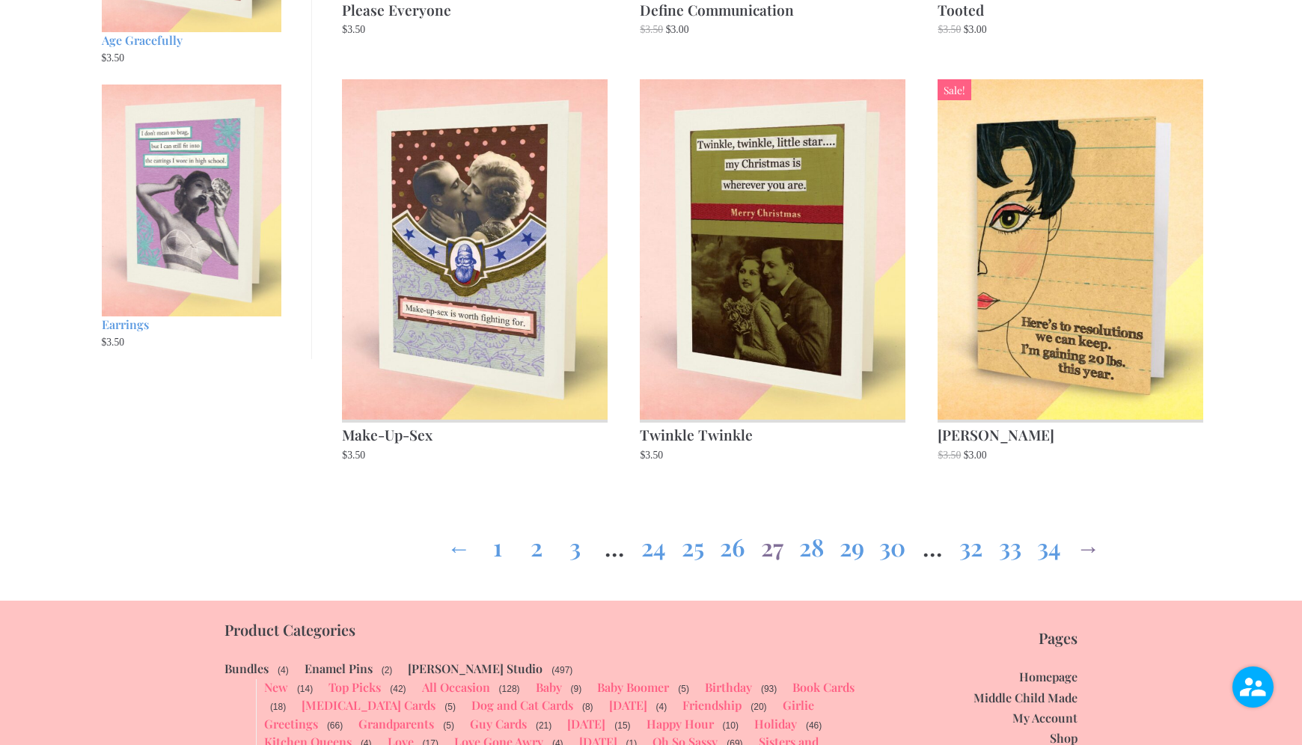
click at [1092, 554] on link "→" at bounding box center [1088, 544] width 24 height 54
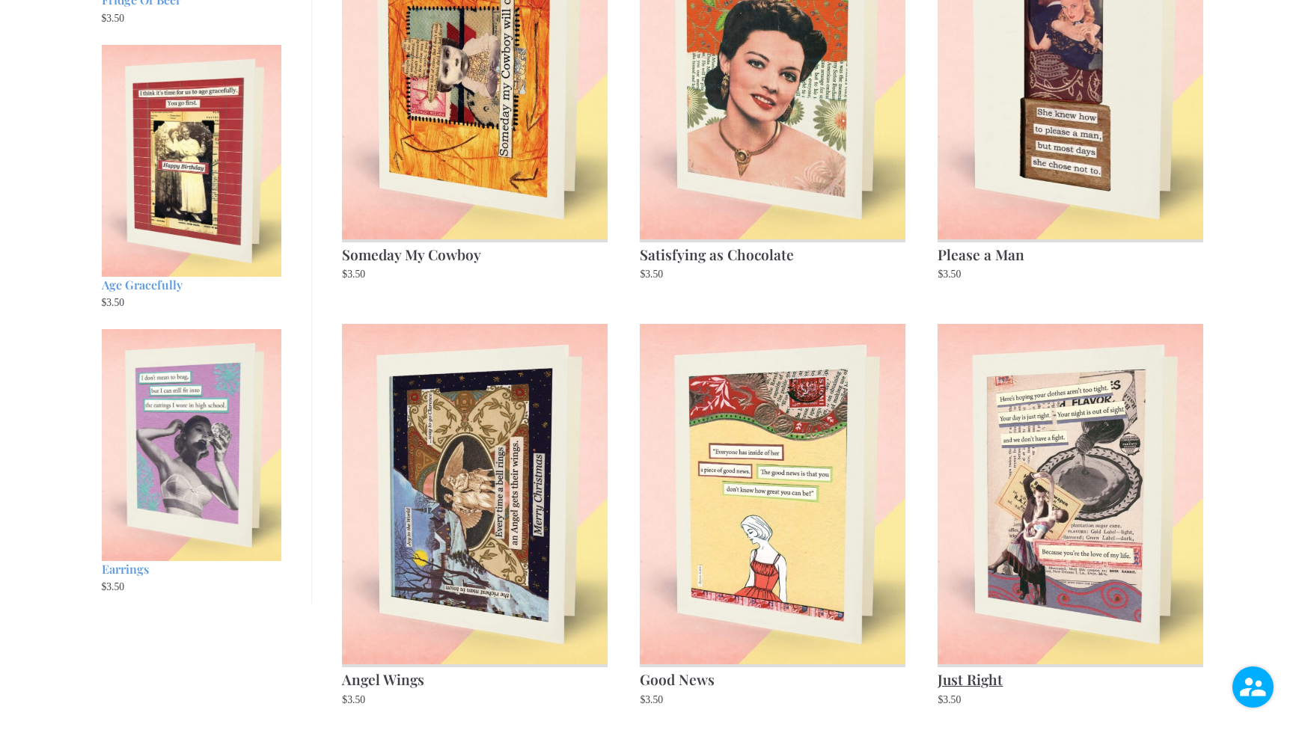
scroll to position [1613, 0]
